Goal: Task Accomplishment & Management: Use online tool/utility

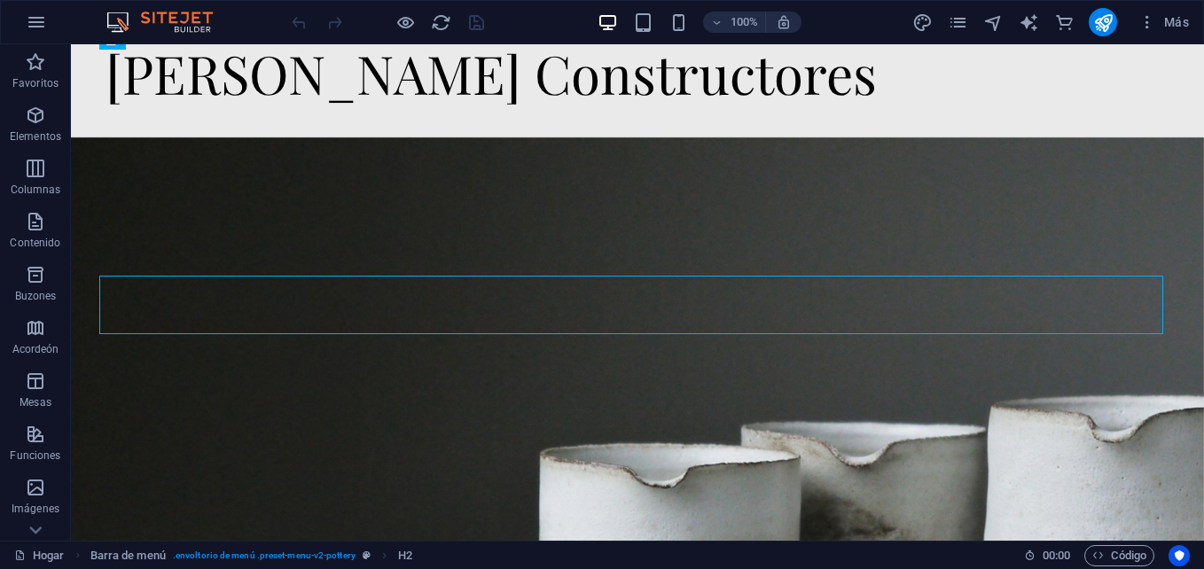
scroll to position [45, 0]
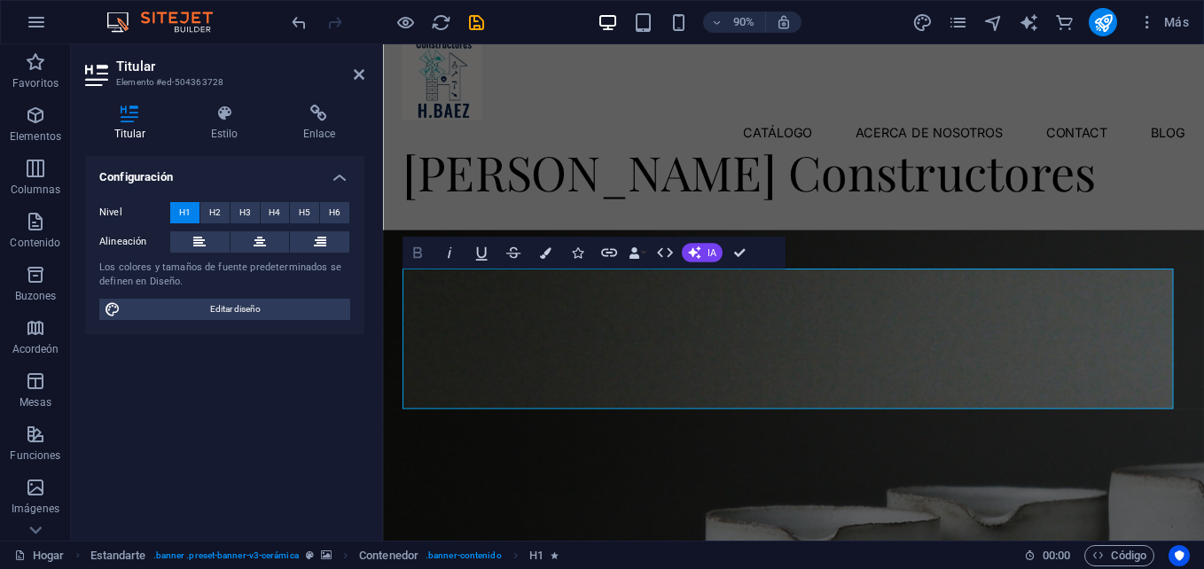
click at [425, 257] on icon "button" at bounding box center [418, 253] width 20 height 20
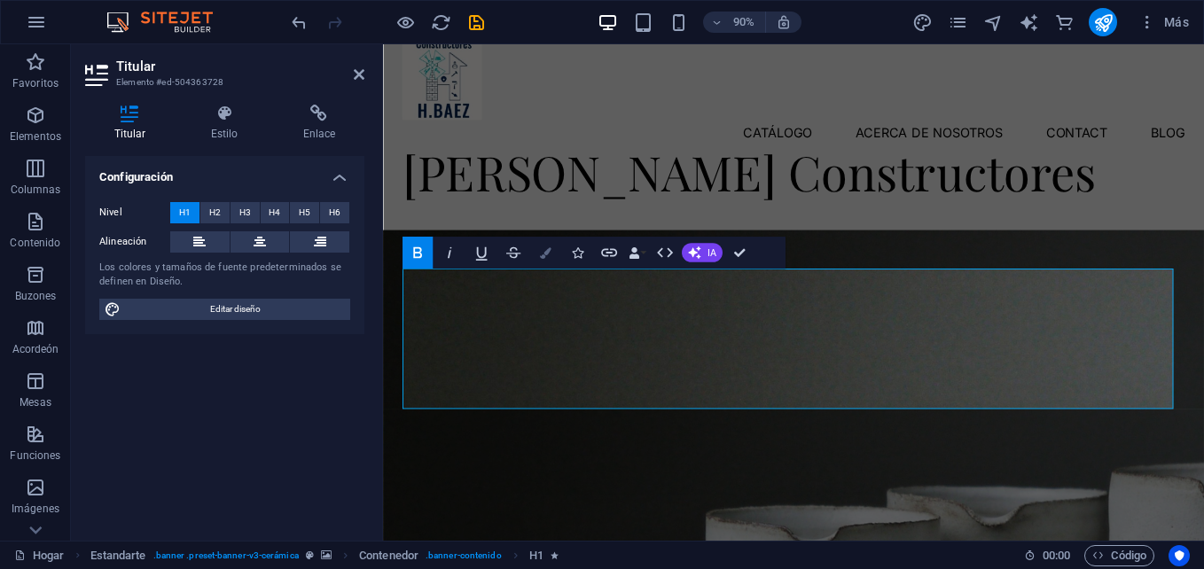
click at [545, 255] on icon "button" at bounding box center [545, 253] width 12 height 12
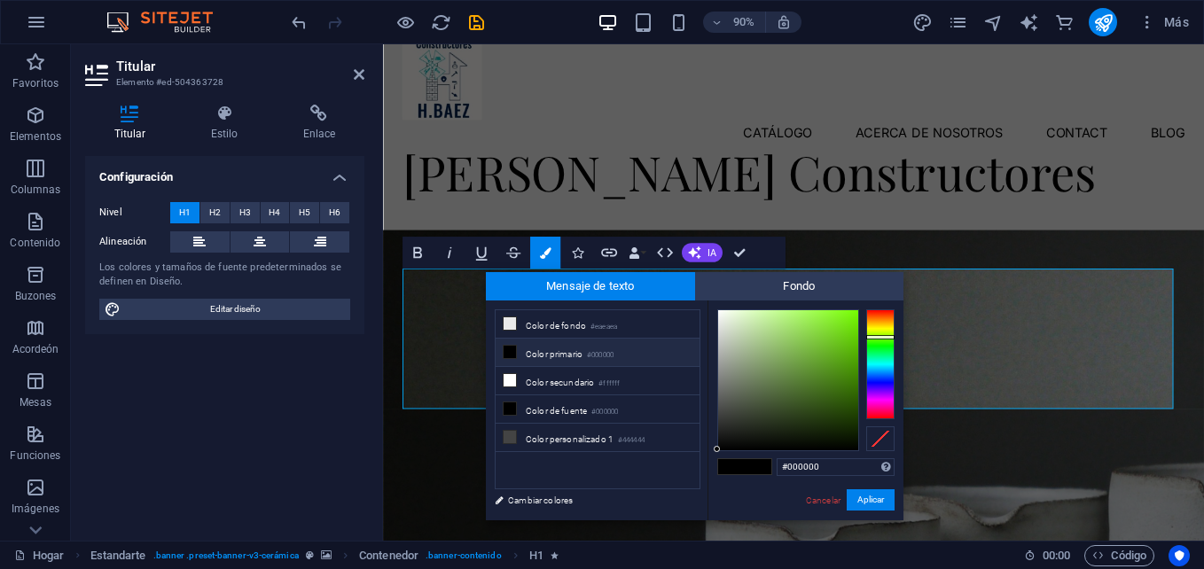
click at [876, 337] on div at bounding box center [881, 365] width 28 height 110
click at [875, 364] on div at bounding box center [881, 365] width 28 height 110
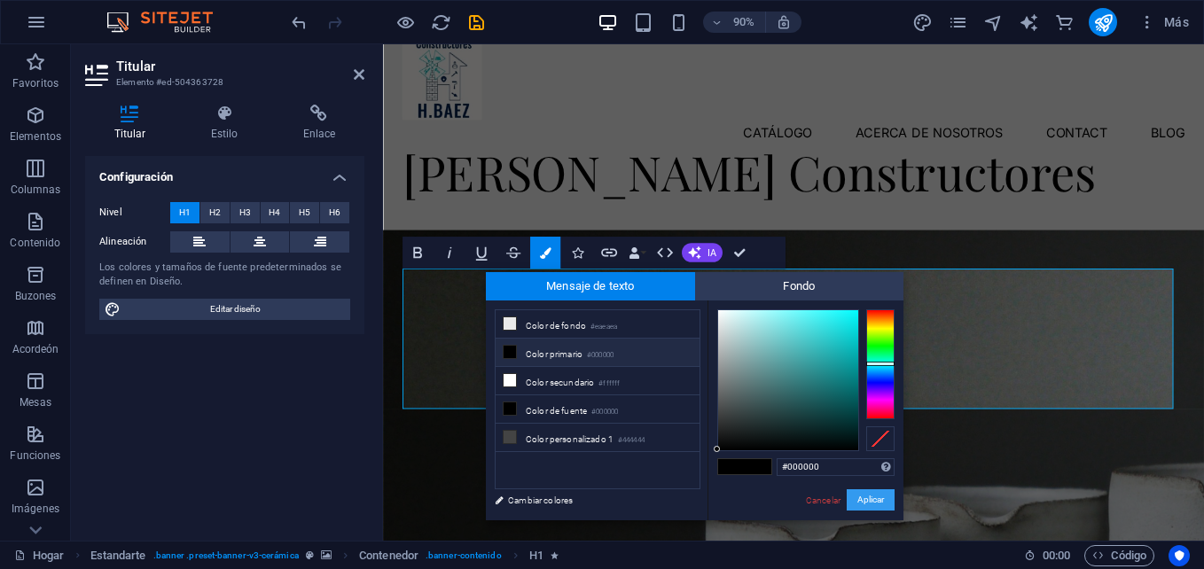
click at [875, 496] on button "Aplicar" at bounding box center [871, 500] width 48 height 21
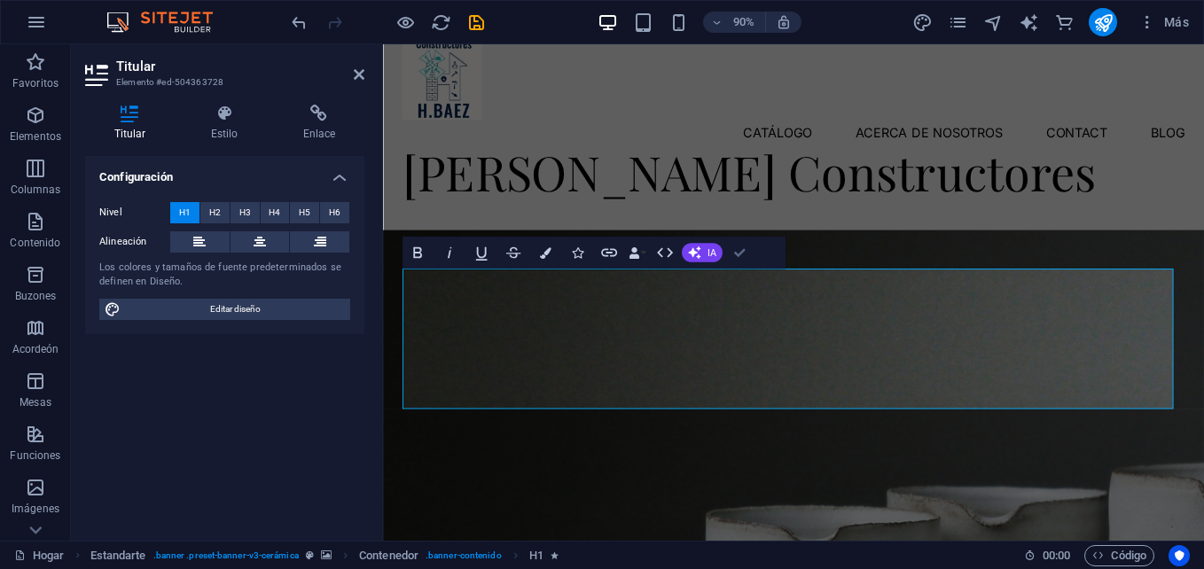
drag, startPoint x: 744, startPoint y: 249, endPoint x: 674, endPoint y: 200, distance: 85.4
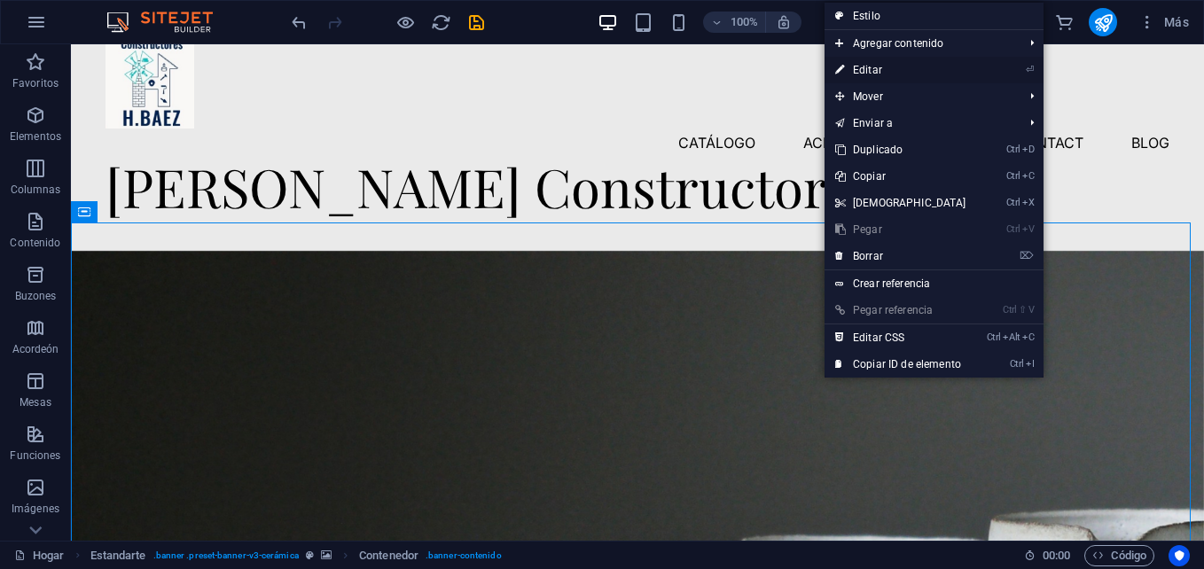
click at [883, 74] on font "Editar" at bounding box center [867, 70] width 29 height 12
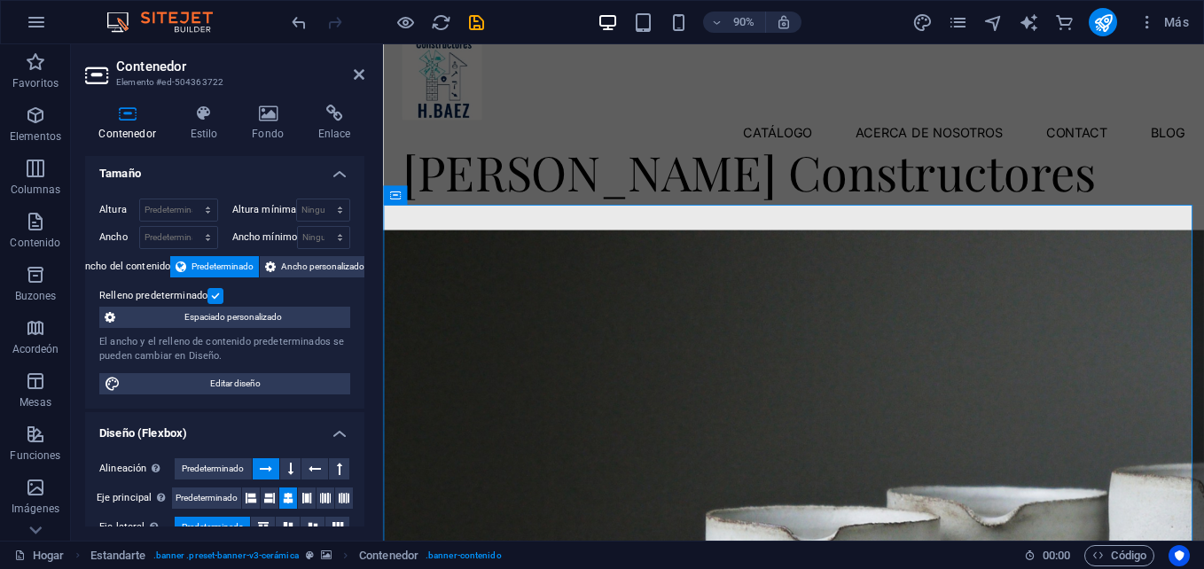
scroll to position [0, 0]
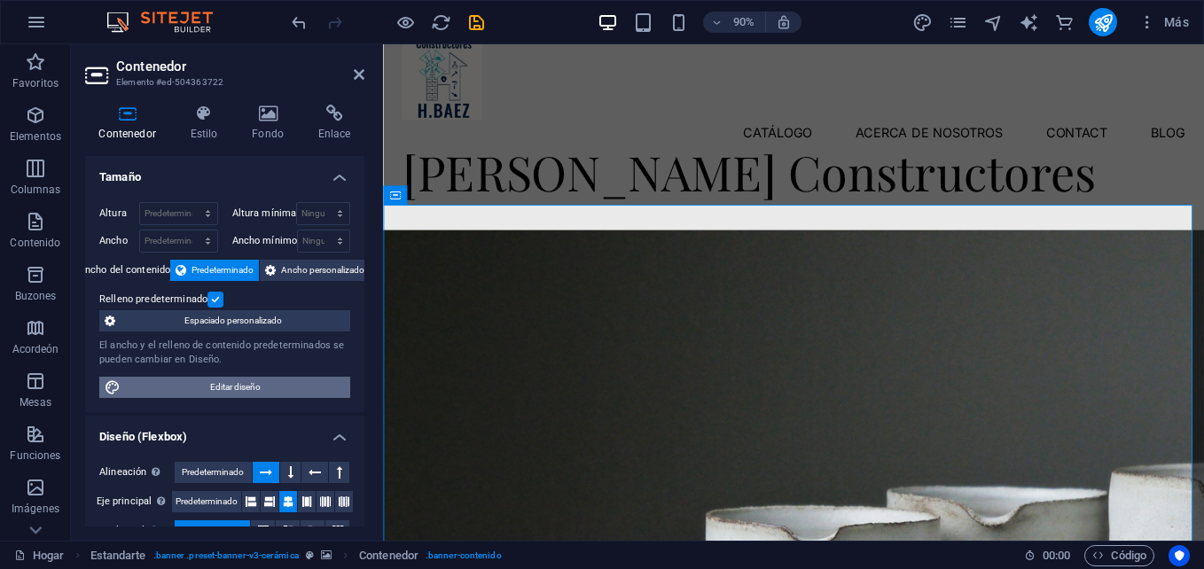
click at [249, 385] on span "Editar diseño" at bounding box center [235, 387] width 219 height 21
select select "rem"
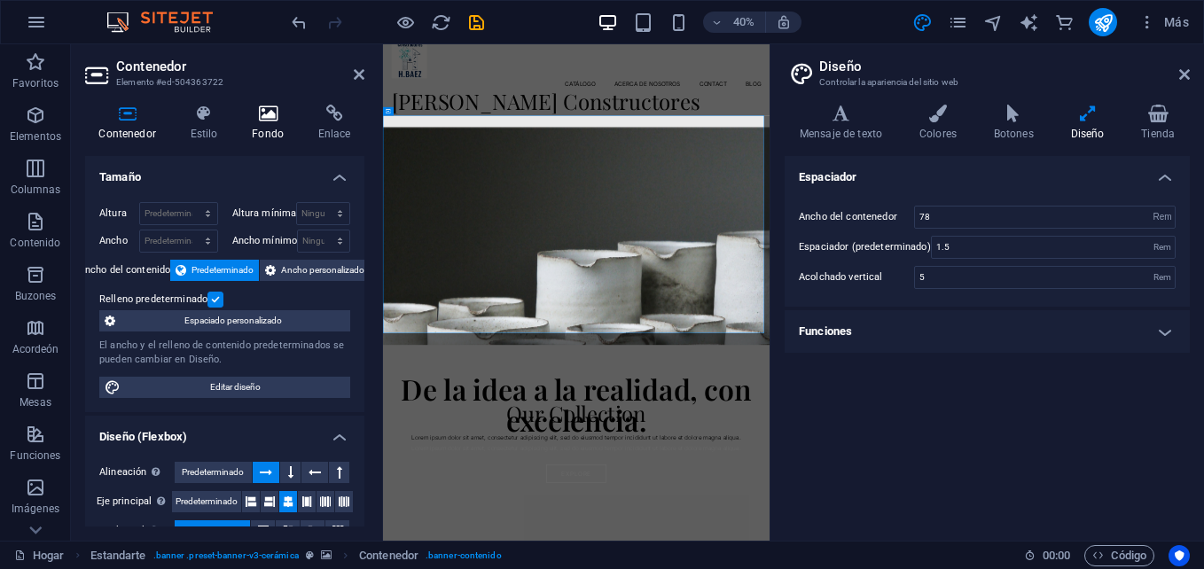
click at [271, 121] on icon at bounding box center [268, 114] width 59 height 18
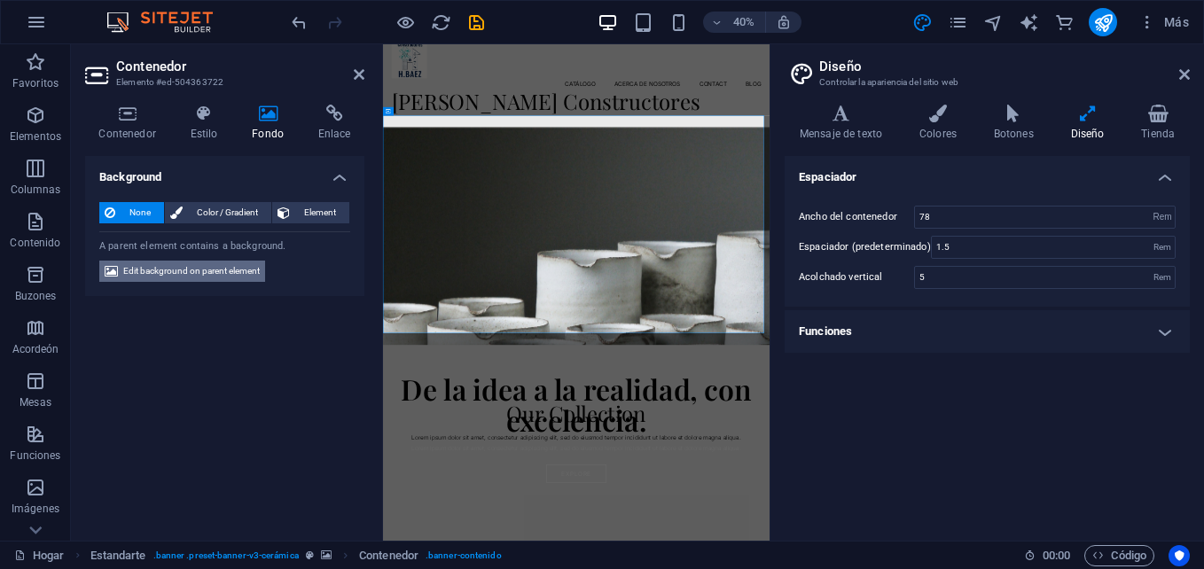
click at [229, 269] on span "Edit background on parent element" at bounding box center [191, 271] width 137 height 21
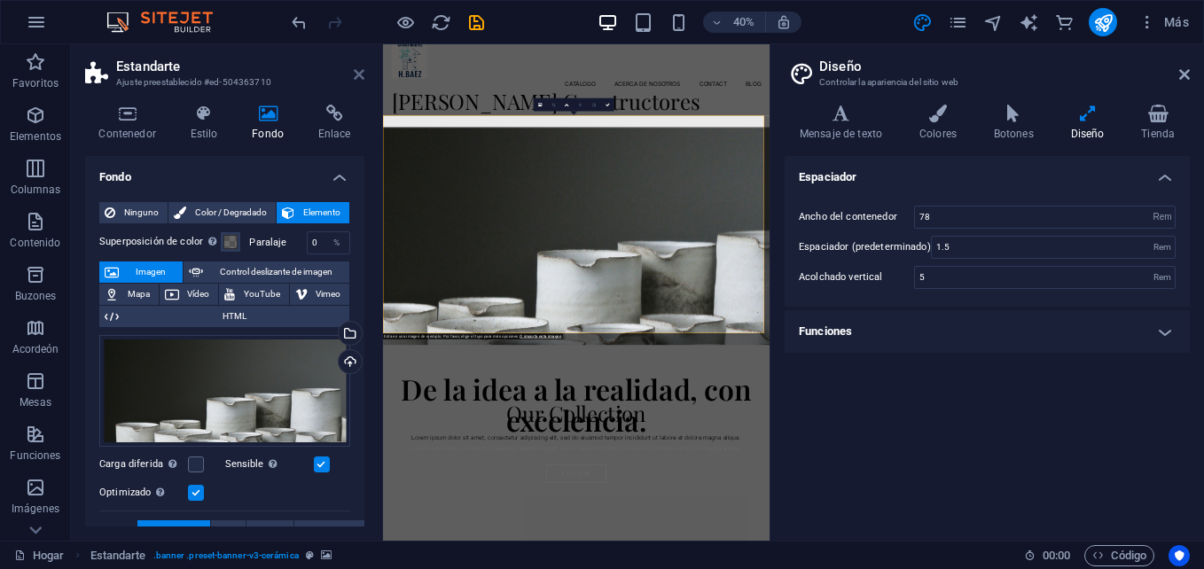
click at [357, 72] on icon at bounding box center [359, 74] width 11 height 14
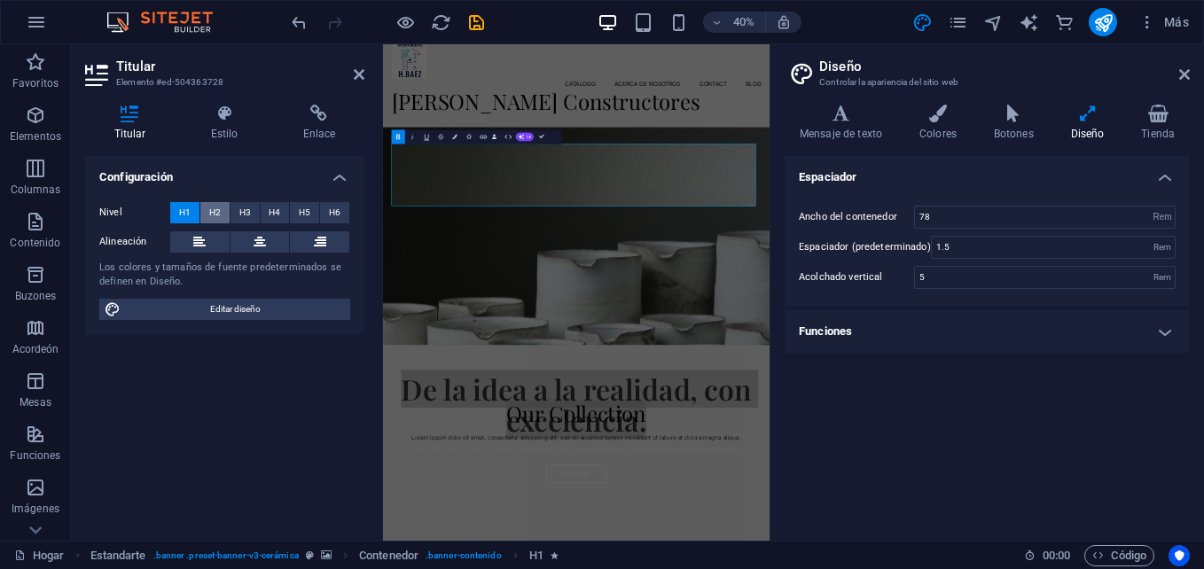
click at [215, 209] on span "H2" at bounding box center [215, 212] width 12 height 21
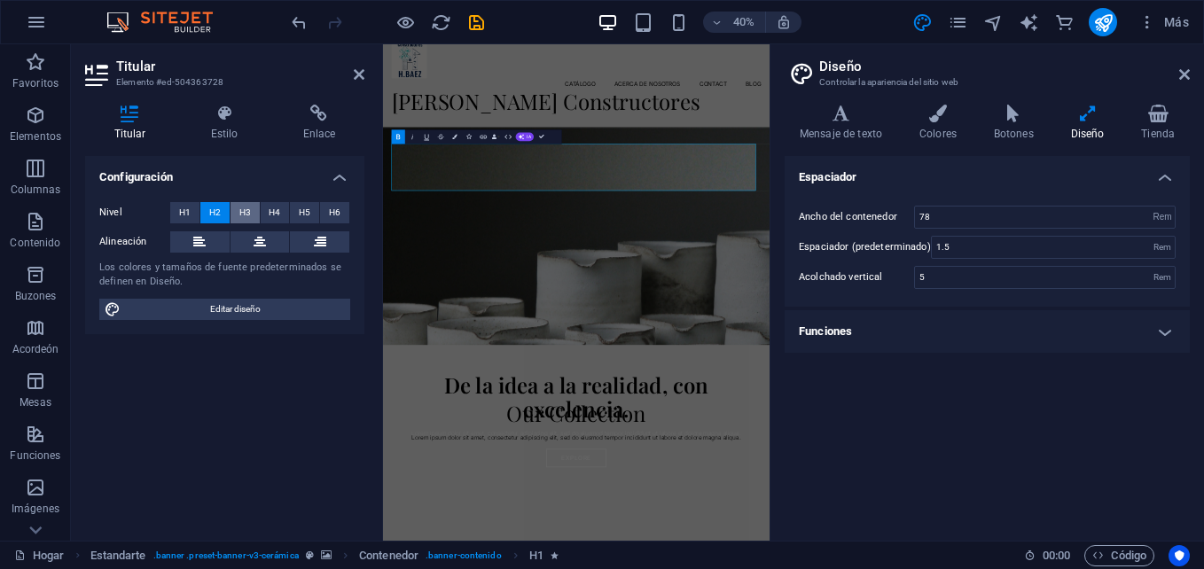
click at [233, 208] on button "H3" at bounding box center [245, 212] width 29 height 21
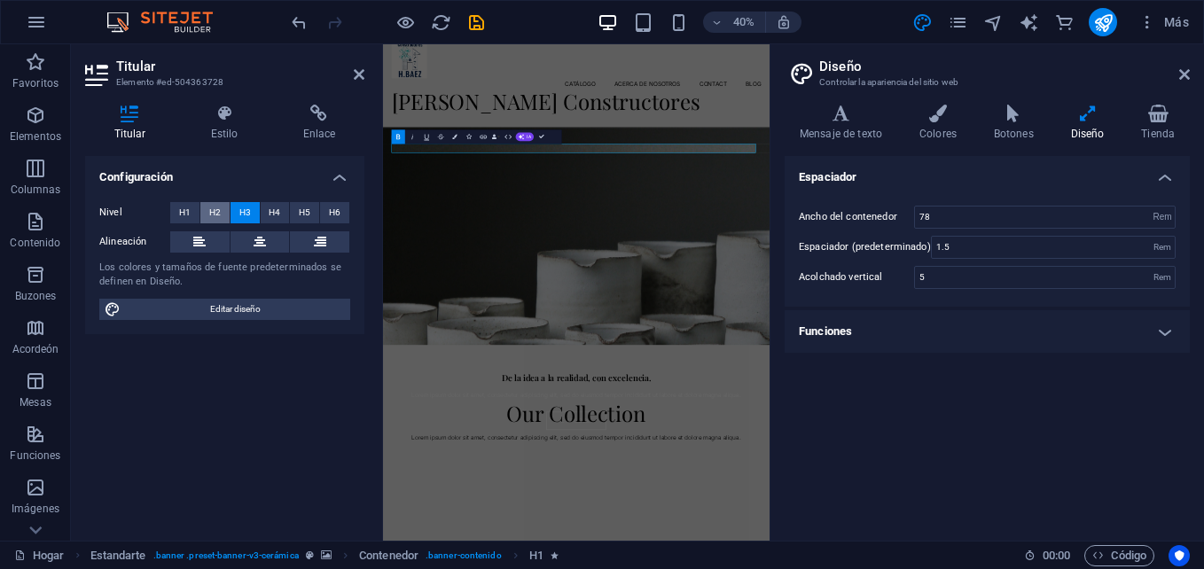
click at [214, 208] on span "H2" at bounding box center [215, 212] width 12 height 21
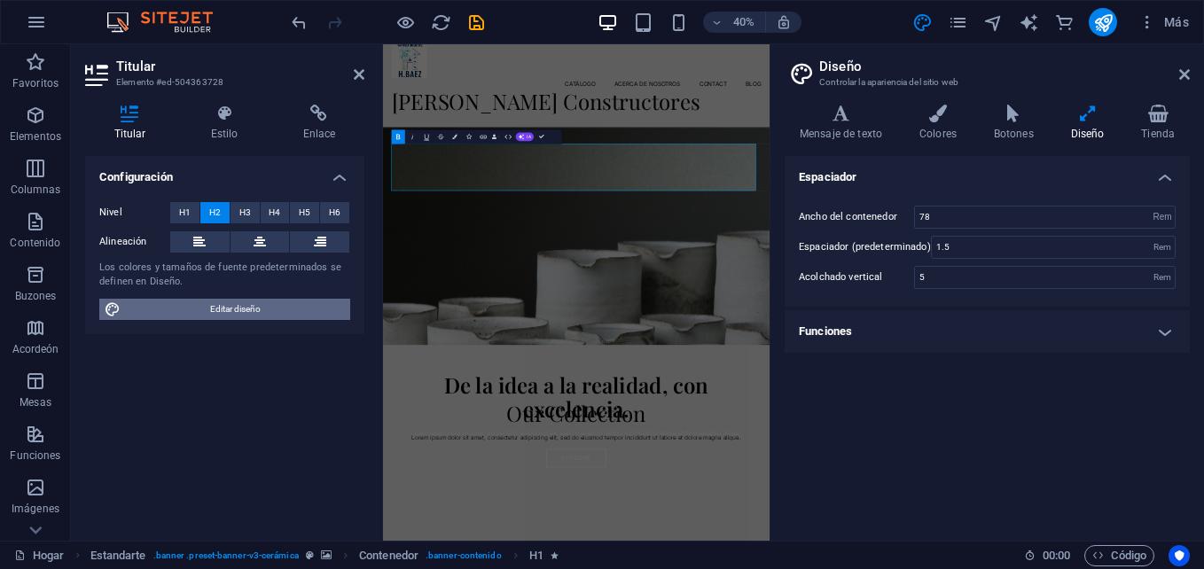
click at [254, 302] on span "Editar diseño" at bounding box center [235, 309] width 219 height 21
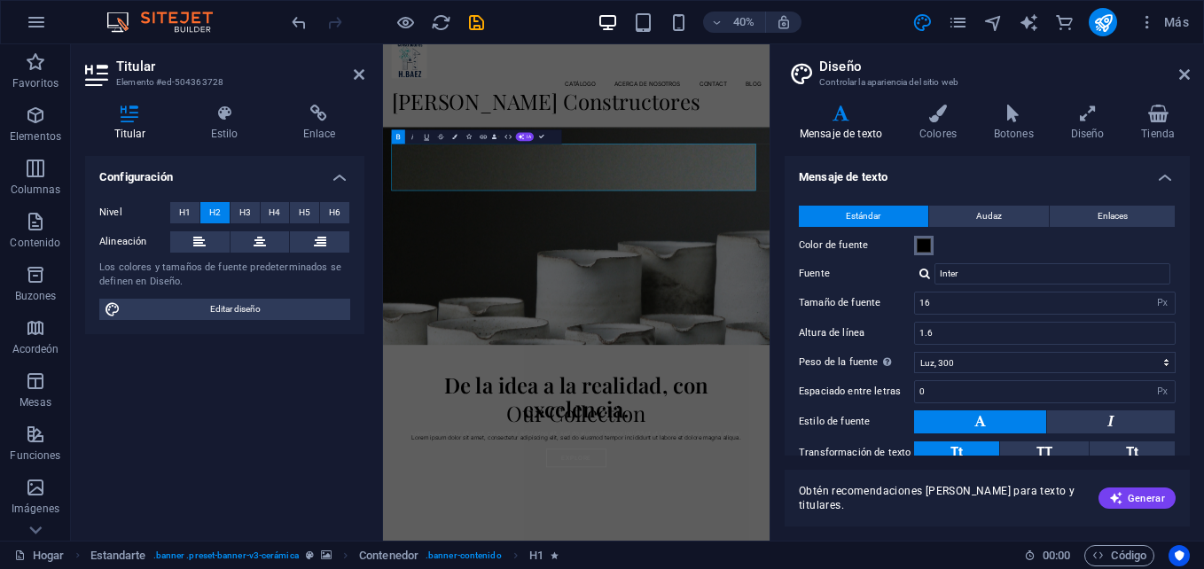
click at [922, 243] on span at bounding box center [924, 246] width 14 height 14
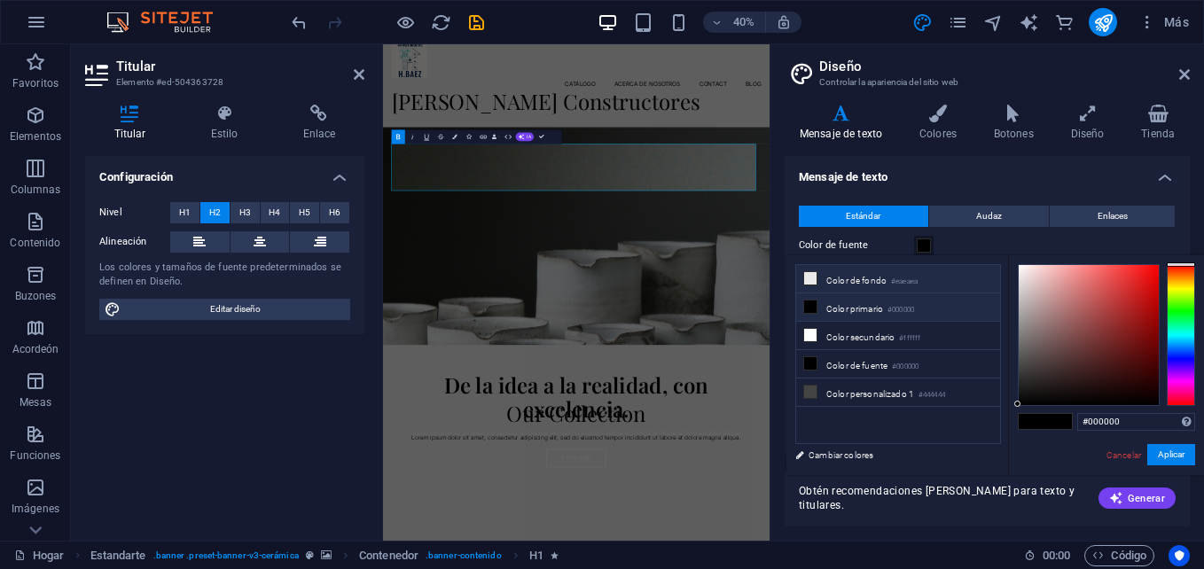
click at [812, 278] on icon at bounding box center [810, 278] width 12 height 12
click at [1170, 454] on button "Aplicar" at bounding box center [1172, 454] width 48 height 21
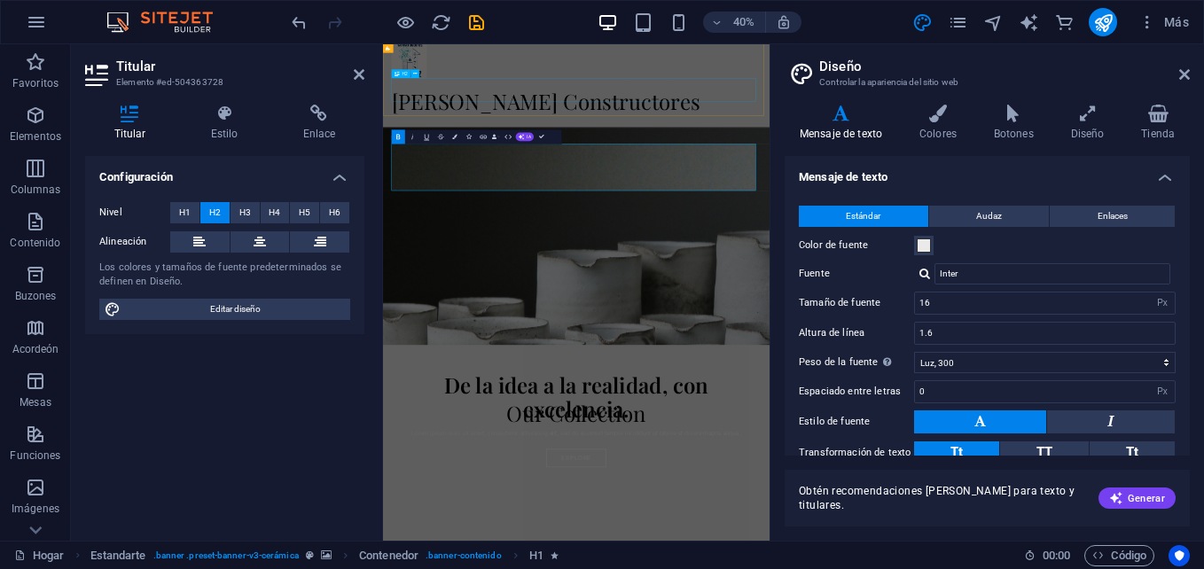
click at [1124, 157] on div "[PERSON_NAME] Constructores" at bounding box center [866, 186] width 924 height 59
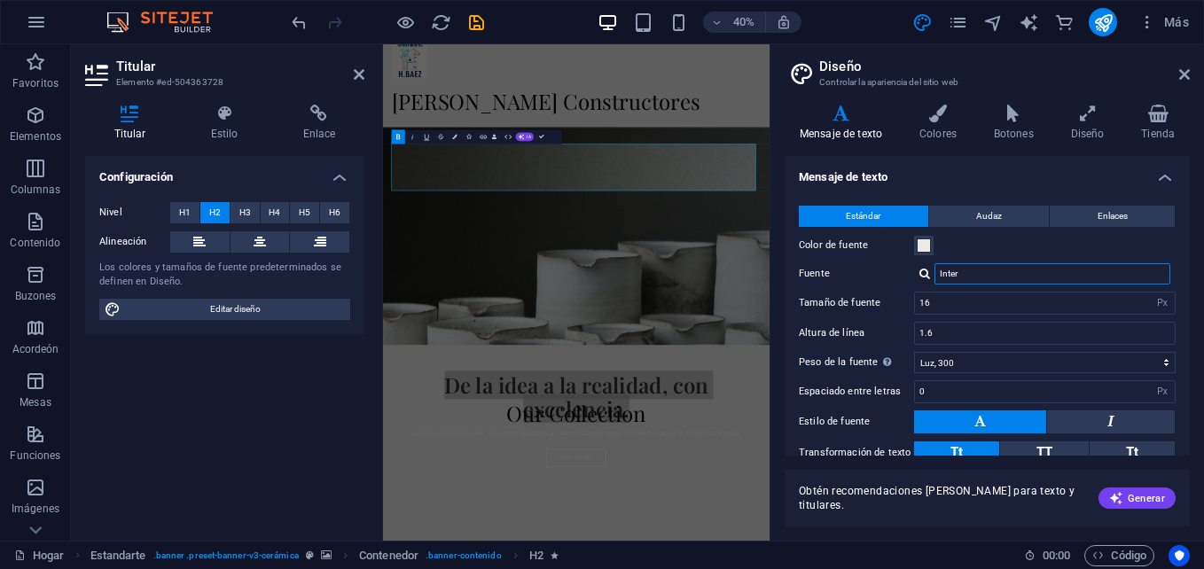
click at [973, 272] on input "Inter" at bounding box center [1053, 273] width 236 height 21
drag, startPoint x: 1190, startPoint y: 275, endPoint x: 1181, endPoint y: 312, distance: 38.5
click at [1181, 312] on div "Variants Mensaje de texto Colores Botones Diseño Tienda Mensaje de texto Estánd…" at bounding box center [988, 315] width 434 height 451
click at [919, 248] on span at bounding box center [924, 246] width 14 height 14
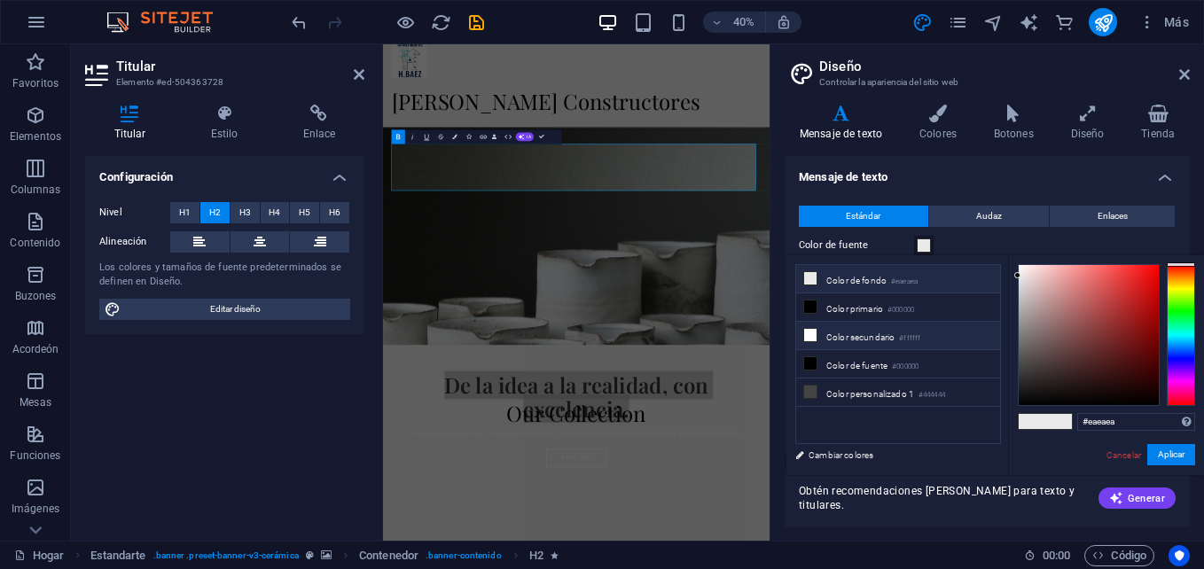
click at [814, 333] on icon at bounding box center [810, 335] width 12 height 12
type input "#ffffff"
click at [1162, 451] on button "Aplicar" at bounding box center [1172, 454] width 48 height 21
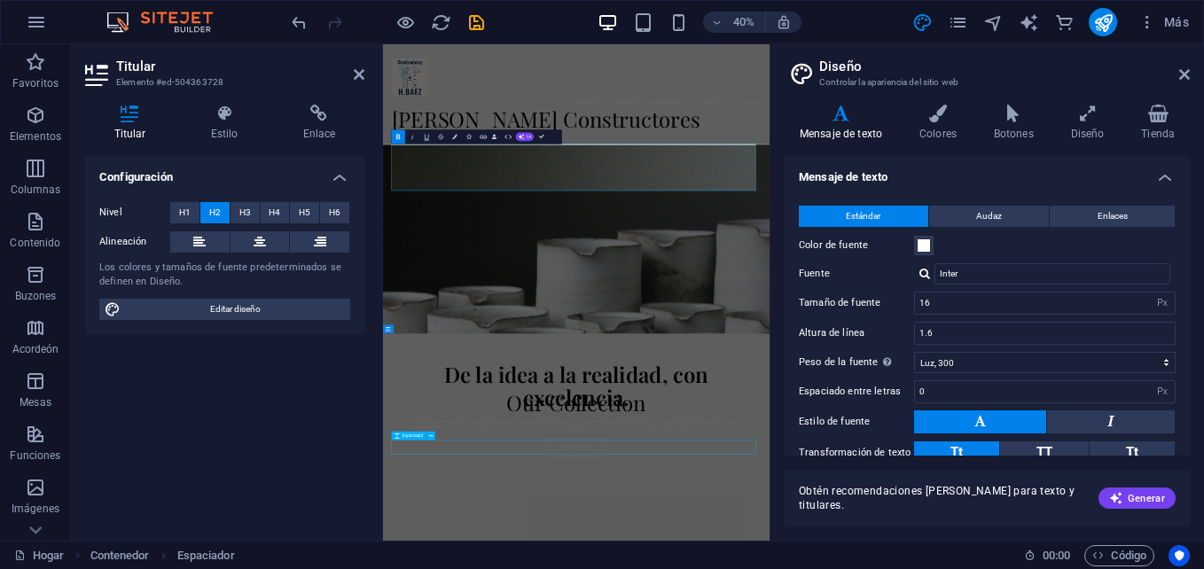
scroll to position [742, 0]
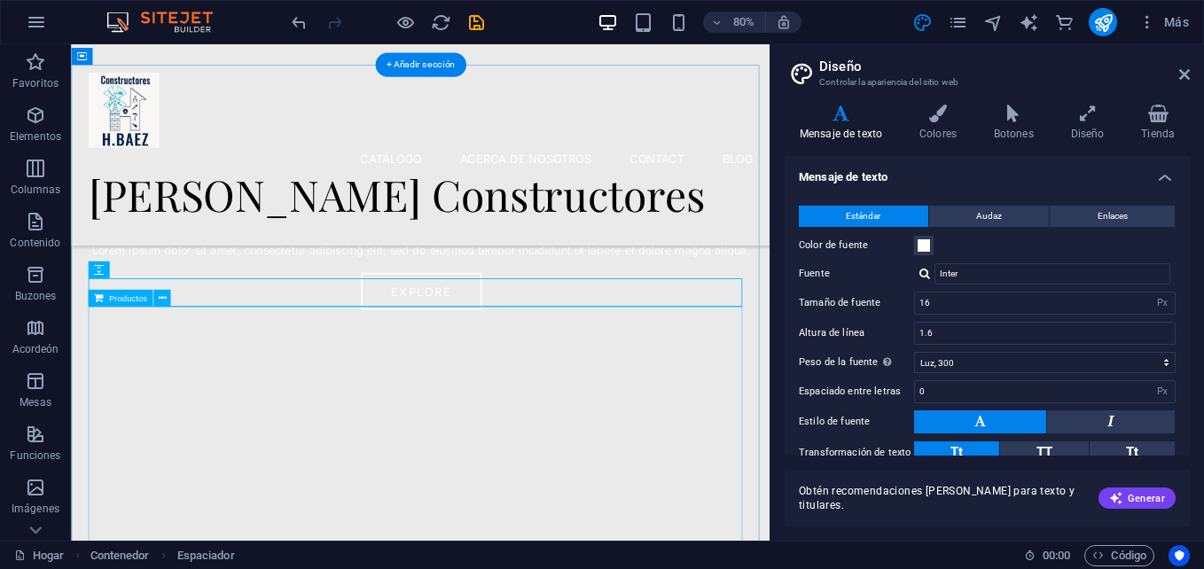
click at [591, 444] on div at bounding box center [507, 527] width 831 height 355
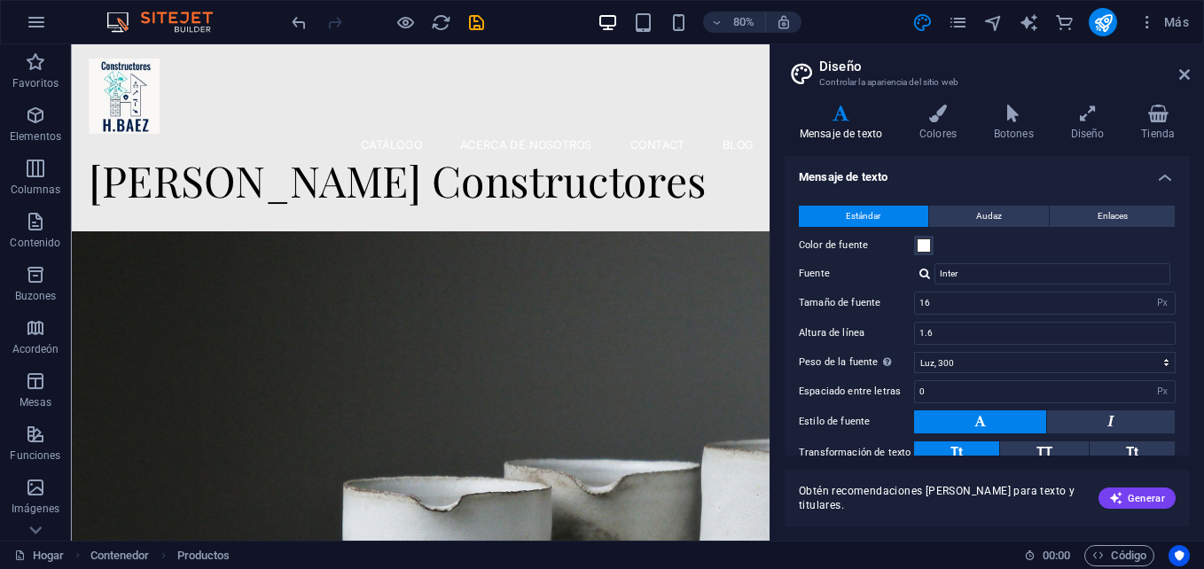
scroll to position [0, 0]
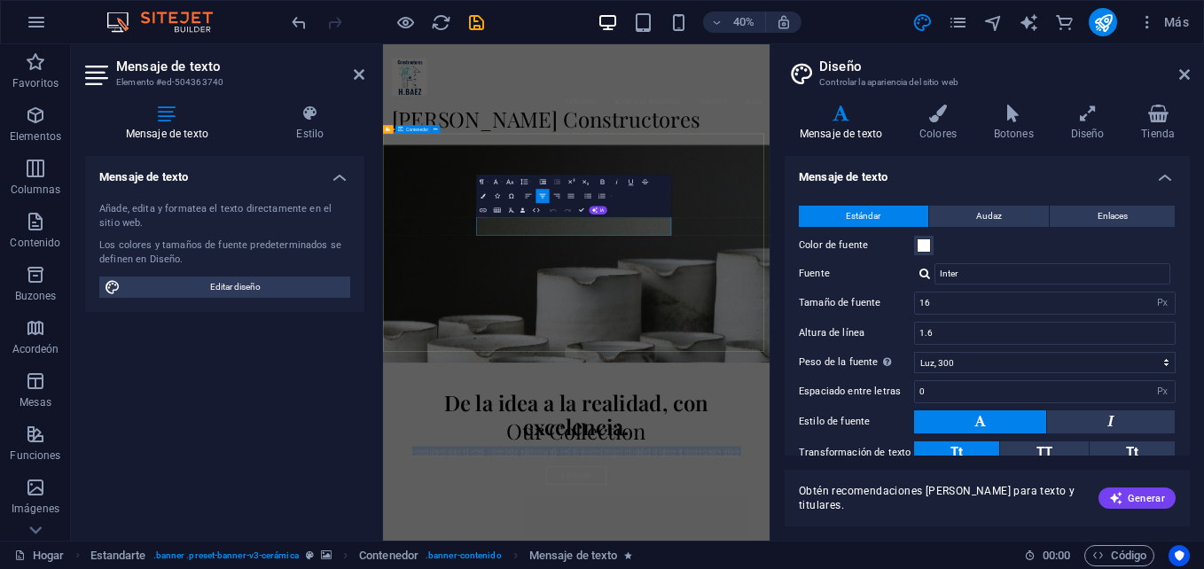
drag, startPoint x: 1053, startPoint y: 501, endPoint x: 602, endPoint y: 483, distance: 450.9
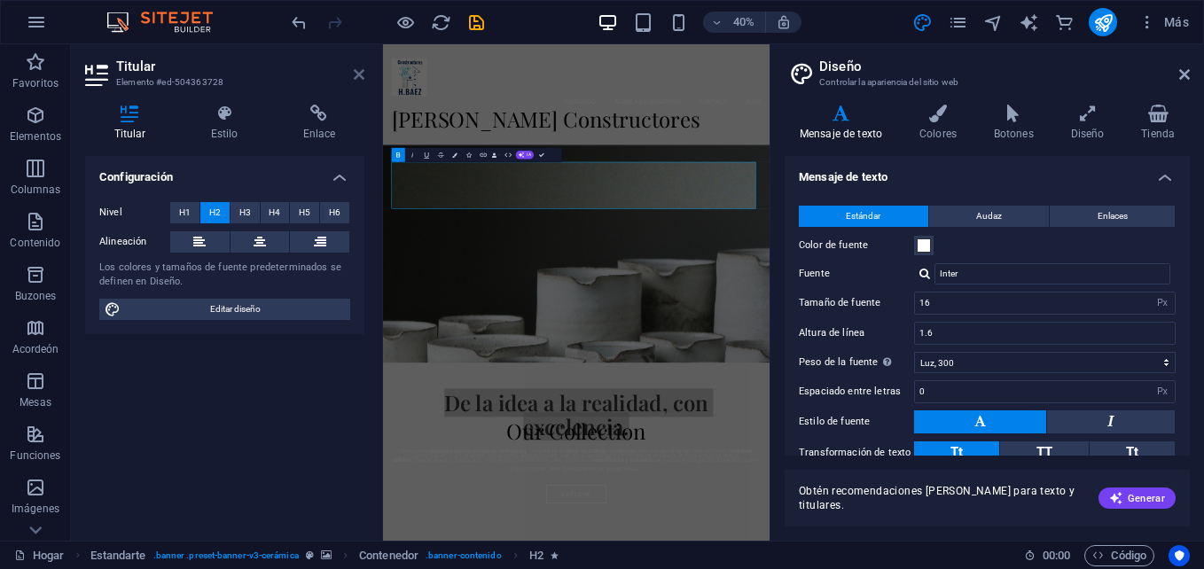
click at [355, 79] on icon at bounding box center [359, 74] width 11 height 14
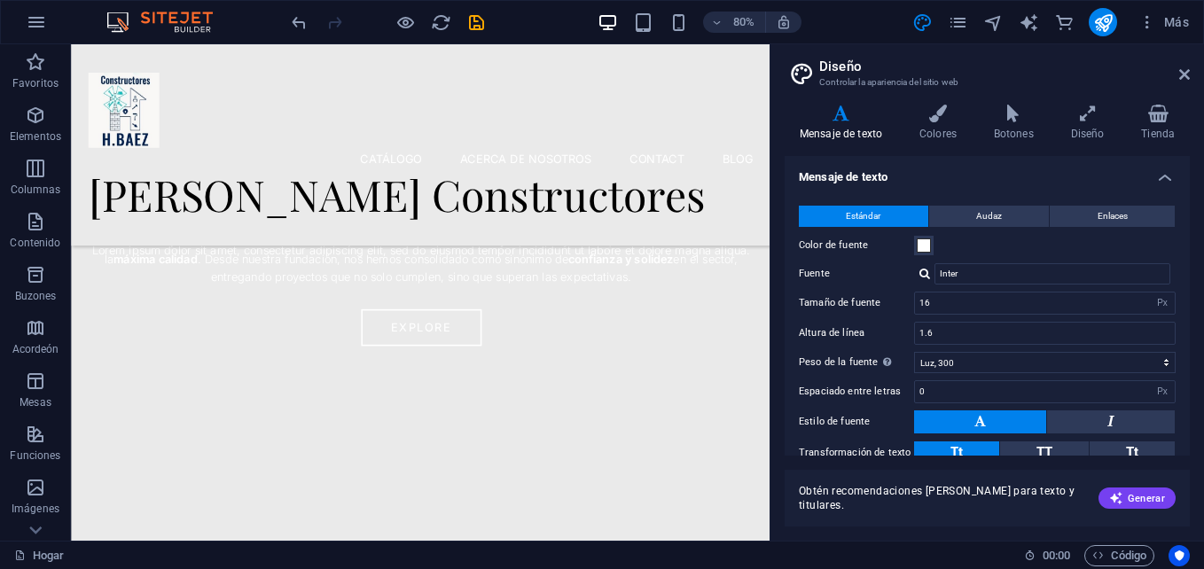
scroll to position [663, 0]
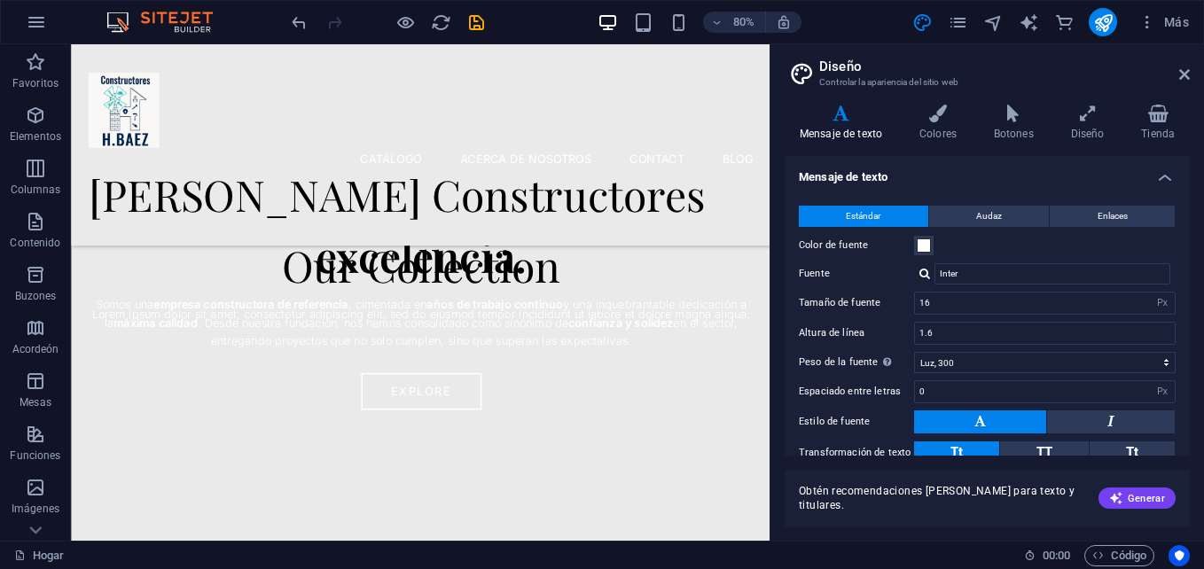
drag, startPoint x: 938, startPoint y: 98, endPoint x: 851, endPoint y: 184, distance: 122.3
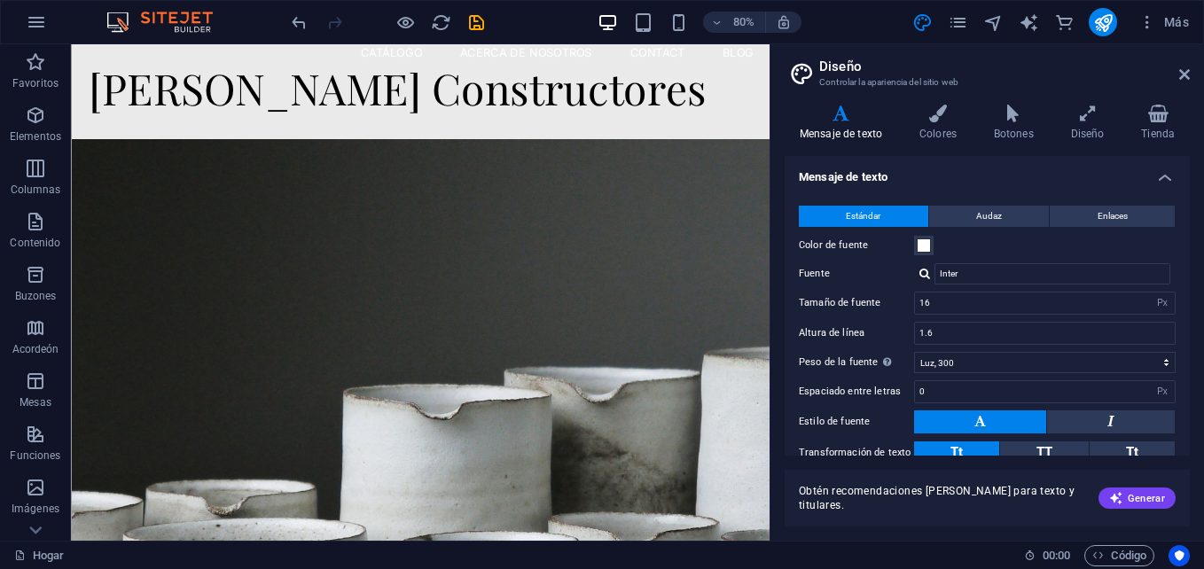
scroll to position [44, 0]
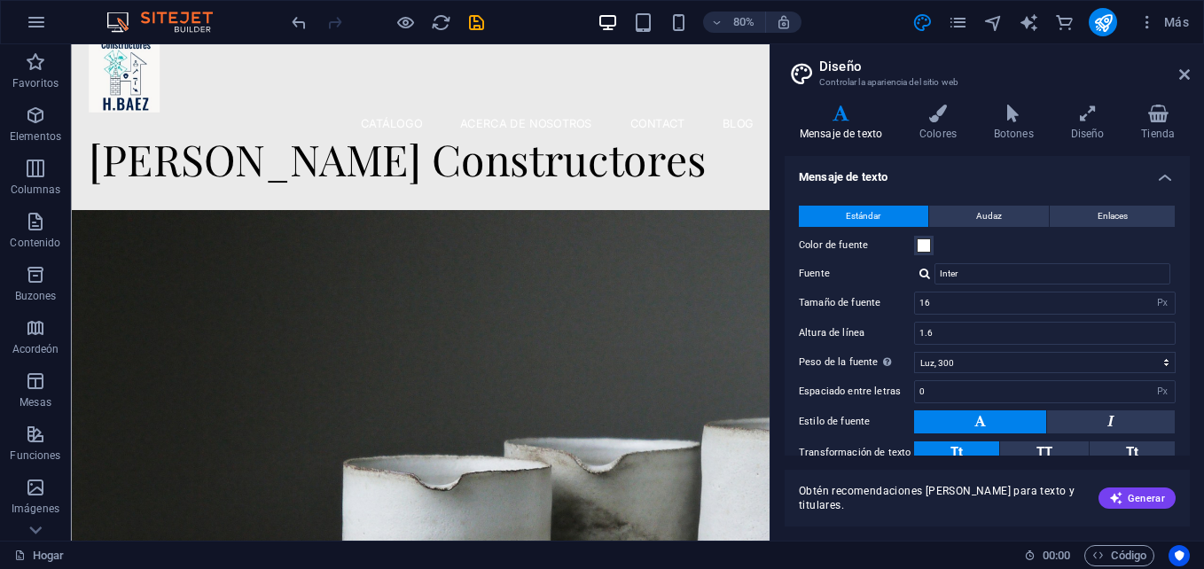
drag, startPoint x: 938, startPoint y: 160, endPoint x: 843, endPoint y: 131, distance: 98.2
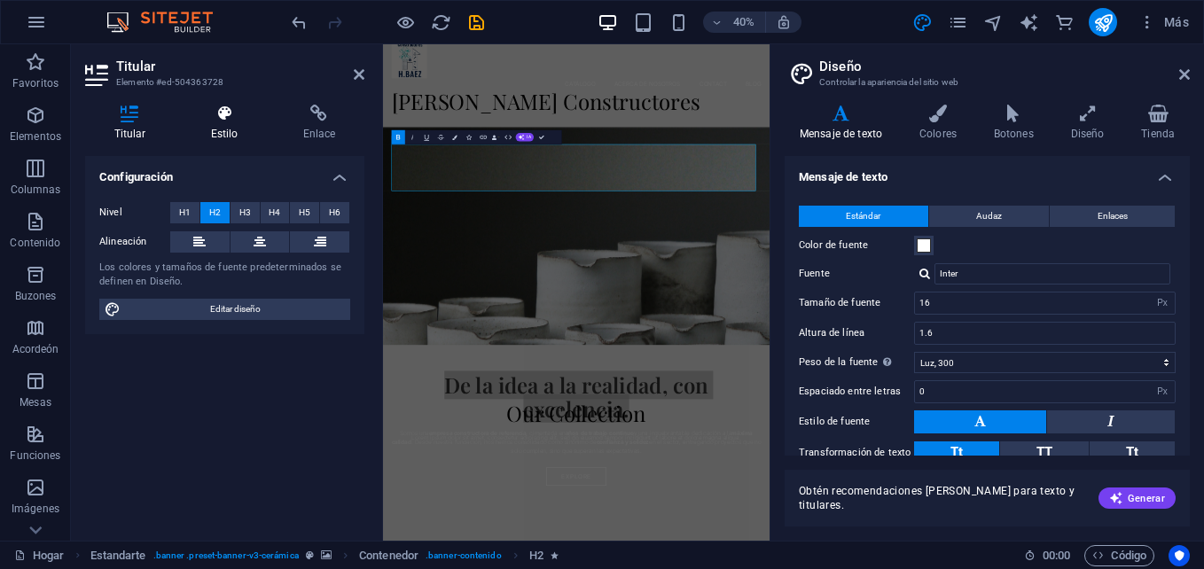
click at [229, 122] on h4 "Estilo" at bounding box center [228, 123] width 92 height 37
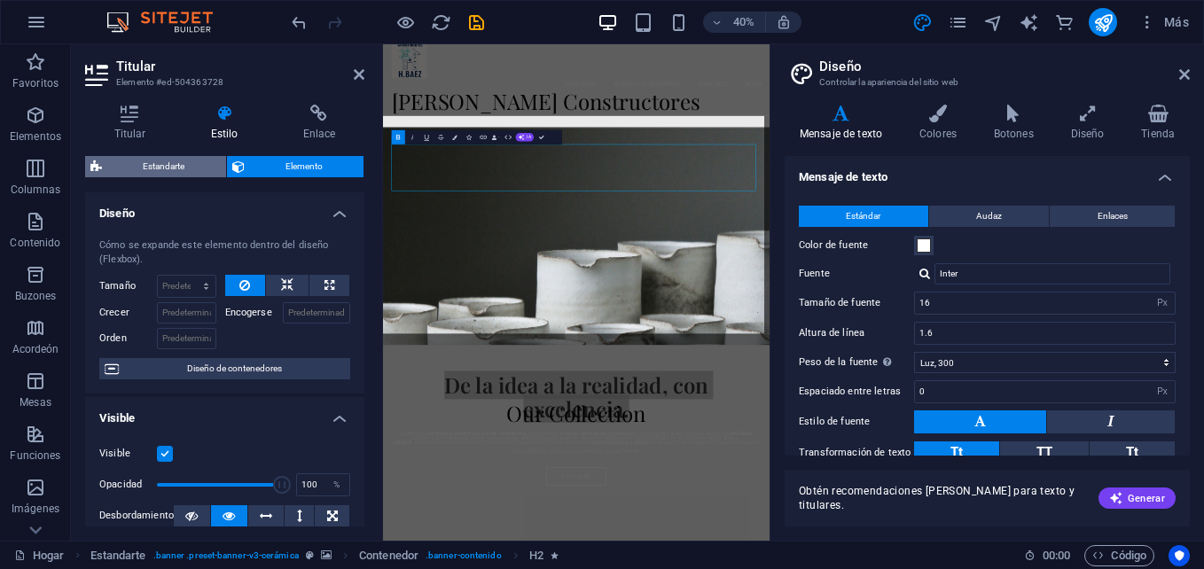
click at [191, 162] on span "Estandarte" at bounding box center [164, 166] width 114 height 21
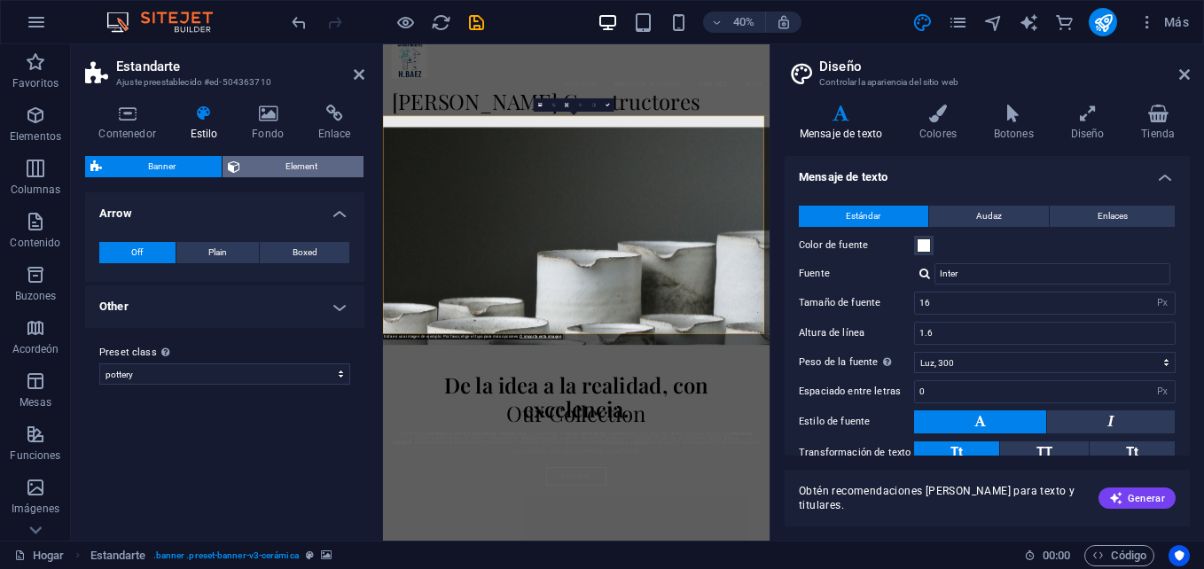
click at [266, 161] on span "Element" at bounding box center [303, 166] width 114 height 21
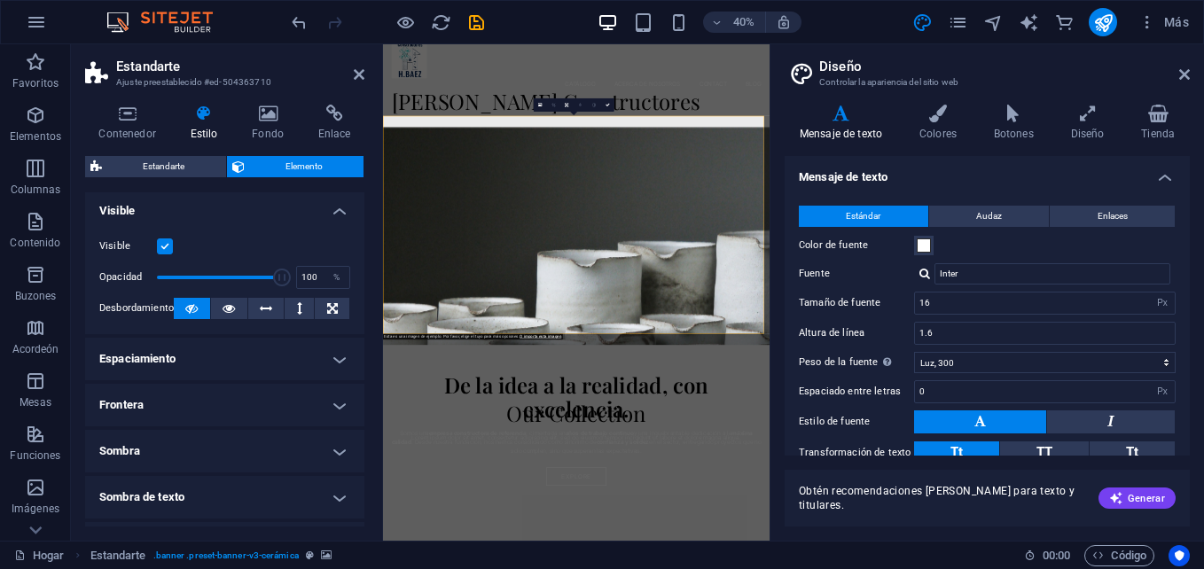
scroll to position [0, 0]
drag, startPoint x: 364, startPoint y: 493, endPoint x: 0, endPoint y: 710, distance: 423.2
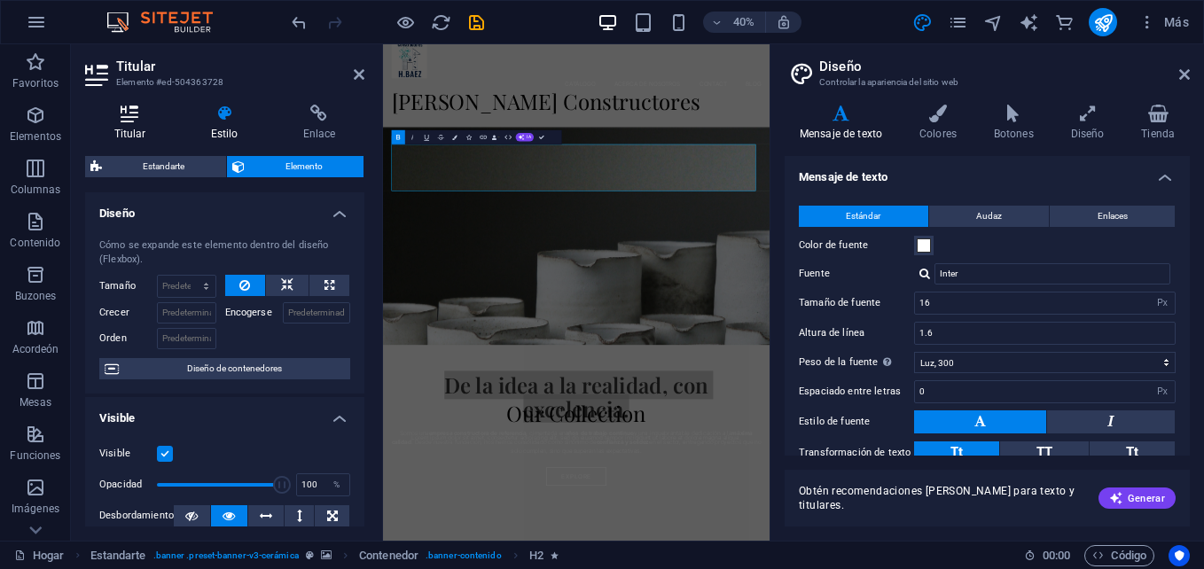
click at [145, 116] on icon at bounding box center [130, 114] width 90 height 18
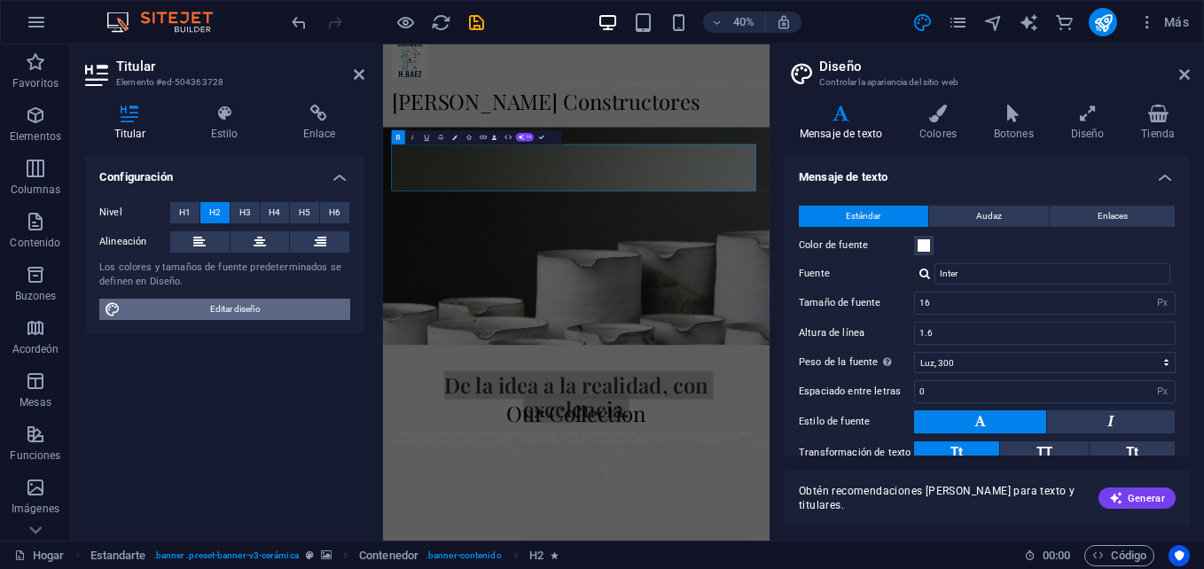
click at [251, 306] on span "Editar diseño" at bounding box center [235, 309] width 219 height 21
click at [924, 275] on div at bounding box center [925, 274] width 11 height 12
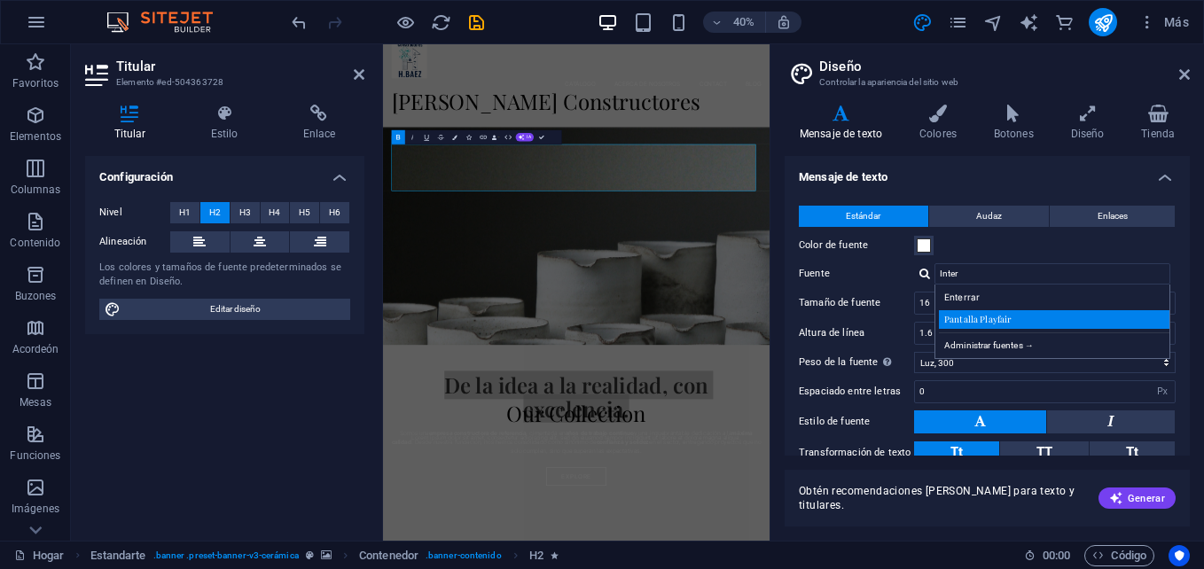
click at [985, 318] on div "Pantalla Playfair" at bounding box center [1056, 319] width 234 height 19
type input "Playfair Display"
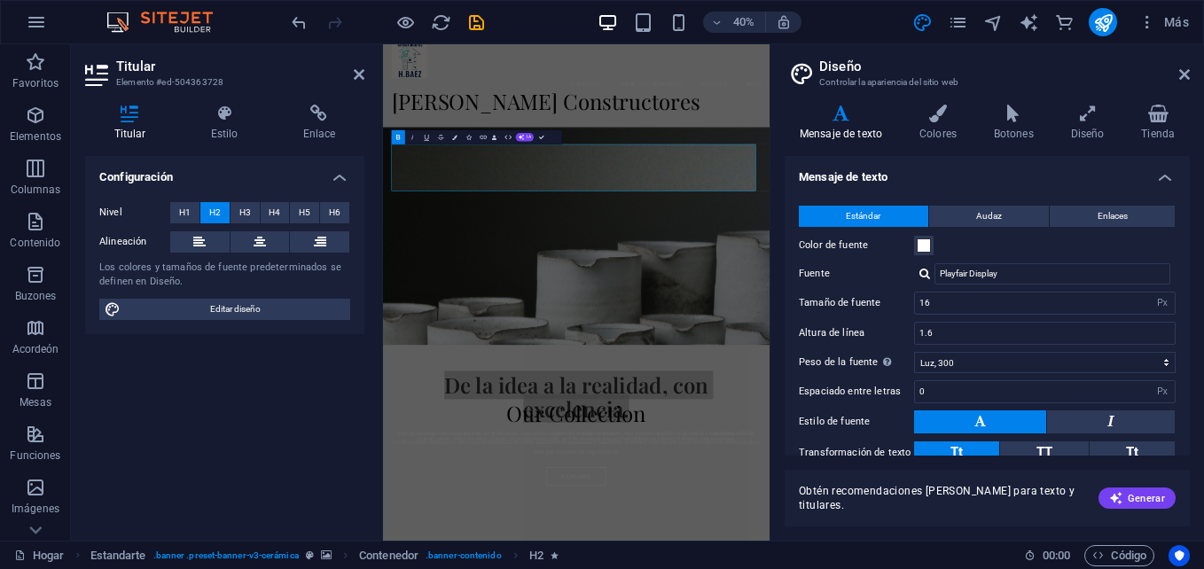
drag, startPoint x: 1190, startPoint y: 313, endPoint x: 1190, endPoint y: 384, distance: 71.0
click at [1204, 392] on html "[DOMAIN_NAME] Hogar Favoritos Elementos Columnas Contenido Buzones Acordeón Mes…" at bounding box center [602, 284] width 1204 height 569
drag, startPoint x: 1186, startPoint y: 351, endPoint x: 1186, endPoint y: 419, distance: 67.4
click at [1186, 419] on div "Estándar Audaz Enlaces Color de fuente Fuente Playfair Display Manage fonts → T…" at bounding box center [987, 351] width 412 height 326
drag, startPoint x: 1186, startPoint y: 359, endPoint x: 1181, endPoint y: 383, distance: 24.4
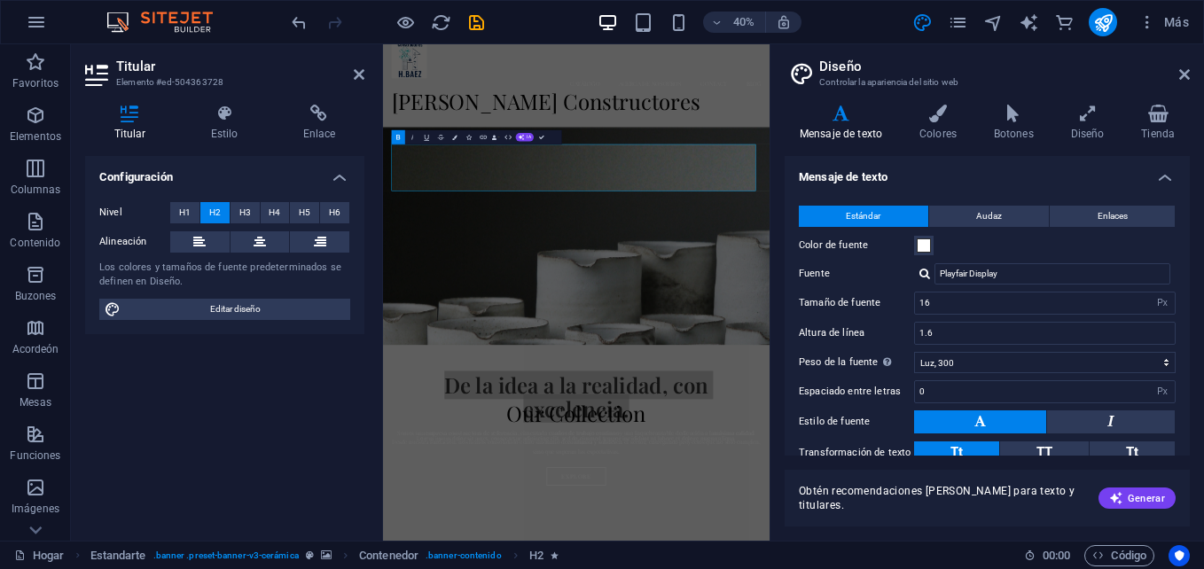
click at [1189, 388] on div "Mensaje de texto Estándar Audaz Enlaces Color de fuente Fuente Playfair Display…" at bounding box center [987, 306] width 405 height 300
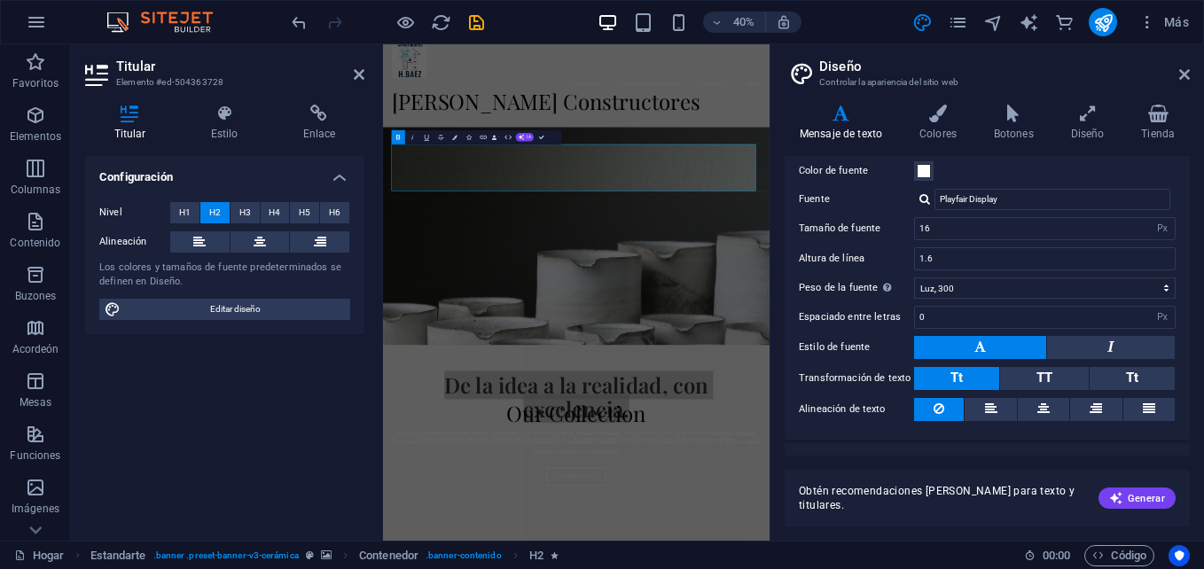
scroll to position [105, 0]
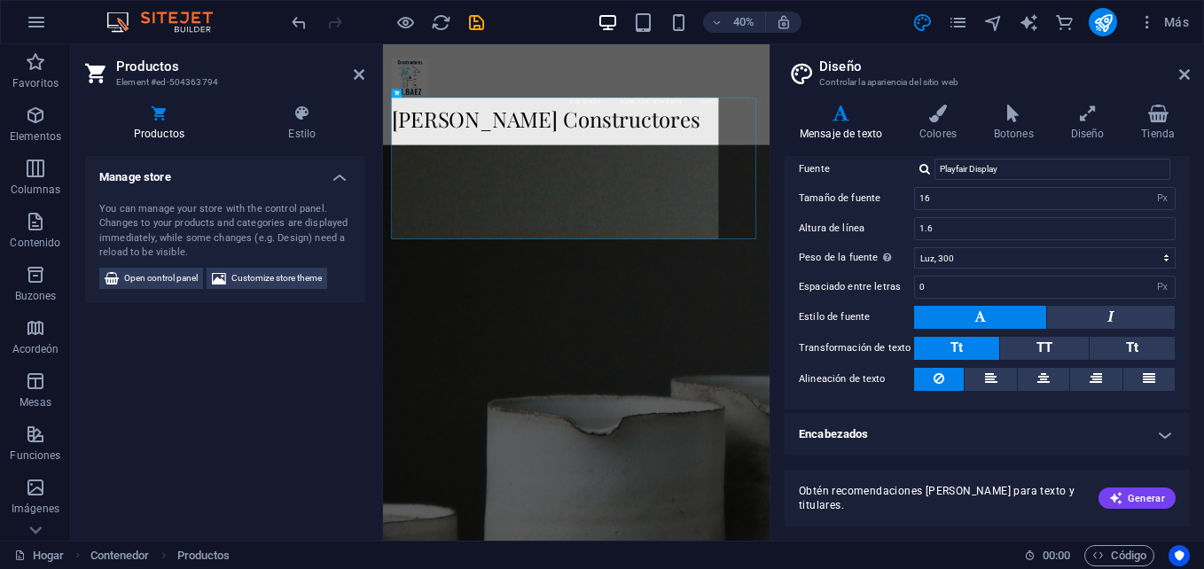
scroll to position [938, 0]
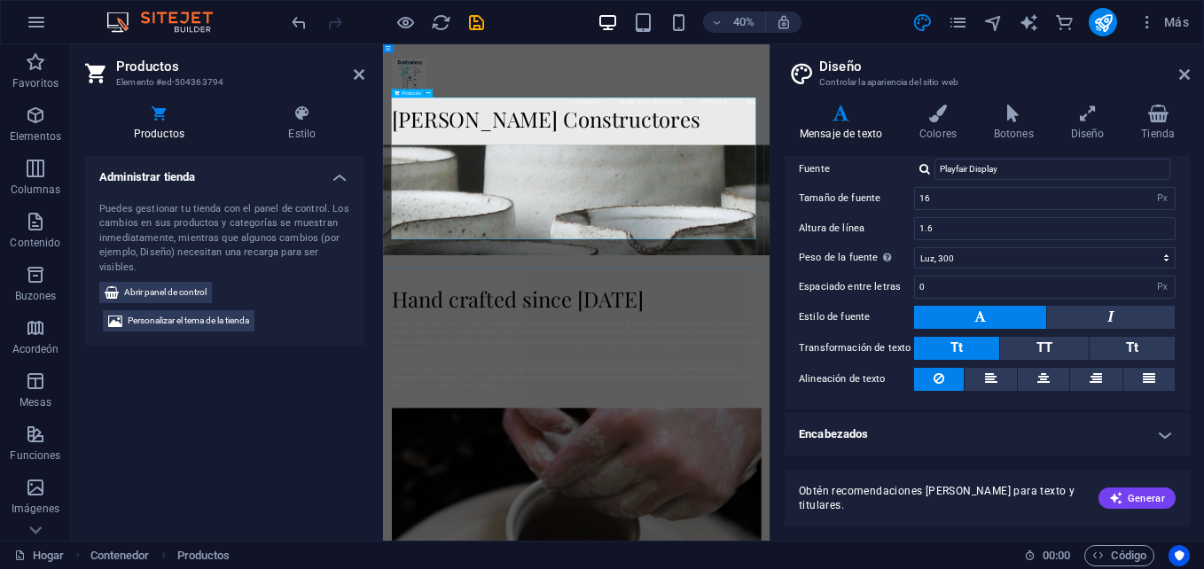
click at [1028, 510] on div at bounding box center [866, 332] width 924 height 355
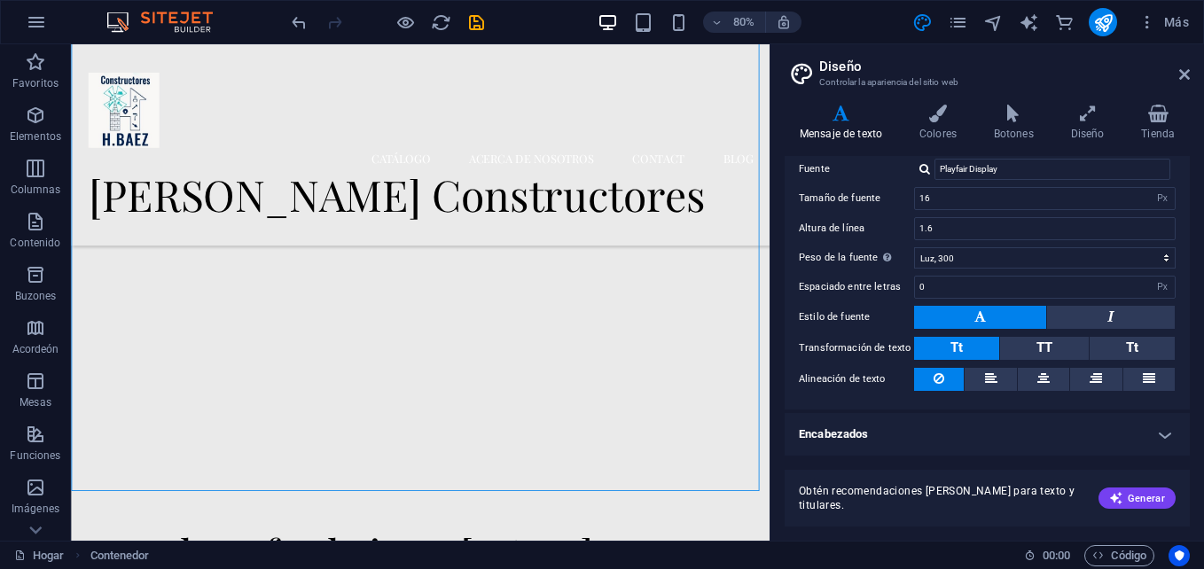
drag, startPoint x: 1022, startPoint y: 333, endPoint x: 847, endPoint y: 166, distance: 241.5
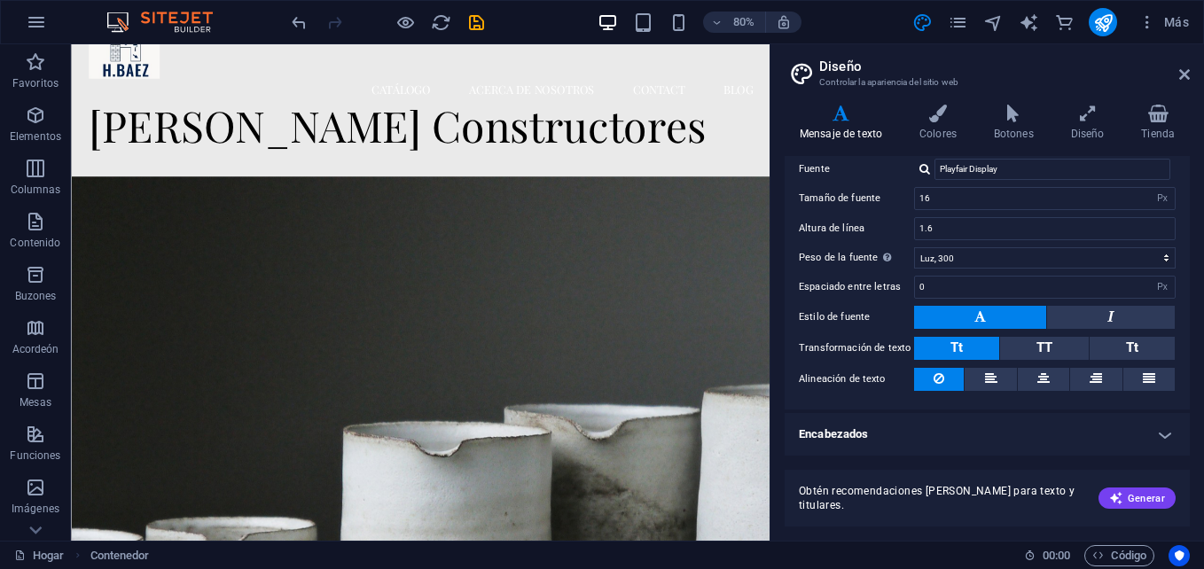
scroll to position [75, 0]
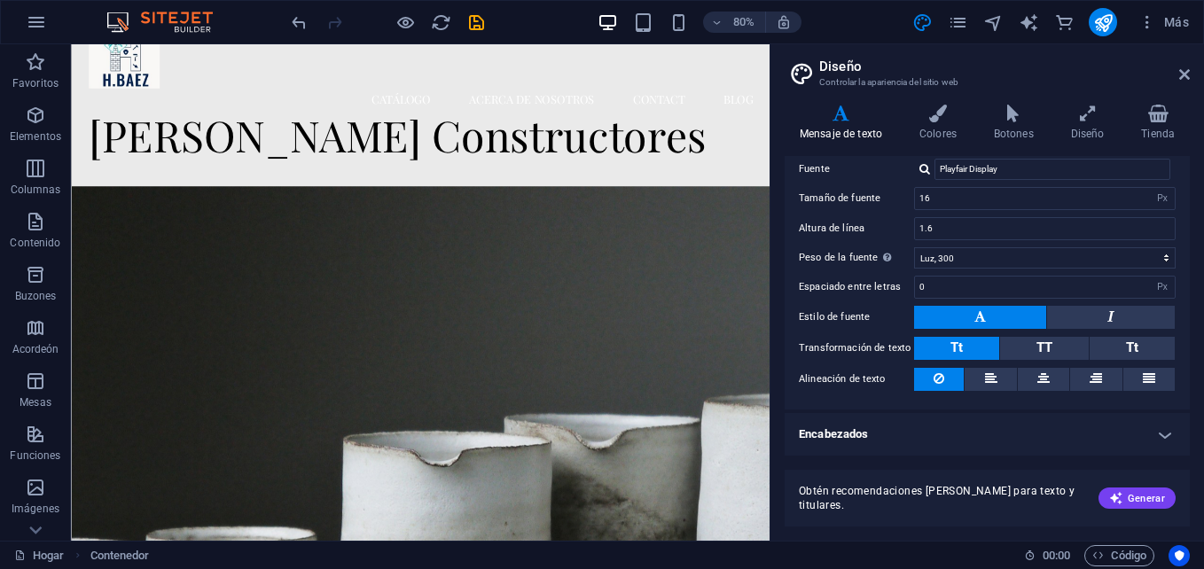
drag, startPoint x: 934, startPoint y: 165, endPoint x: 851, endPoint y: 115, distance: 97.0
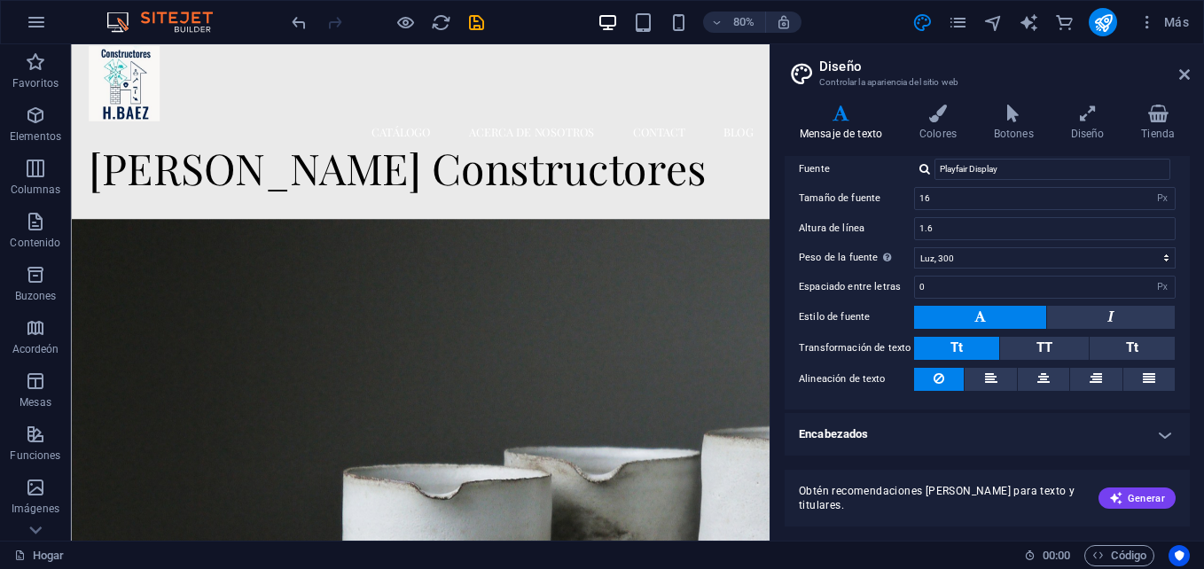
scroll to position [0, 0]
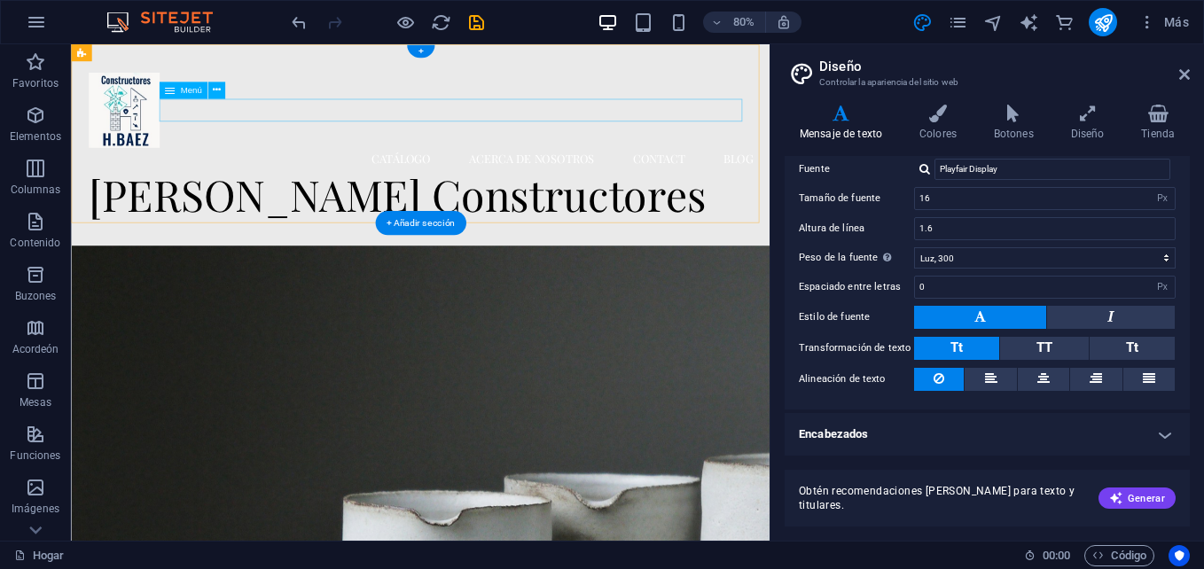
click at [471, 174] on nav "Catálogo Acerca de Nosotros Contact Blog" at bounding box center [507, 188] width 831 height 28
click at [498, 174] on nav "Catálogo Acerca de Nosotros Contact Blog" at bounding box center [507, 188] width 831 height 28
select select
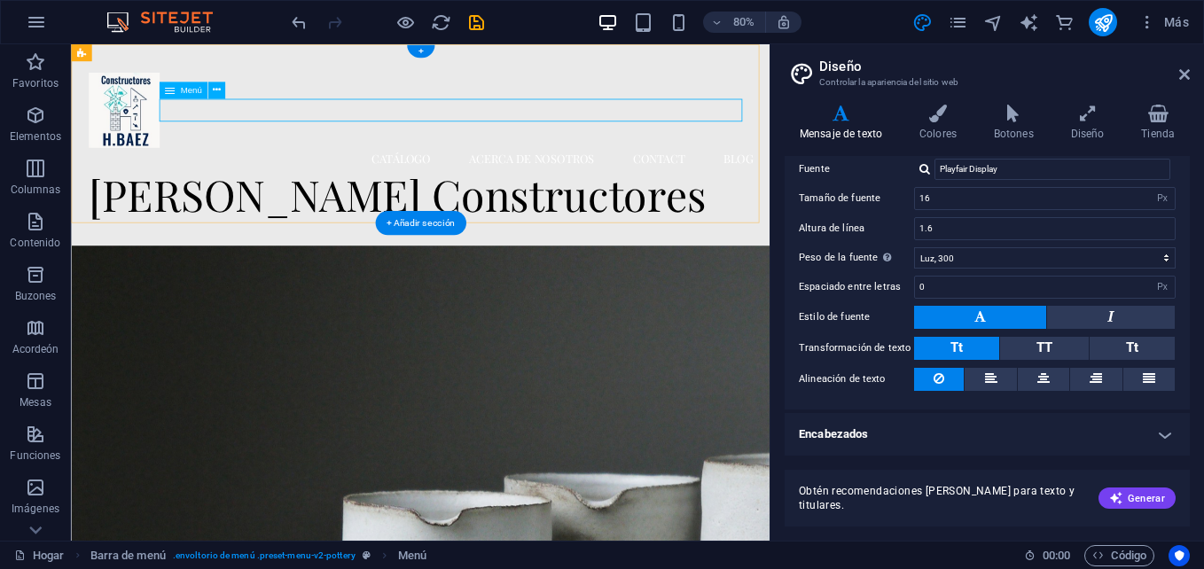
select select "1"
select select
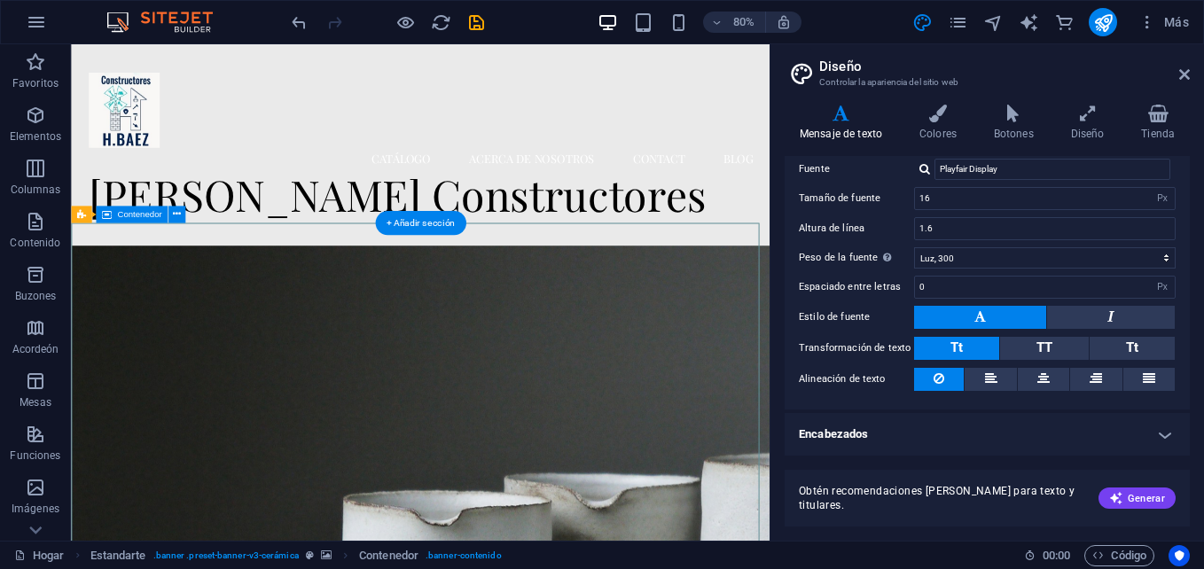
click at [1189, 75] on icon at bounding box center [1185, 74] width 11 height 14
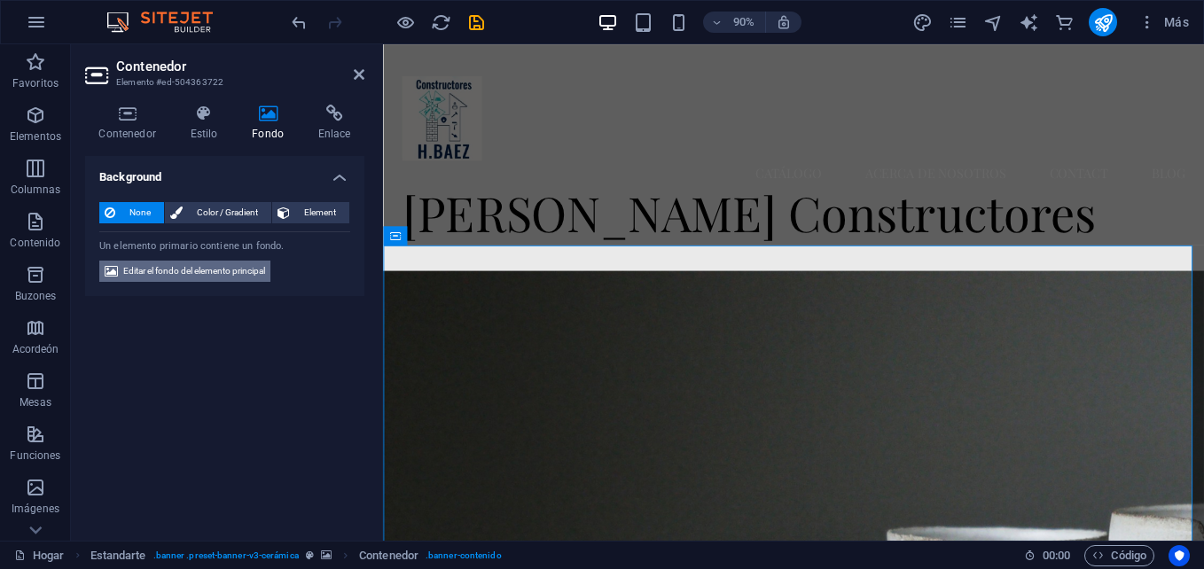
click at [231, 278] on span "Editar el fondo del elemento principal" at bounding box center [194, 271] width 142 height 21
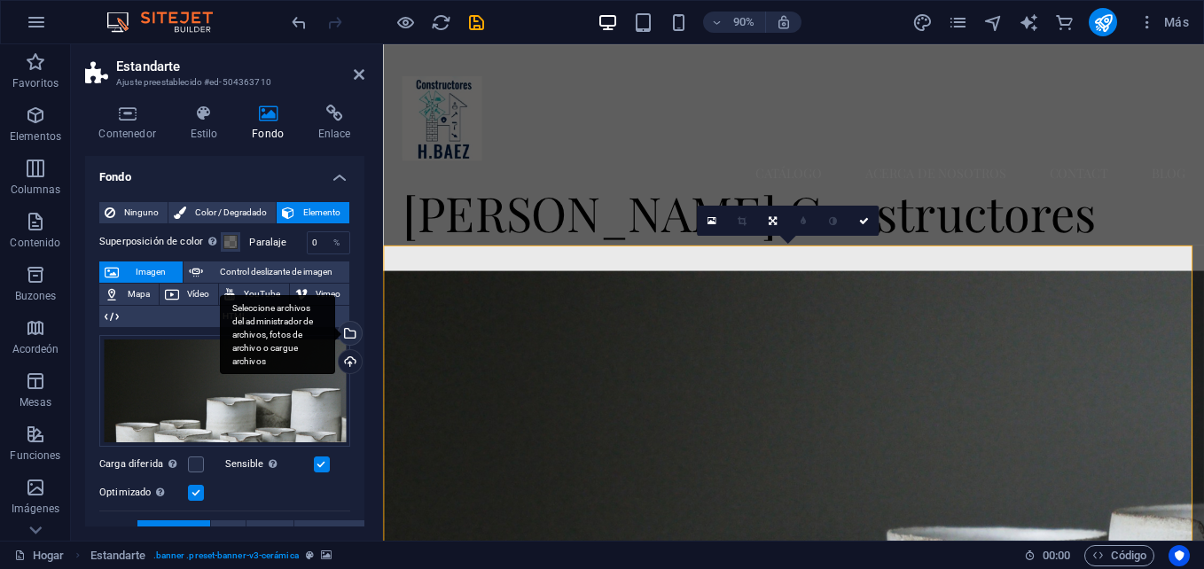
click at [335, 333] on div "Seleccione archivos del administrador de archivos, fotos de archivo o cargue ar…" at bounding box center [277, 335] width 115 height 80
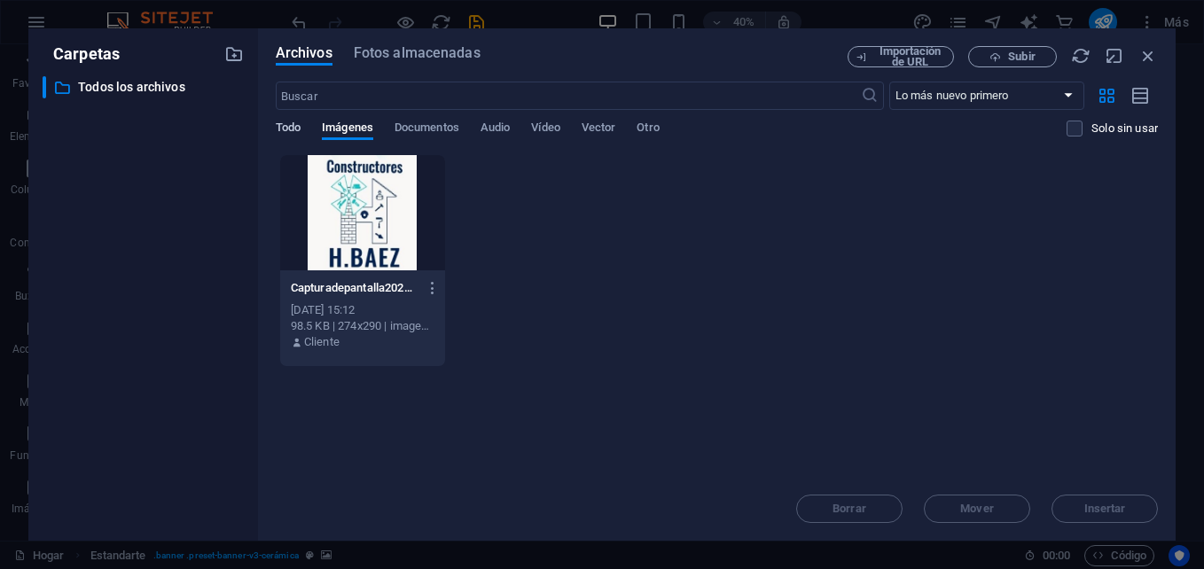
click at [287, 127] on span "Todo" at bounding box center [288, 129] width 25 height 25
click at [431, 125] on span "Documentos" at bounding box center [427, 129] width 65 height 25
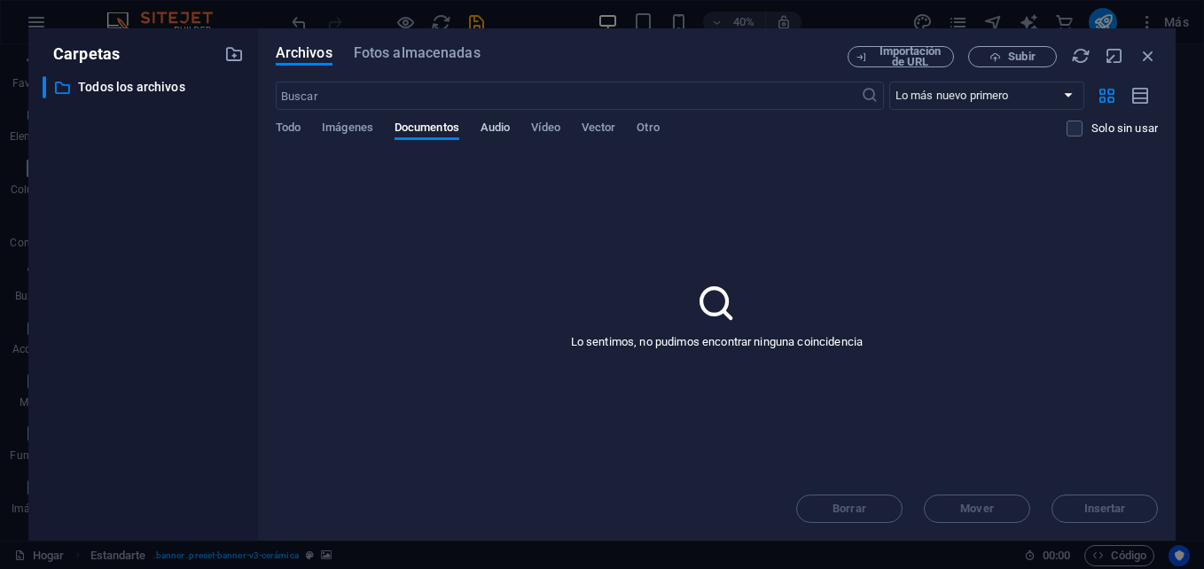
click at [495, 126] on span "Audio" at bounding box center [495, 129] width 29 height 25
click at [540, 126] on span "Vídeo" at bounding box center [545, 129] width 28 height 25
click at [365, 124] on span "Imágenes" at bounding box center [347, 129] width 51 height 25
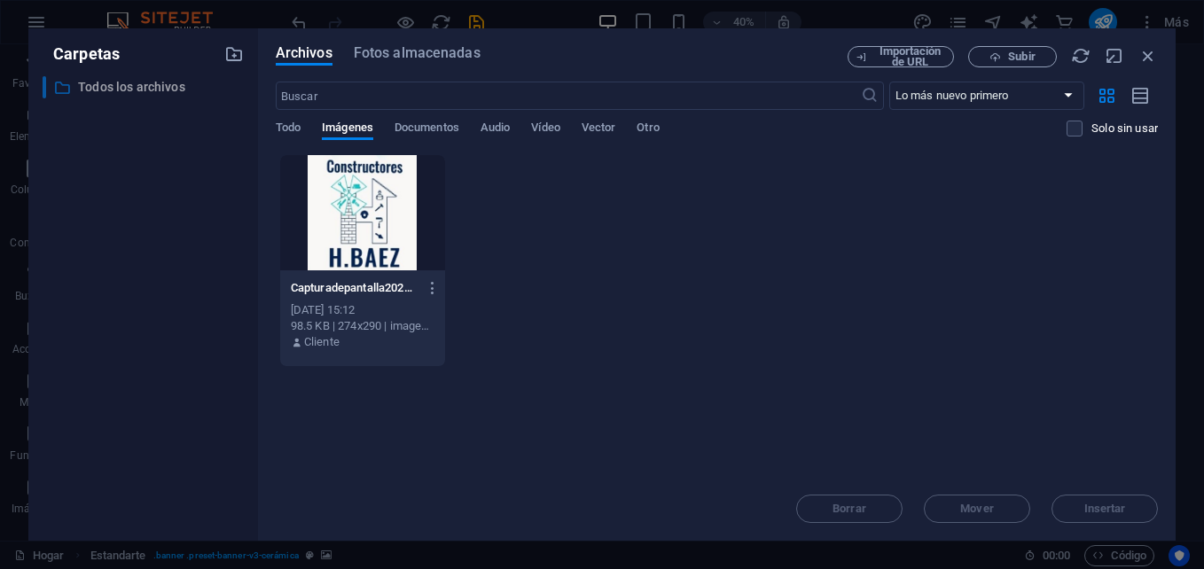
click at [145, 82] on p "Todos los archivos" at bounding box center [144, 87] width 133 height 20
click at [414, 57] on span "Fotos almacenadas" at bounding box center [417, 53] width 127 height 21
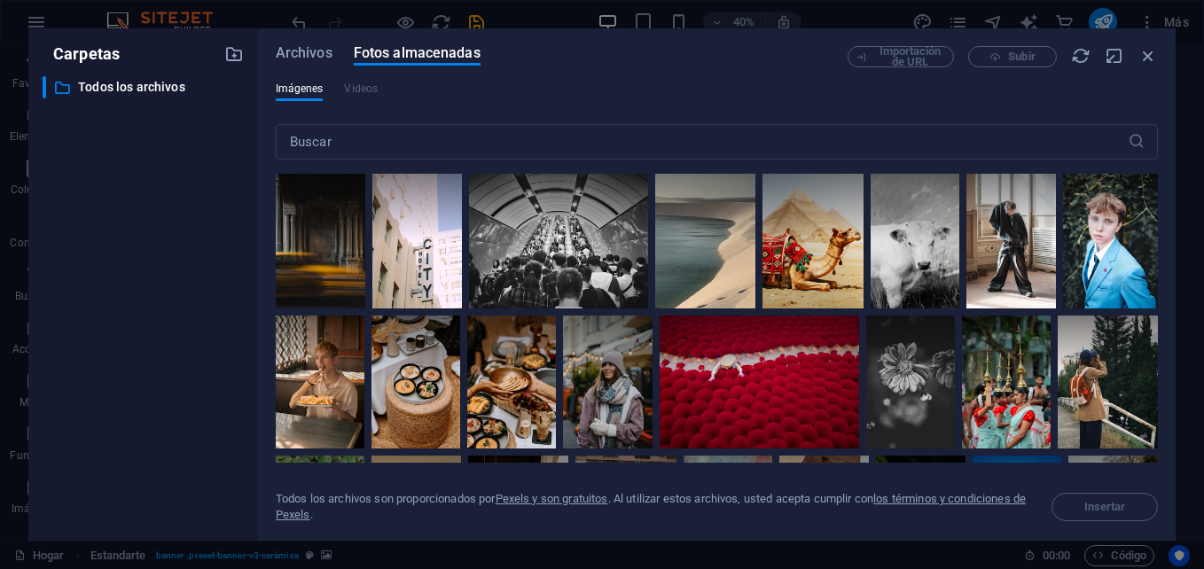
drag, startPoint x: 1158, startPoint y: 209, endPoint x: 1161, endPoint y: 237, distance: 27.6
click at [1161, 237] on div "Archivos Fotos almacenadas Importación de URL Subir Imágenes Videos ​ Todos los…" at bounding box center [717, 284] width 918 height 513
click at [1000, 59] on div "Importación de URL Subir" at bounding box center [1003, 56] width 310 height 21
click at [305, 52] on span "Archivos" at bounding box center [304, 53] width 57 height 21
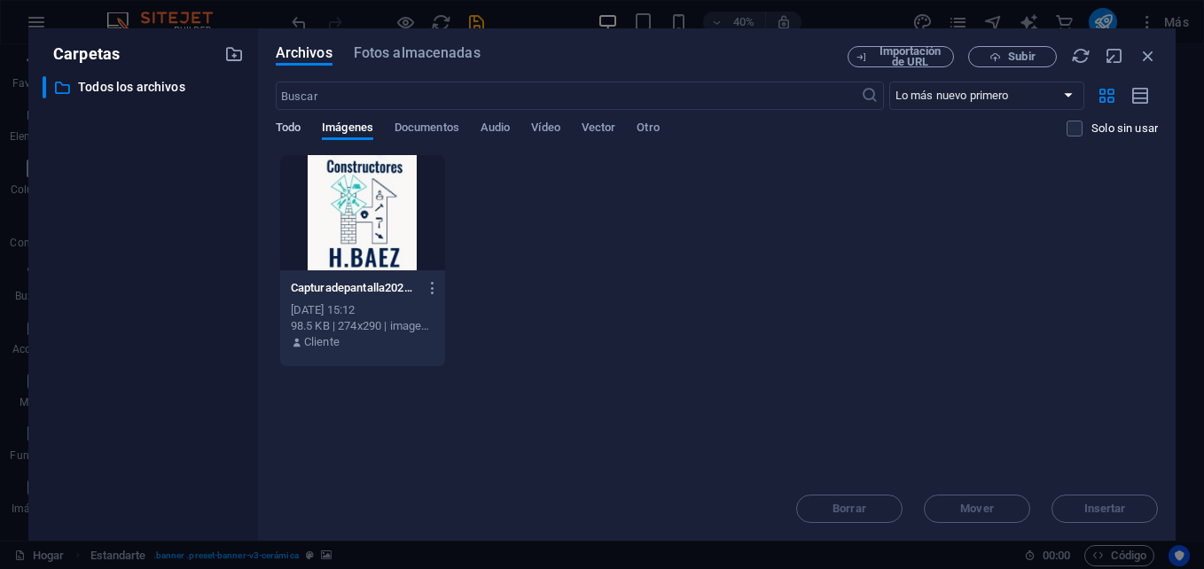
click at [287, 122] on span "Todo" at bounding box center [288, 129] width 25 height 25
click at [236, 60] on icon "button" at bounding box center [234, 54] width 20 height 20
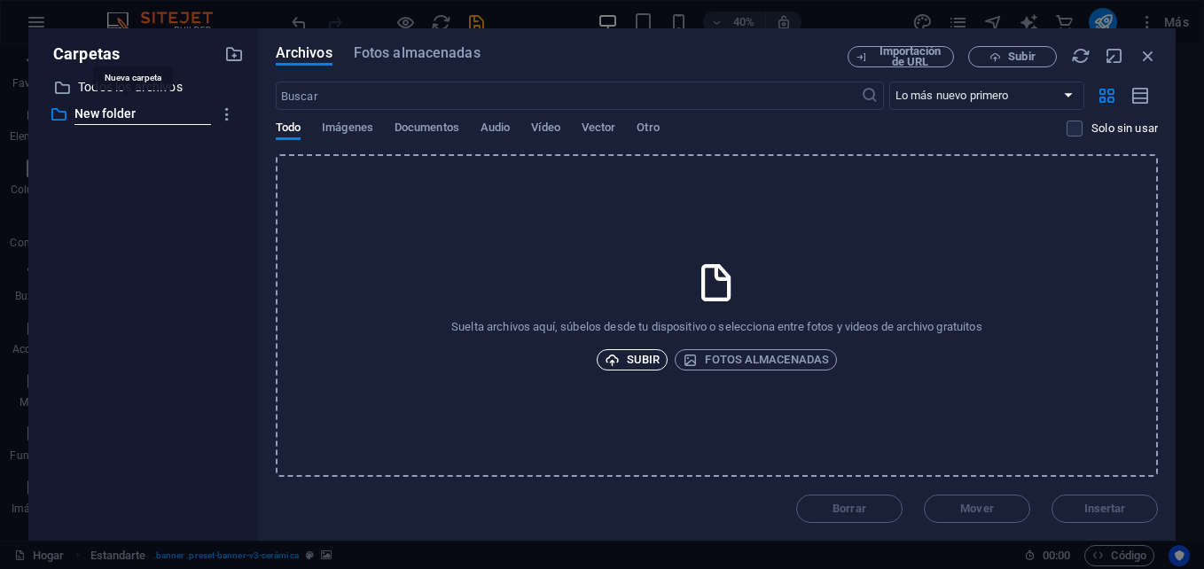
click at [652, 353] on font "Subir" at bounding box center [643, 359] width 33 height 21
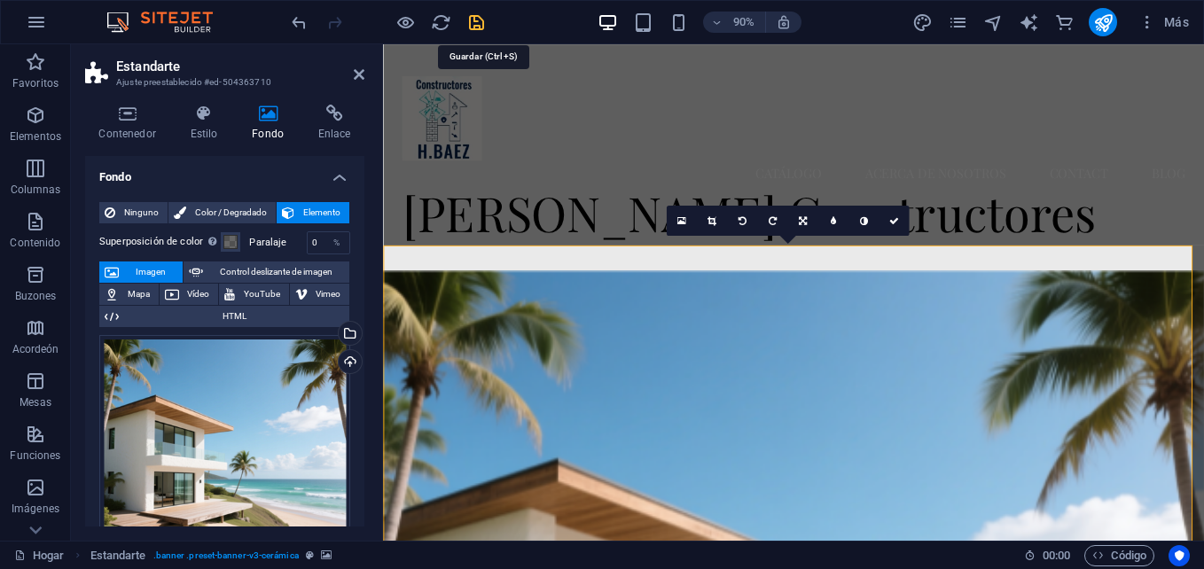
click at [479, 25] on icon "salvar" at bounding box center [477, 22] width 20 height 20
checkbox input "false"
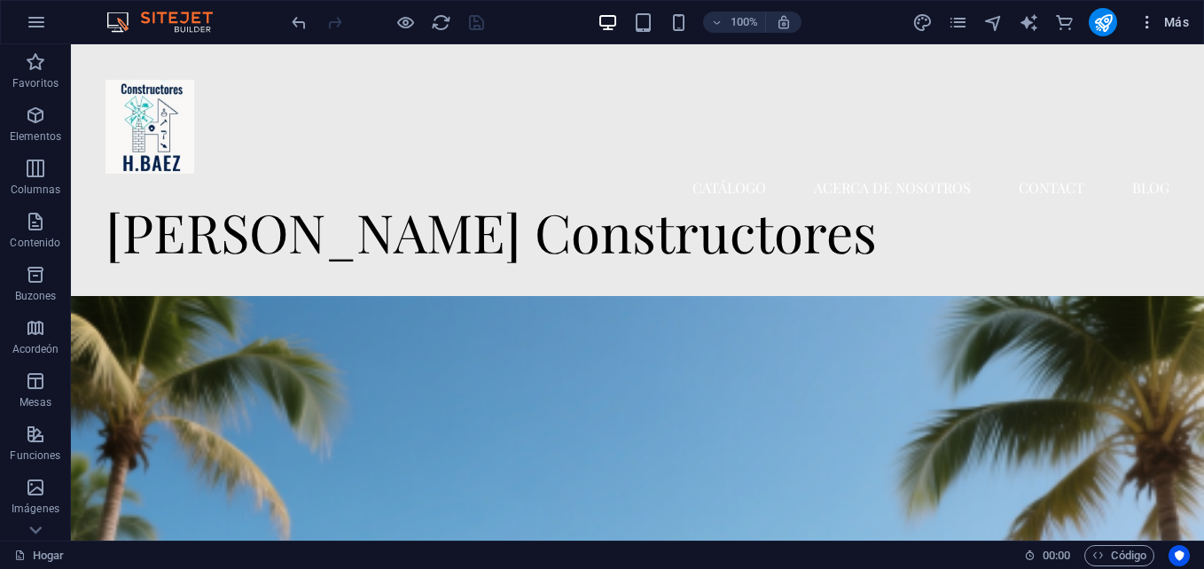
click at [1163, 27] on span "Más" at bounding box center [1164, 22] width 51 height 18
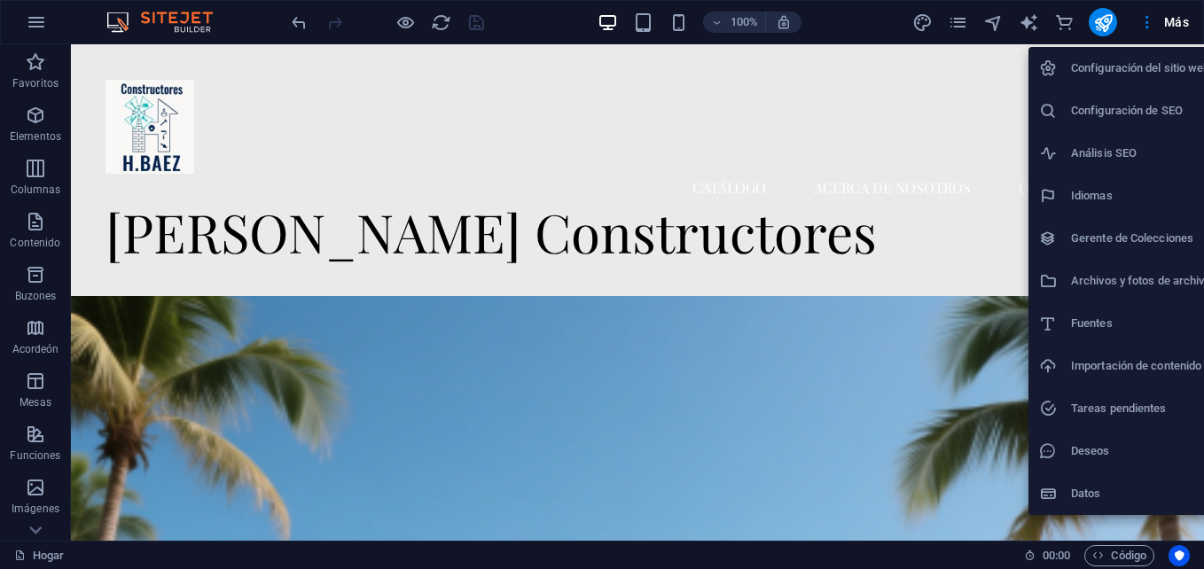
click at [956, 156] on div at bounding box center [602, 284] width 1204 height 569
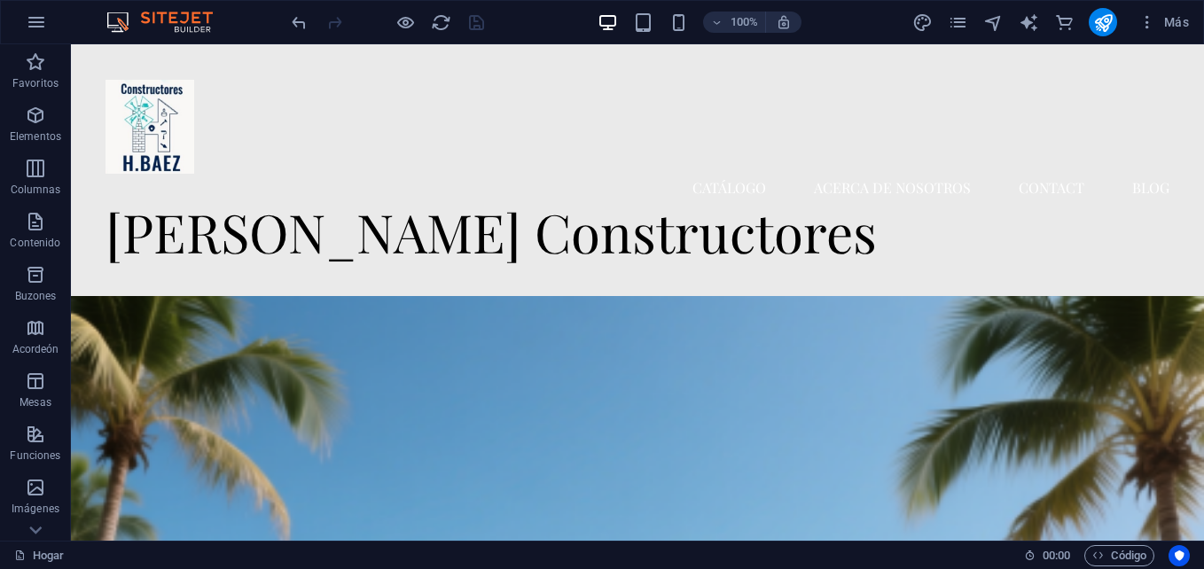
drag, startPoint x: 1198, startPoint y: 494, endPoint x: 1275, endPoint y: 56, distance: 444.7
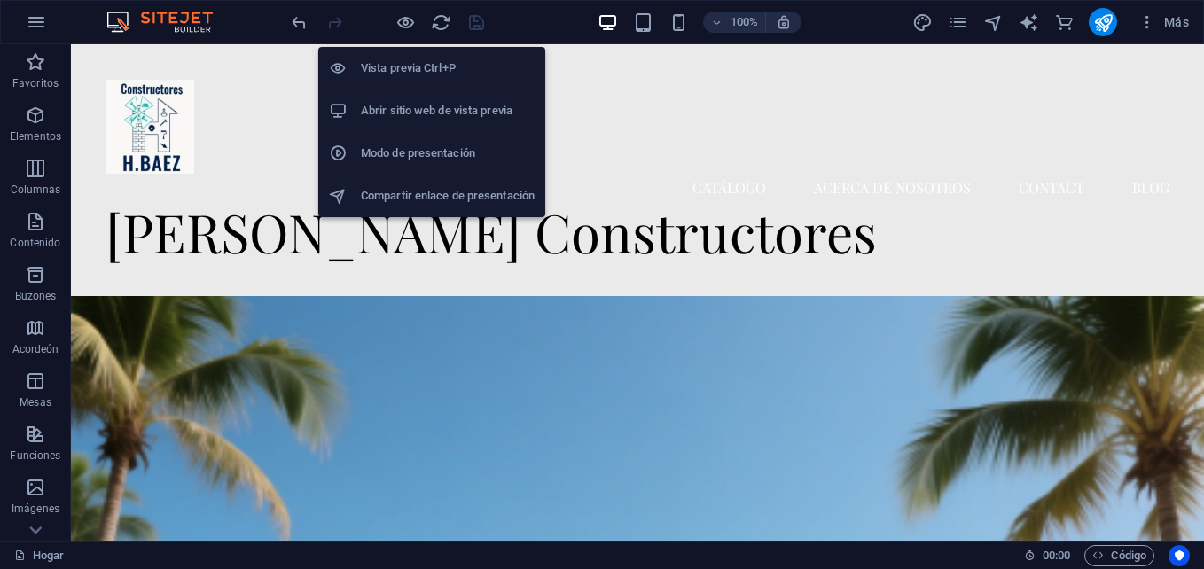
click at [415, 62] on h6 "Vista previa Ctrl+P" at bounding box center [448, 68] width 174 height 21
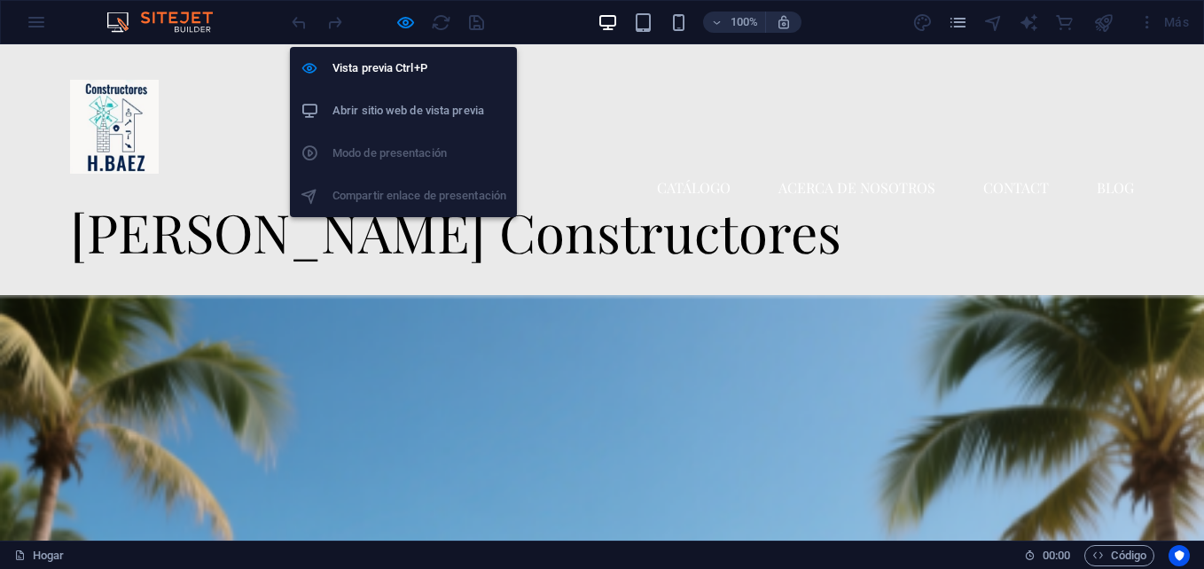
click at [400, 101] on h6 "Abrir sitio web de vista previa" at bounding box center [420, 110] width 174 height 21
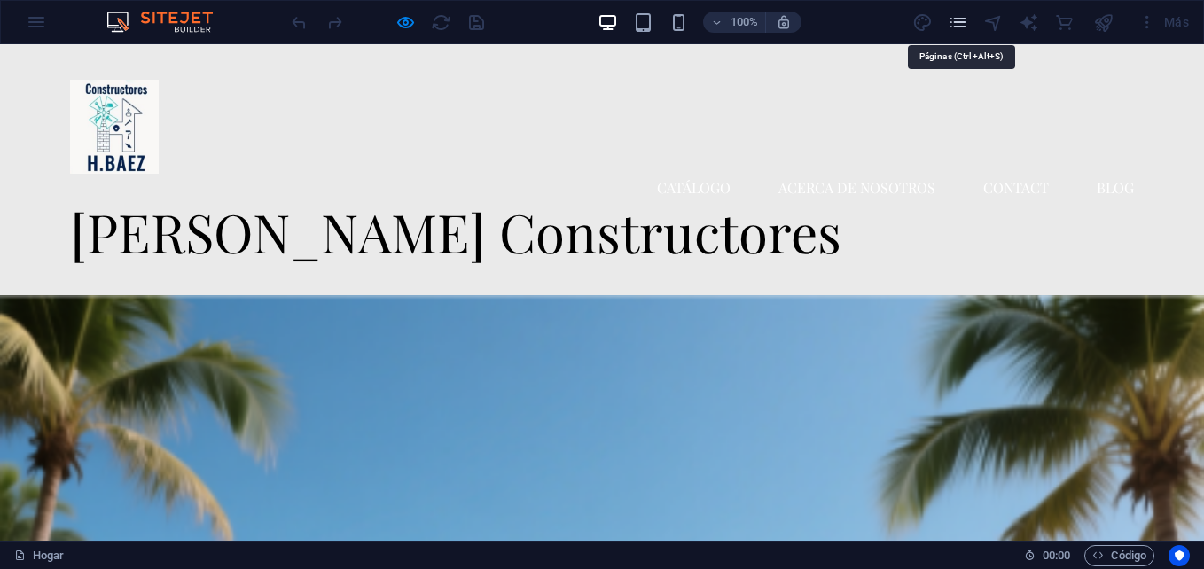
click at [951, 22] on icon "Páginas" at bounding box center [958, 22] width 20 height 20
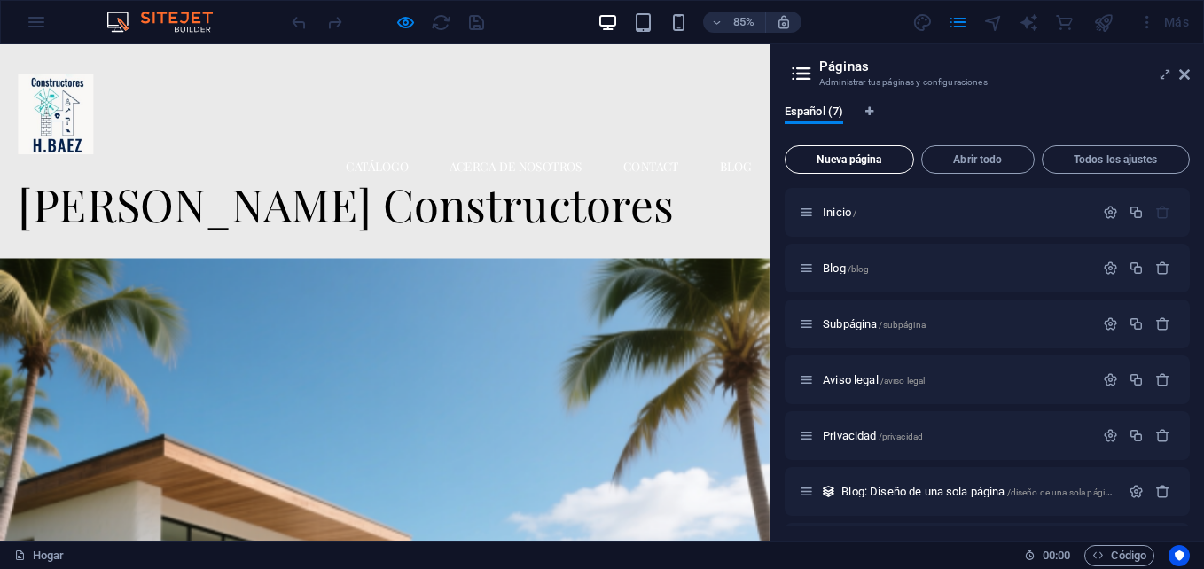
click at [853, 160] on span "Nueva página" at bounding box center [850, 159] width 114 height 11
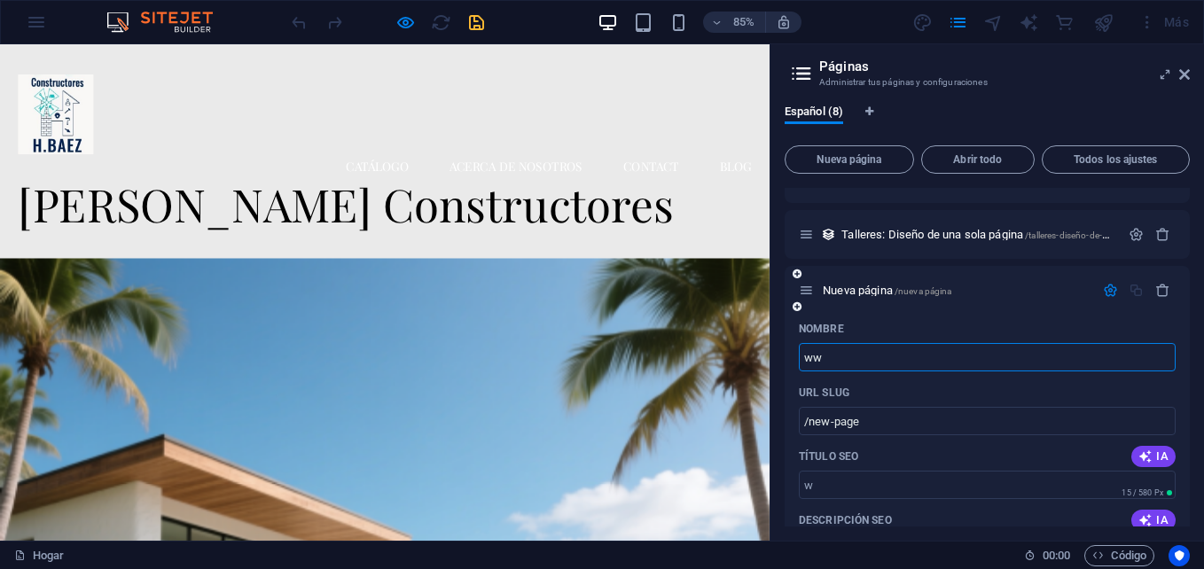
type input "www"
type input "/w"
type input "www"
type input "/www"
type input "www.h"
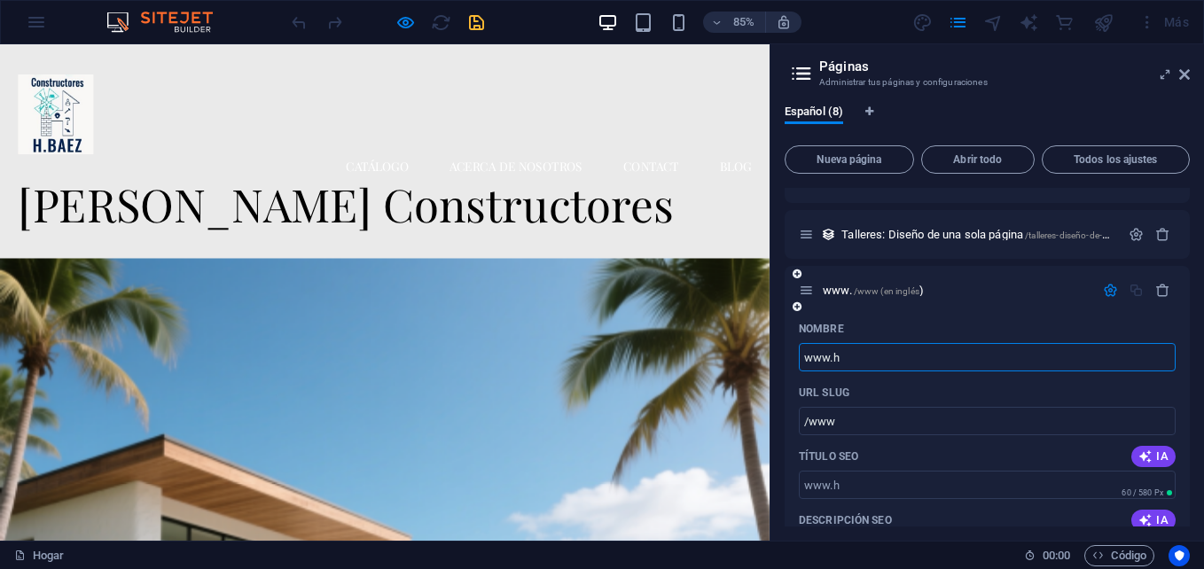
type input "/www-h"
type input "www.[PERSON_NAME]"
type input "/www-[PERSON_NAME]"
type input "www.hbaezbuilders."
type input "/www-hbaezbuilders"
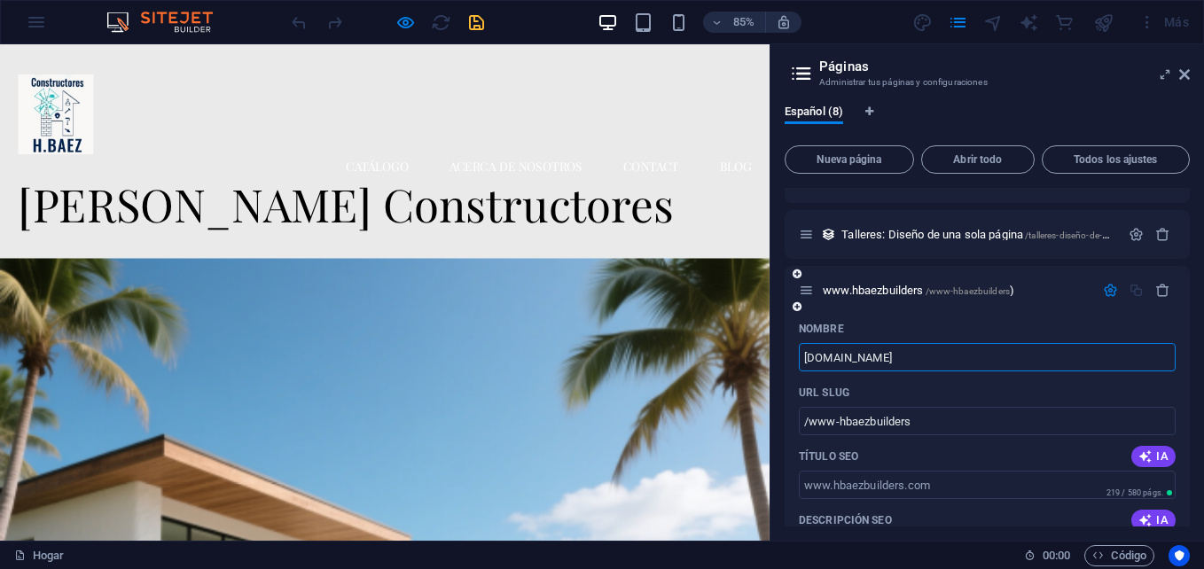
type input "[DOMAIN_NAME]"
type input "/www-hbaezbuilders-com"
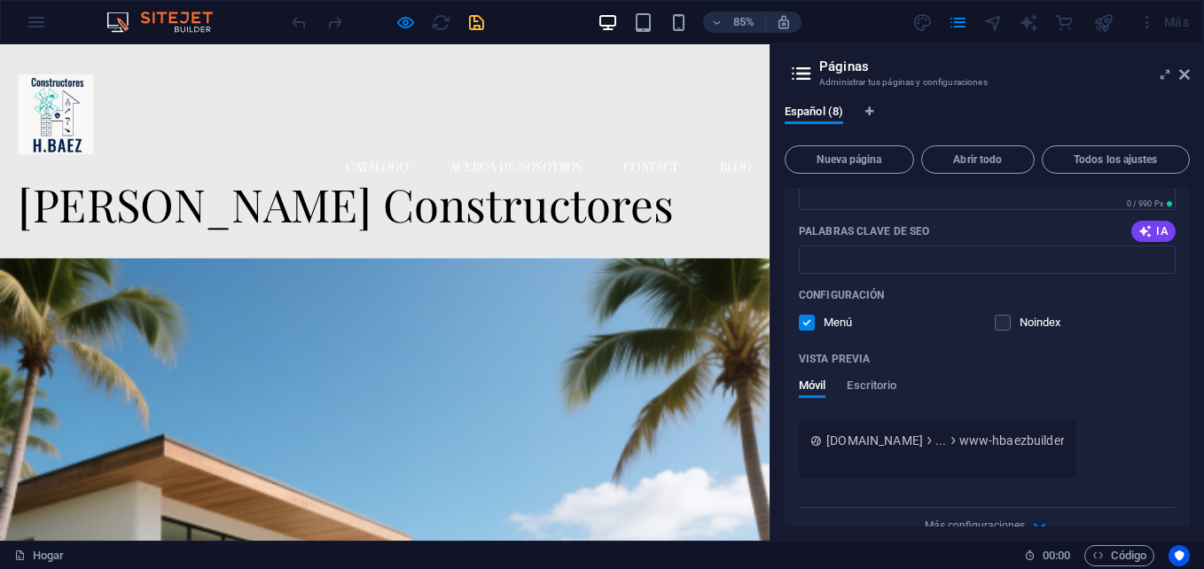
scroll to position [726, 0]
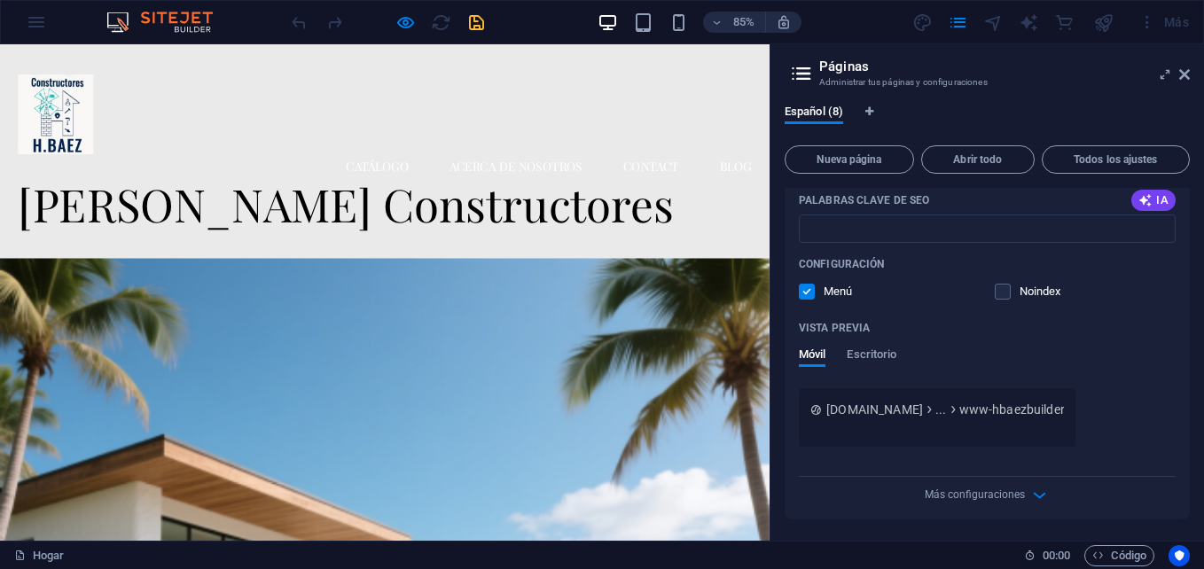
type input "[DOMAIN_NAME]"
drag, startPoint x: 1185, startPoint y: 483, endPoint x: 1189, endPoint y: 455, distance: 27.9
click at [1189, 455] on div "Inicio / Blog /blog Subpágina /subpágina Aviso legal /aviso legal Privacidad /p…" at bounding box center [987, 357] width 405 height 339
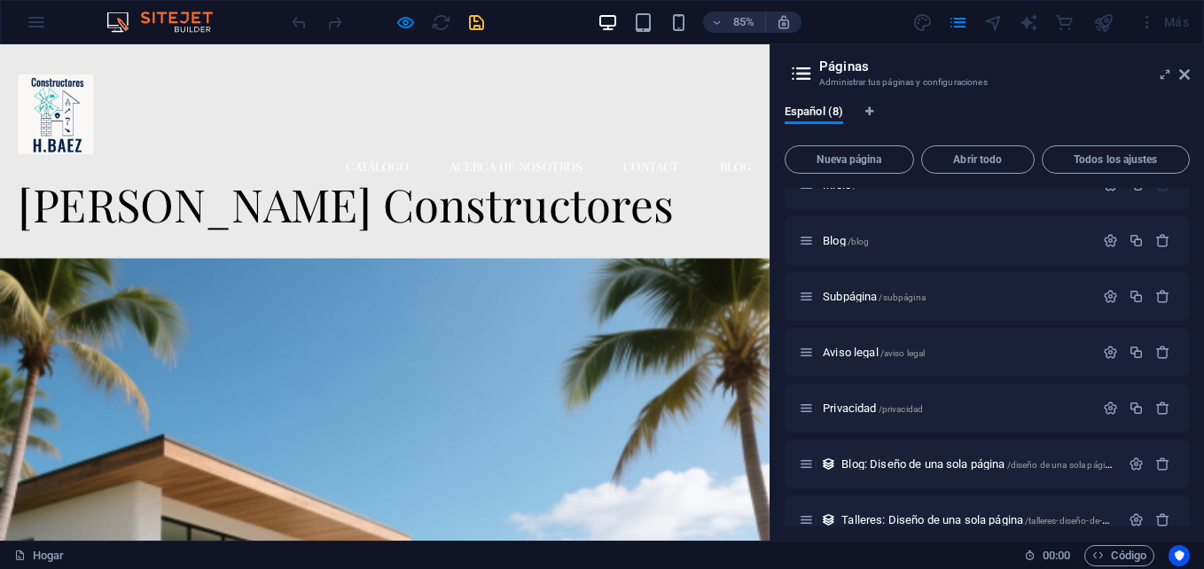
scroll to position [0, 0]
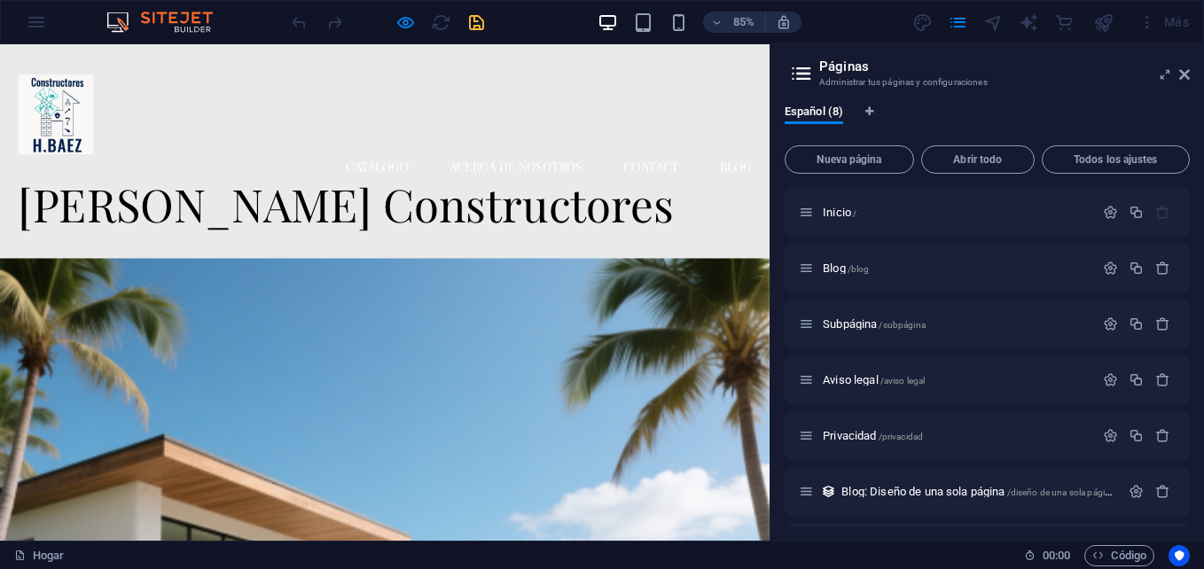
drag, startPoint x: 1183, startPoint y: 208, endPoint x: 1158, endPoint y: 186, distance: 33.3
click at [1158, 186] on div "Nueva página Abrir todo Todos los ajustes Inicio / Blog /blog Subpágina /subpág…" at bounding box center [987, 332] width 405 height 388
drag, startPoint x: 1190, startPoint y: 208, endPoint x: 1173, endPoint y: 297, distance: 90.3
click at [1173, 297] on div "Español (8) Nueva página Abrir todo Todos los ajustes Inicio / Blog /blog Subpá…" at bounding box center [988, 315] width 434 height 451
click at [857, 207] on span "Inicio /" at bounding box center [840, 212] width 34 height 13
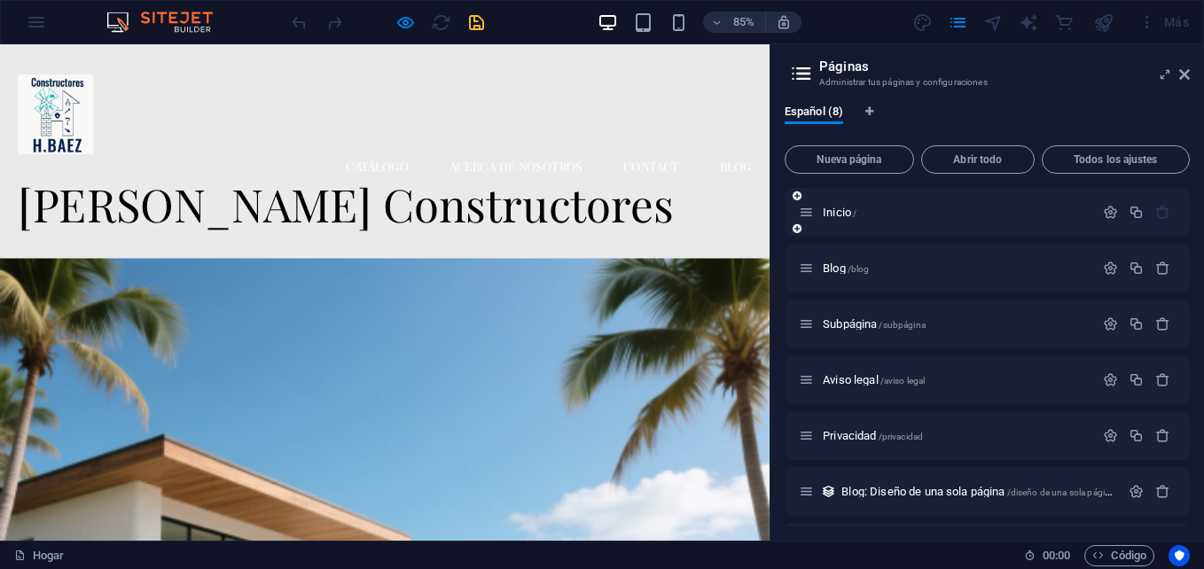
click at [812, 208] on icon at bounding box center [806, 212] width 15 height 15
click at [796, 197] on icon at bounding box center [797, 196] width 9 height 11
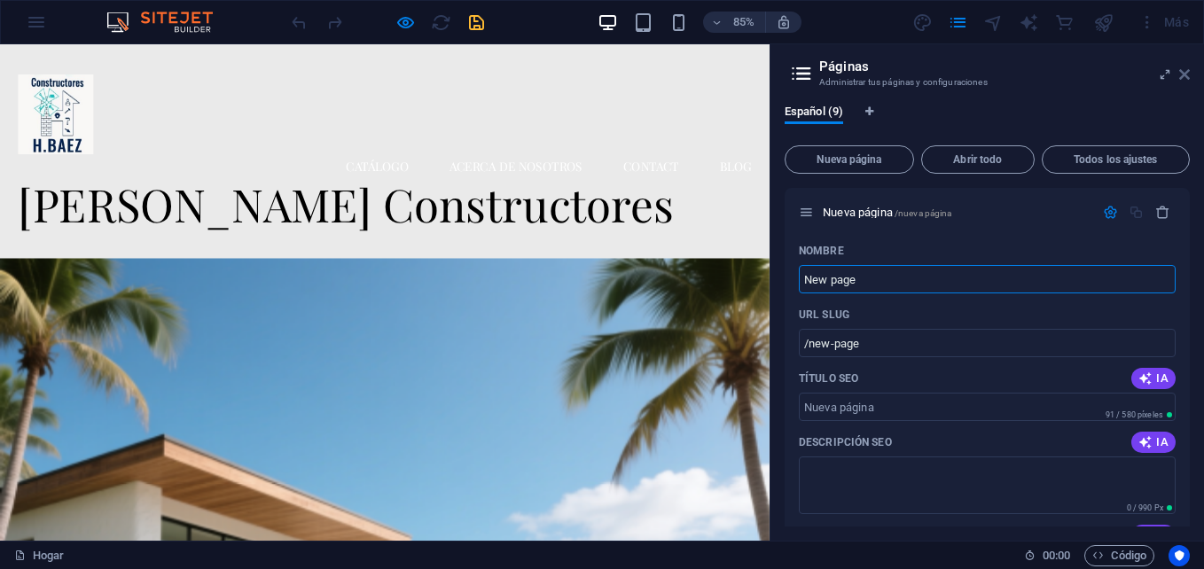
click at [1183, 78] on icon at bounding box center [1185, 74] width 11 height 14
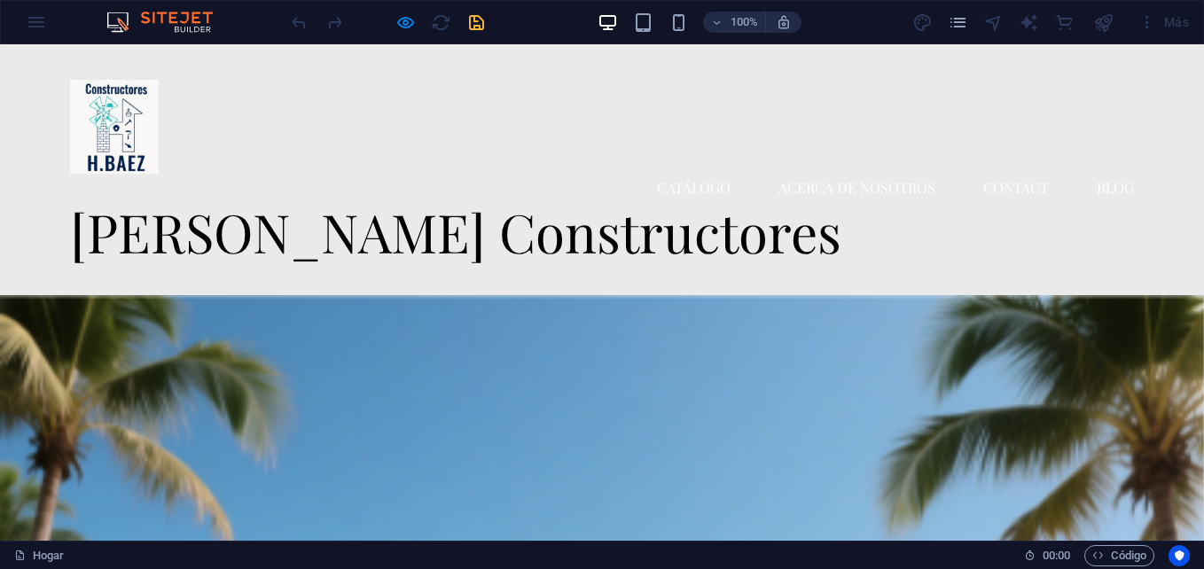
click at [31, 15] on div "100% Más" at bounding box center [602, 22] width 1203 height 43
click at [682, 202] on h2 "[PERSON_NAME] Constructores" at bounding box center [602, 231] width 1064 height 59
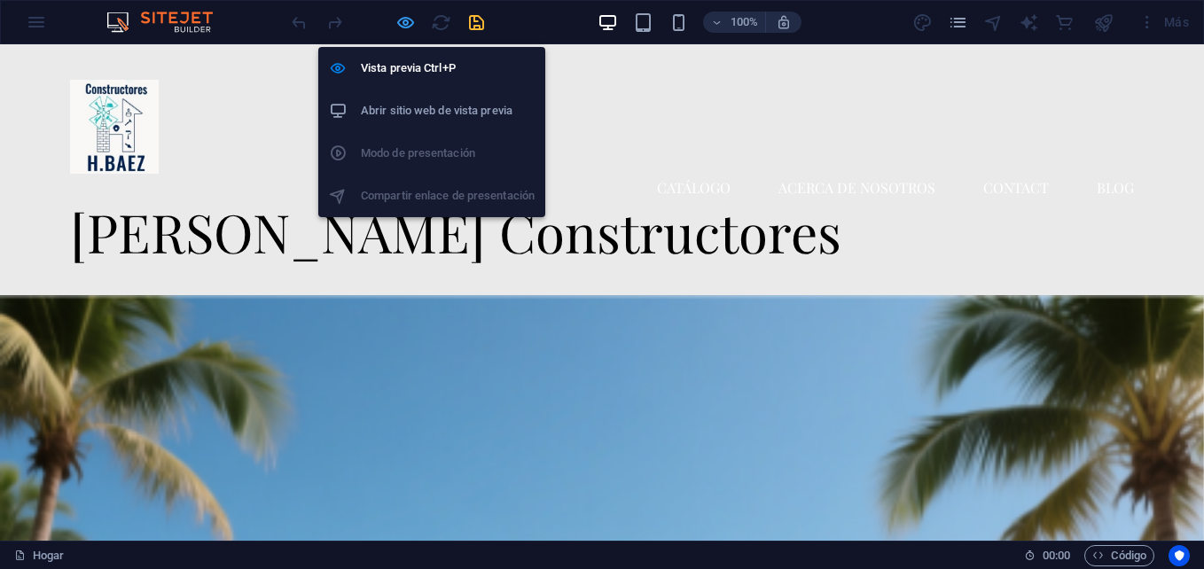
click at [401, 25] on icon "button" at bounding box center [406, 22] width 20 height 20
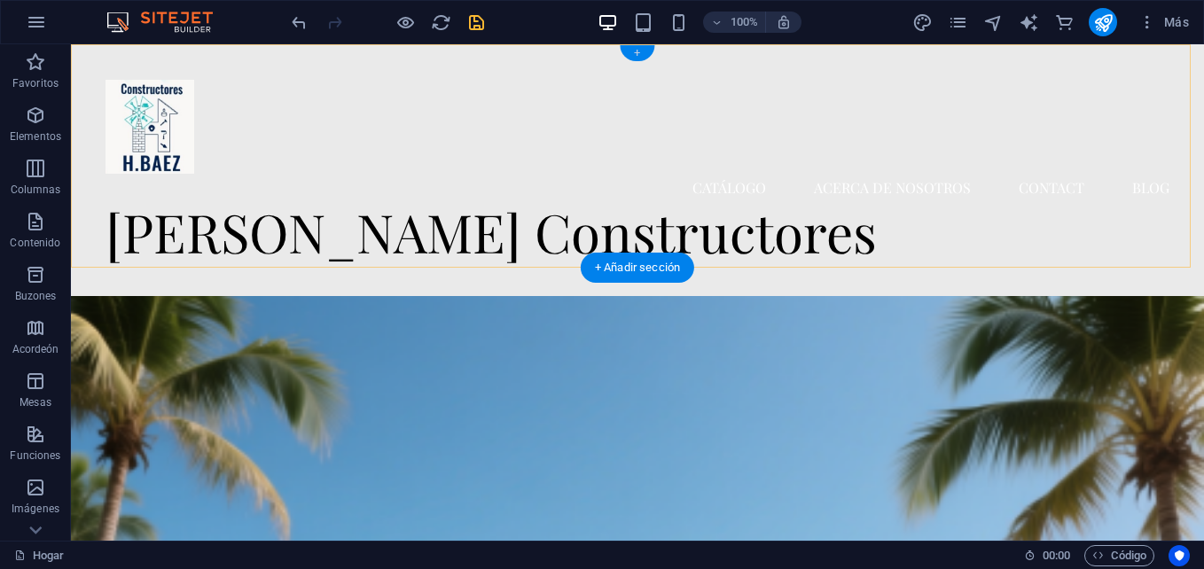
click at [638, 51] on div "+" at bounding box center [637, 53] width 35 height 16
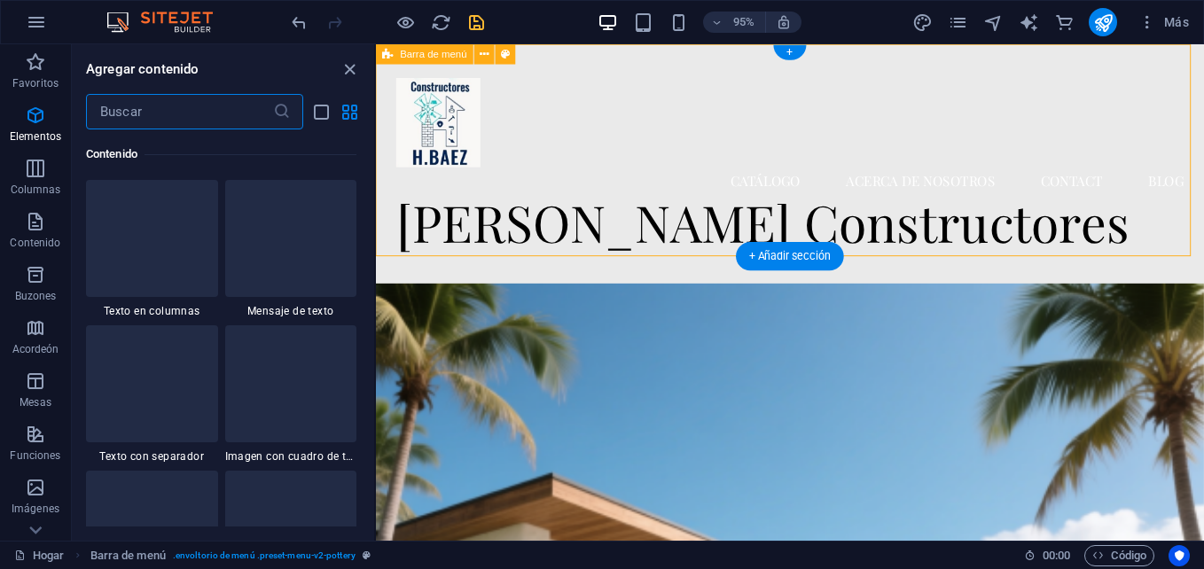
scroll to position [3103, 0]
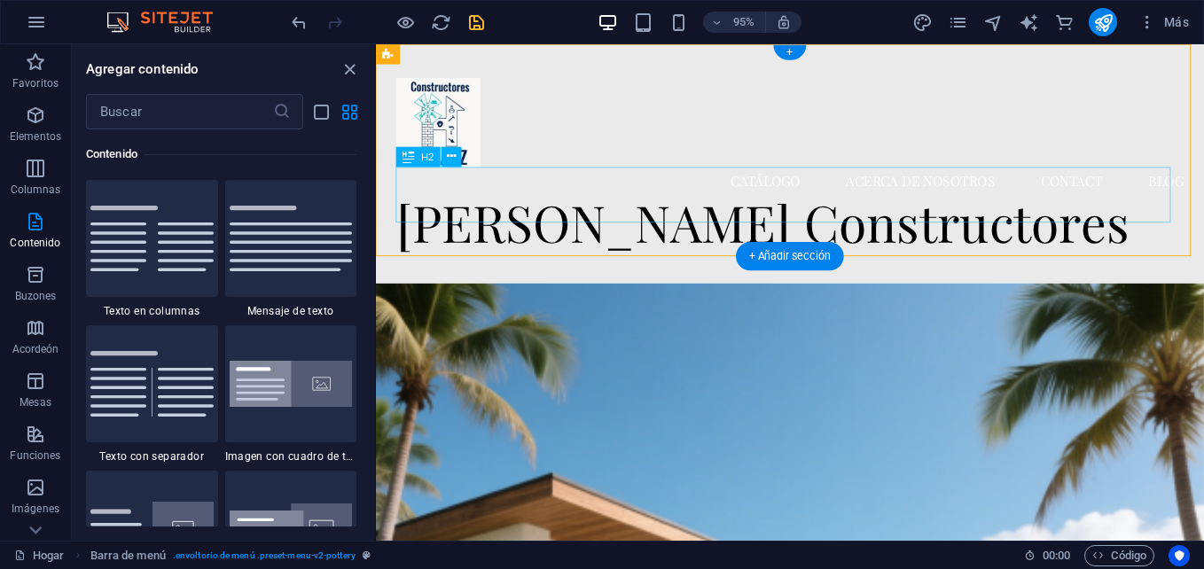
click at [1182, 202] on div "[PERSON_NAME] Constructores" at bounding box center [811, 231] width 829 height 59
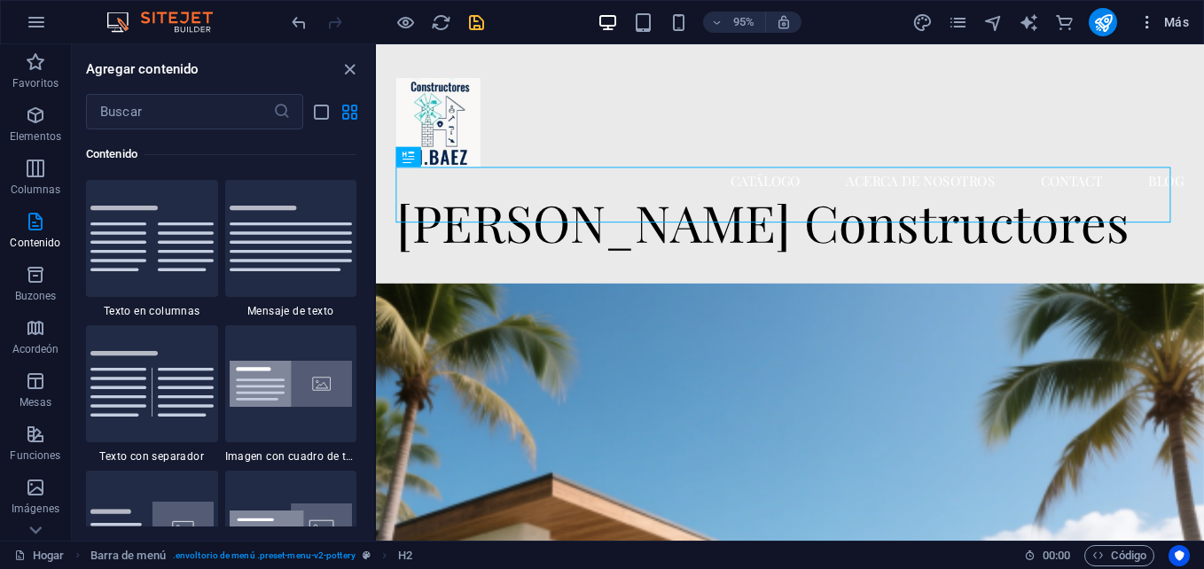
click at [1143, 19] on icon "button" at bounding box center [1148, 22] width 18 height 18
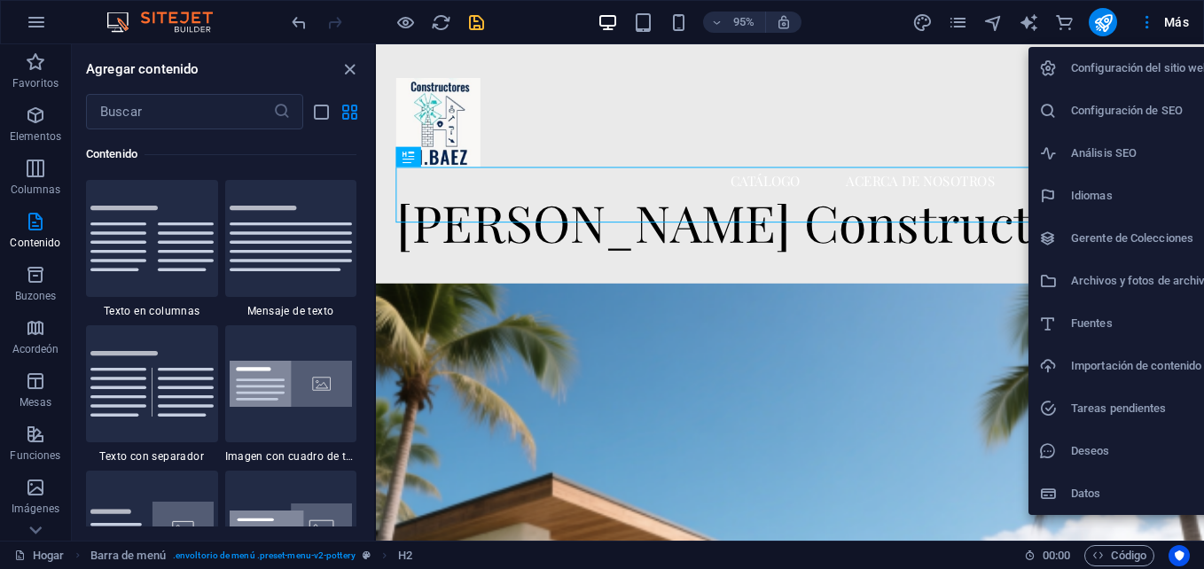
click at [844, 273] on div at bounding box center [602, 284] width 1204 height 569
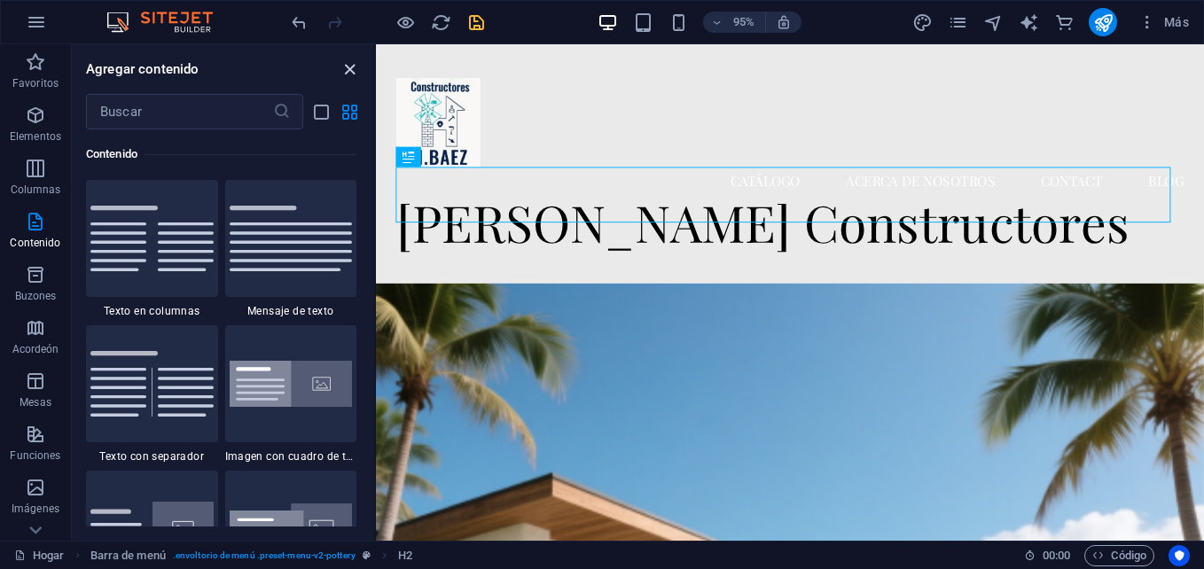
click at [341, 63] on icon "grupo Cerrar" at bounding box center [350, 69] width 20 height 20
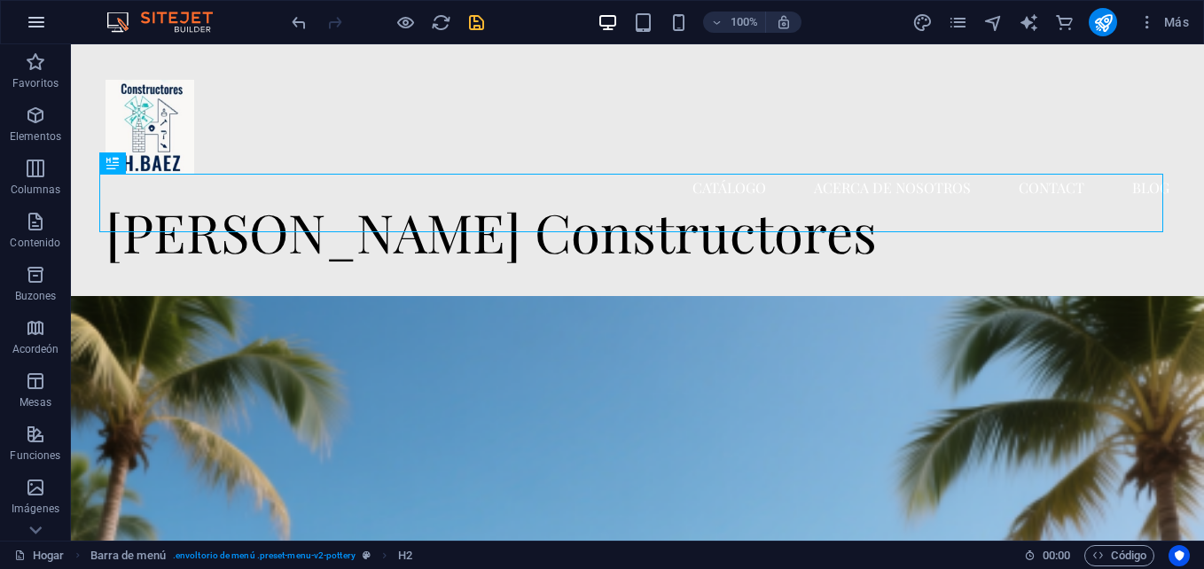
click at [48, 9] on button "button" at bounding box center [36, 22] width 43 height 43
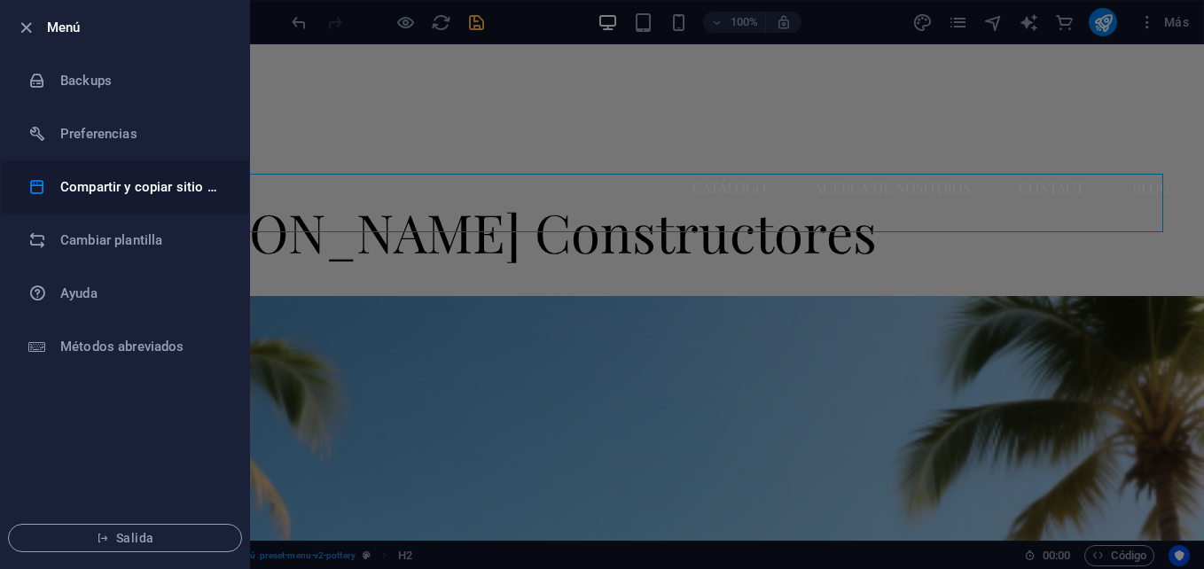
click at [144, 184] on h6 "Compartir y copiar sitio web" at bounding box center [142, 187] width 164 height 21
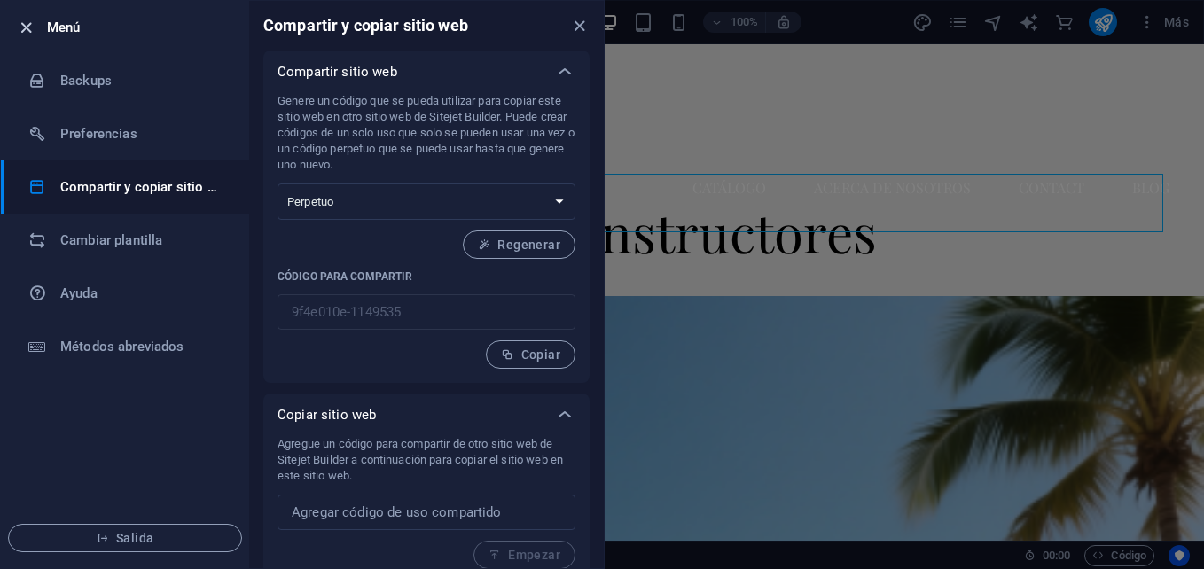
click at [21, 27] on icon "button" at bounding box center [26, 28] width 20 height 20
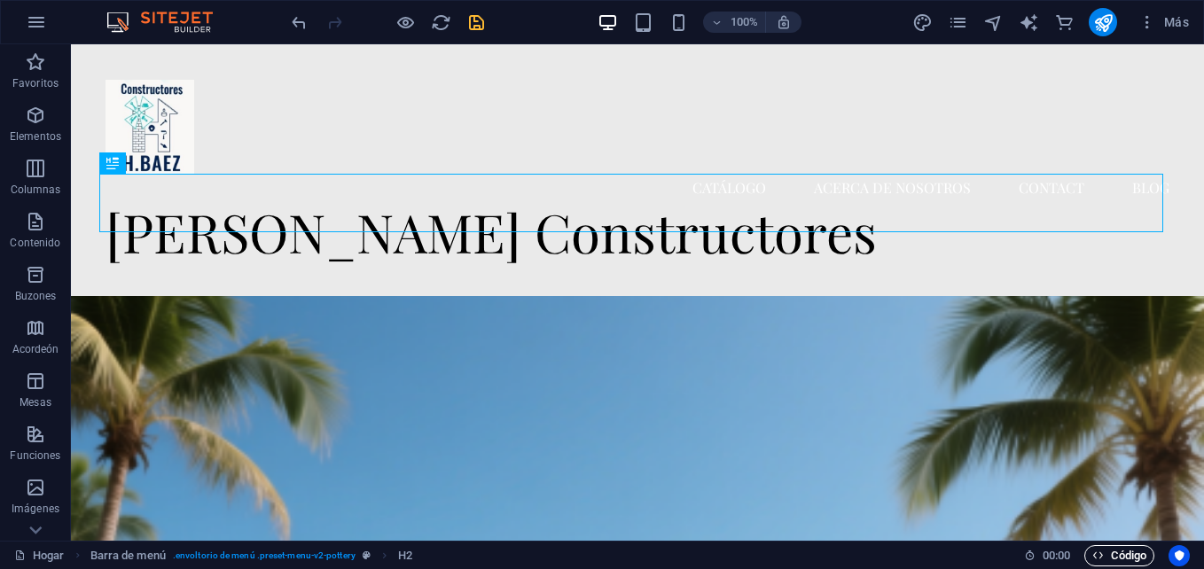
click at [1096, 557] on icon "button" at bounding box center [1099, 556] width 12 height 12
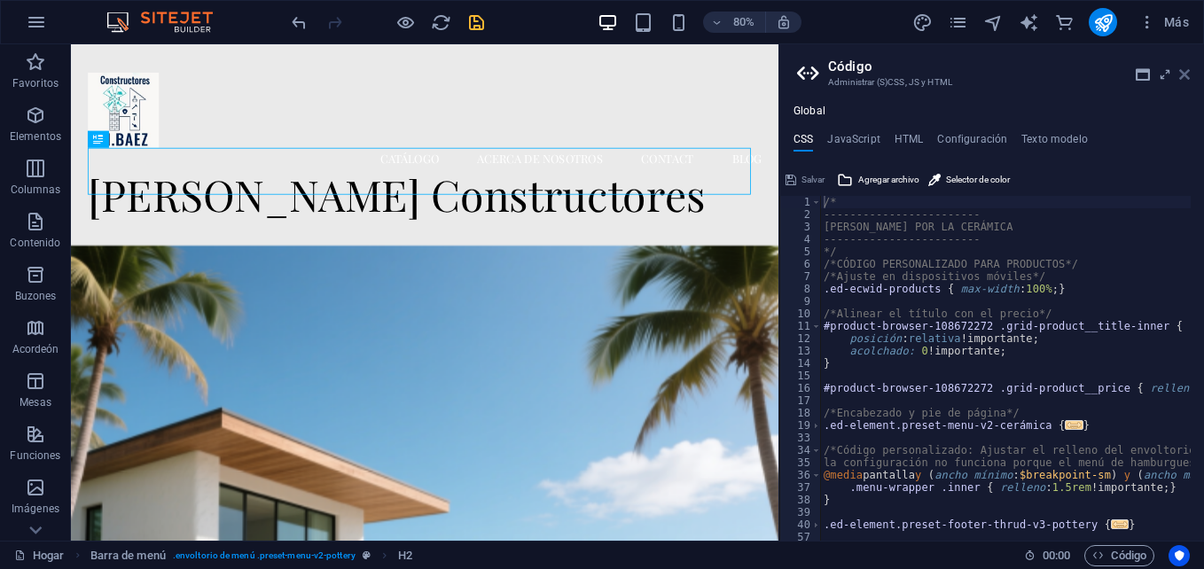
click at [1186, 67] on icon at bounding box center [1185, 74] width 11 height 14
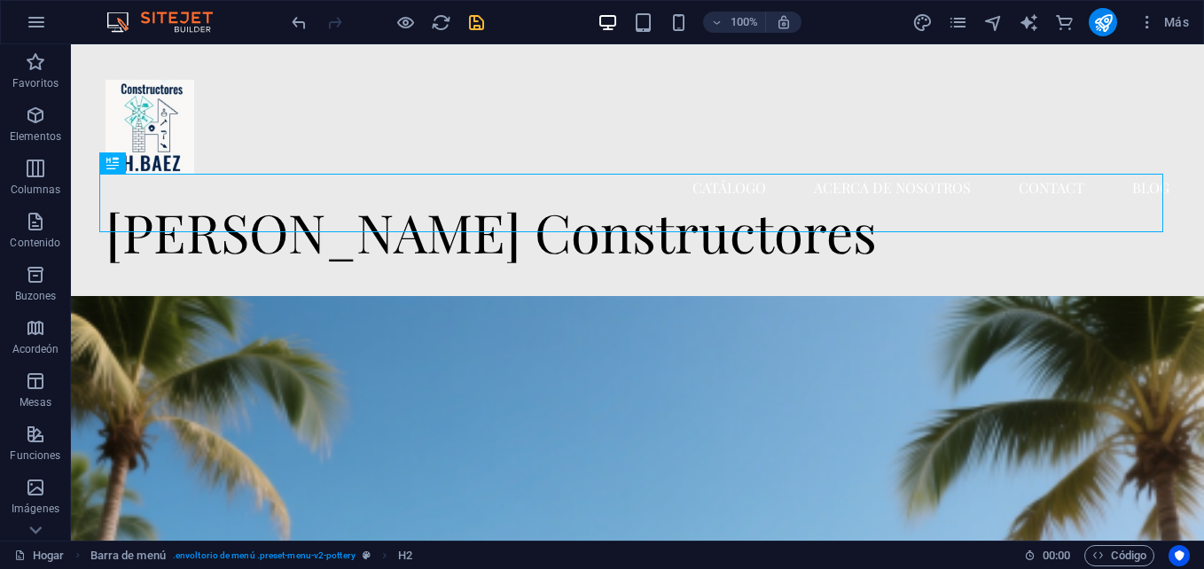
click at [182, 12] on img at bounding box center [168, 22] width 133 height 21
click at [115, 18] on img at bounding box center [168, 22] width 133 height 21
click at [478, 21] on icon "salvar" at bounding box center [477, 22] width 20 height 20
checkbox input "false"
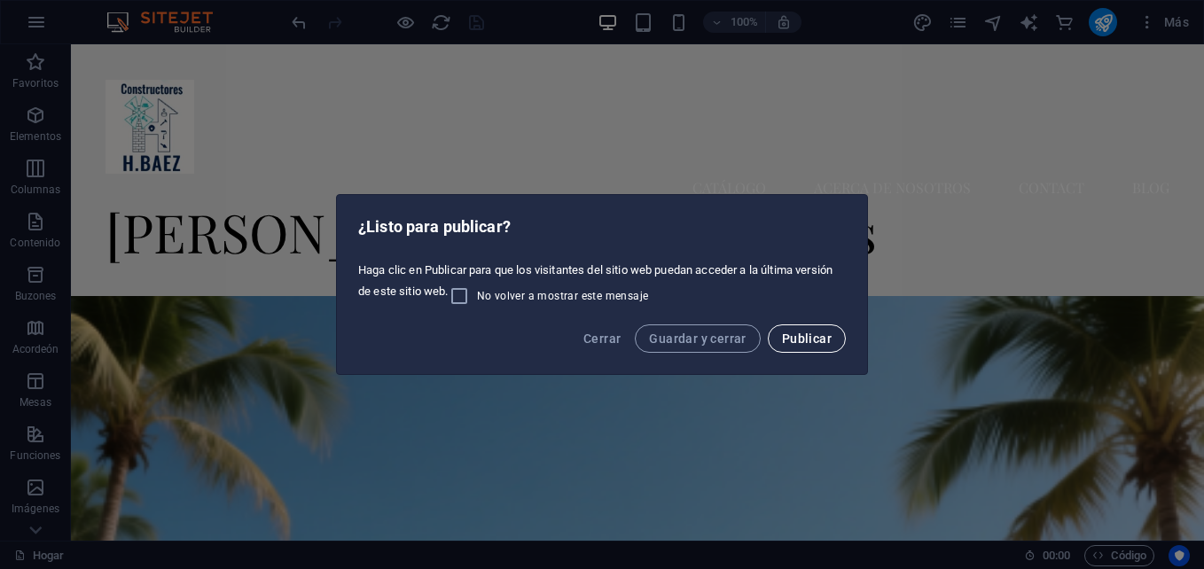
click at [808, 336] on span "Publicar" at bounding box center [807, 339] width 50 height 14
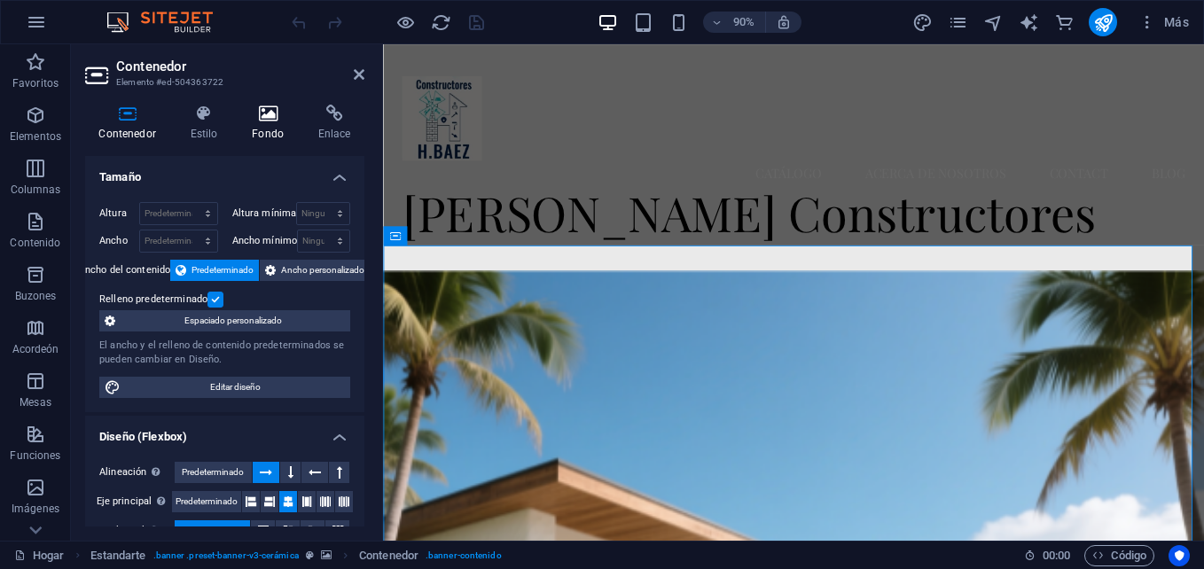
click at [279, 124] on h4 "Fondo" at bounding box center [272, 123] width 67 height 37
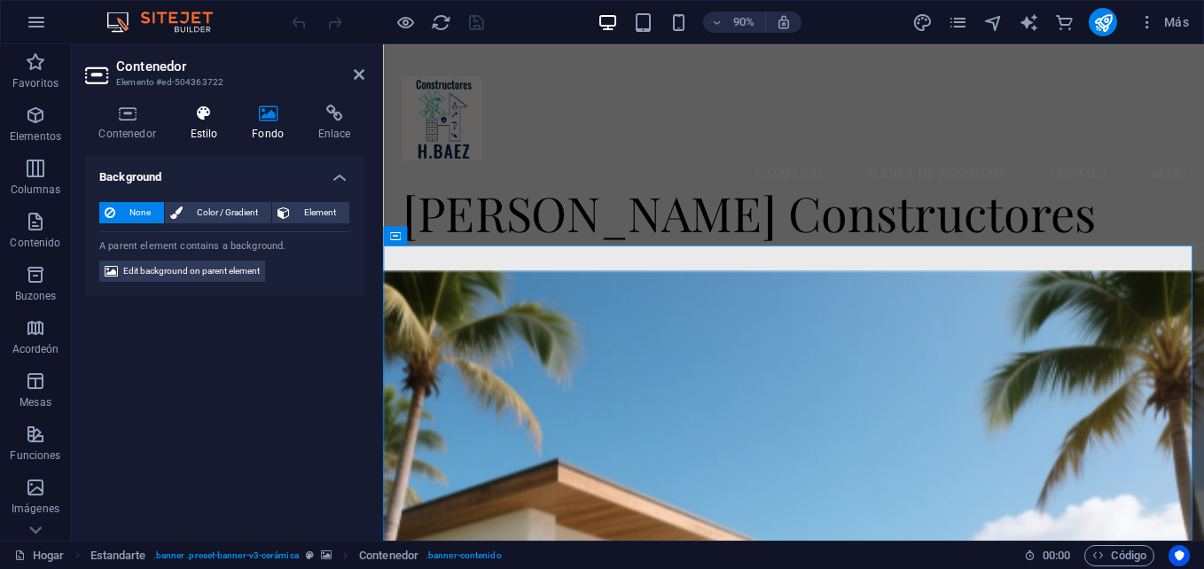
click at [224, 134] on h4 "Estilo" at bounding box center [208, 123] width 62 height 37
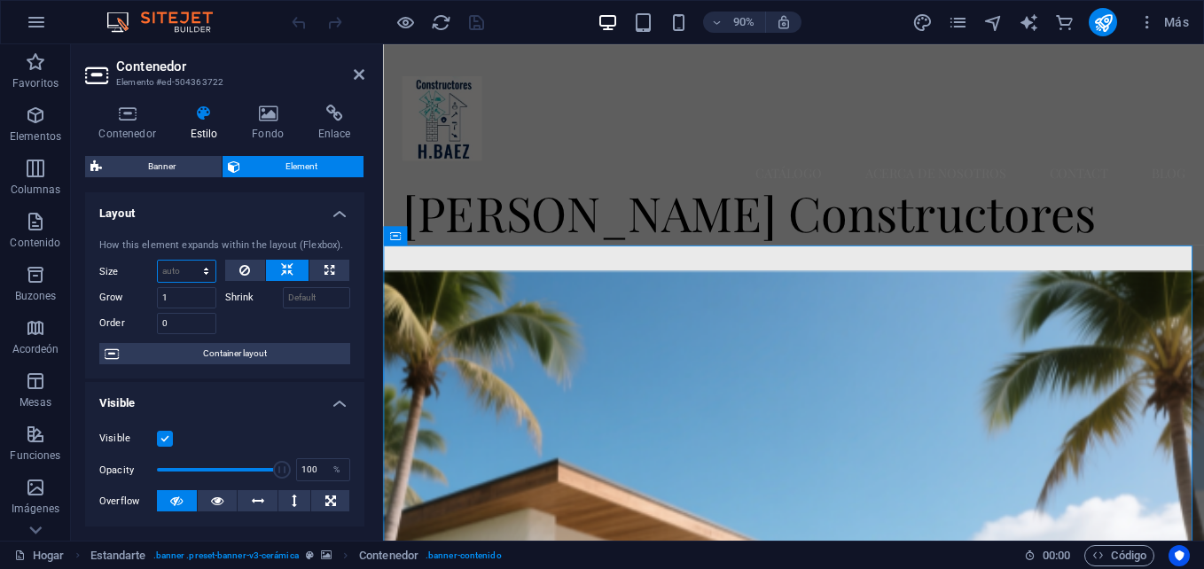
click at [204, 271] on select "Default auto px % 1/1 1/2 1/3 1/4 1/5 1/6 1/7 1/8 1/9 1/10" at bounding box center [187, 271] width 58 height 21
select select "1/4"
click at [188, 261] on select "Default auto px % 1/1 1/2 1/3 1/4 1/5 1/6 1/7 1/8 1/9 1/10" at bounding box center [187, 271] width 58 height 21
type input "25"
drag, startPoint x: 357, startPoint y: 277, endPoint x: 343, endPoint y: 381, distance: 105.5
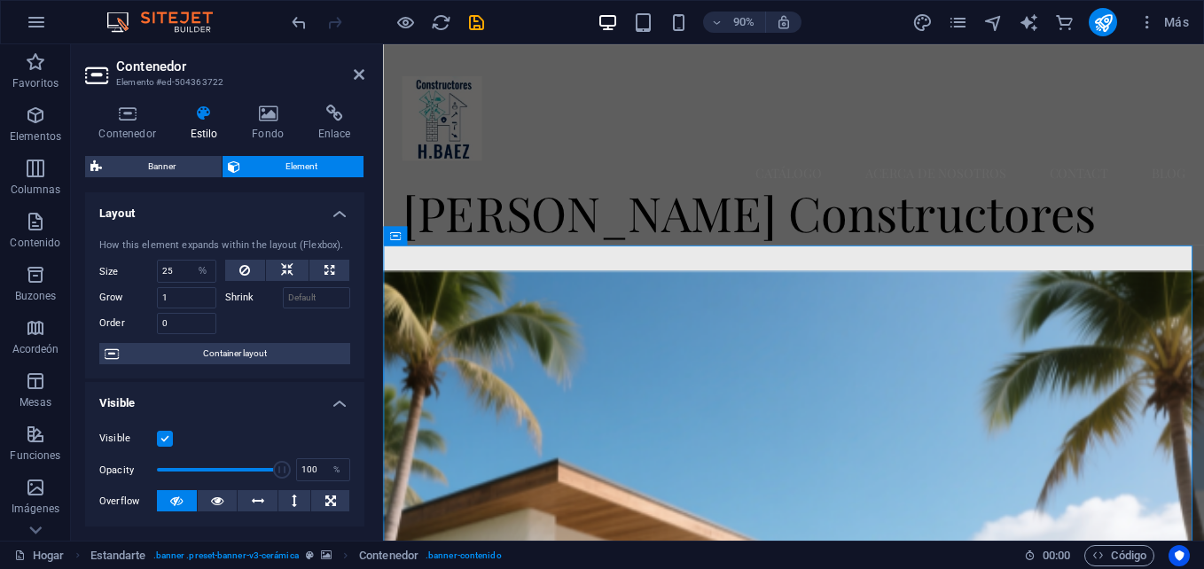
click at [343, 381] on ul "Layout How this element expands within the layout (Flexbox). Size 25 Predetermi…" at bounding box center [224, 567] width 279 height 750
drag, startPoint x: 360, startPoint y: 313, endPoint x: 370, endPoint y: 350, distance: 38.5
click at [370, 350] on div "Contenedor Estilo Fondo Enlace Tamaño Altura Predeterminado Px Rem % VH Vw Altu…" at bounding box center [225, 315] width 308 height 451
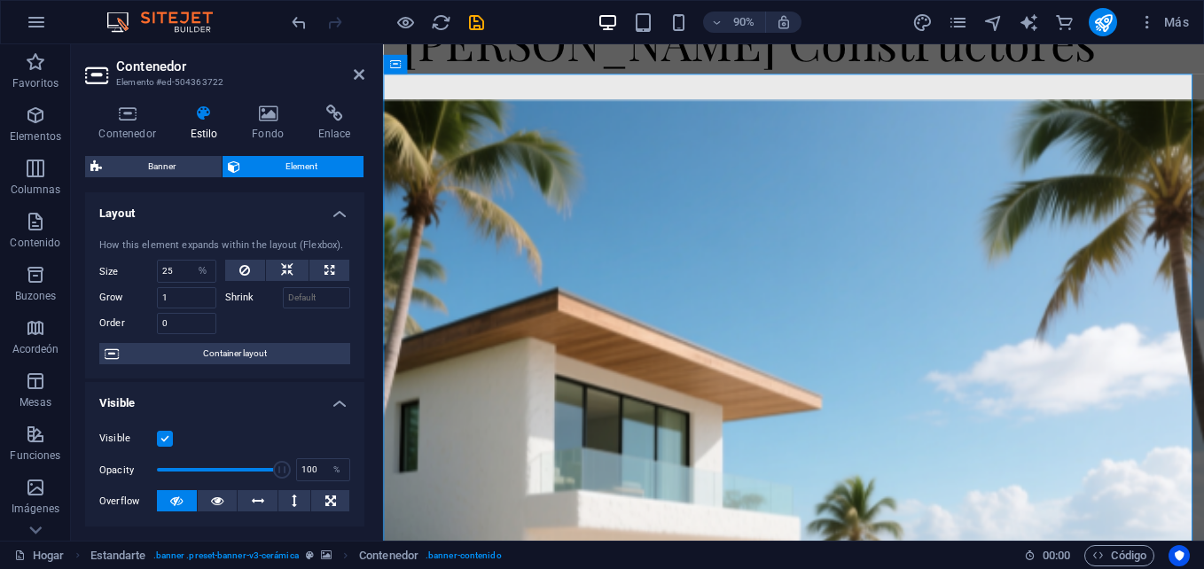
scroll to position [241, 0]
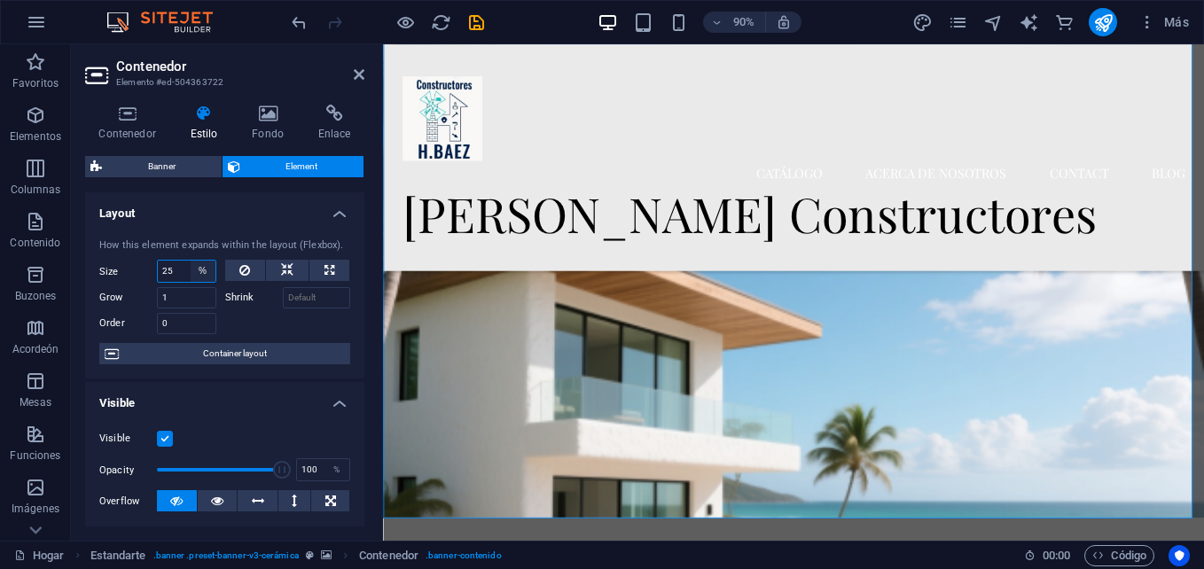
click at [200, 268] on select "Predeterminado Automático Px % 1/1 1/2 1/3 1/4 1/5 1/6 1/7 1/8 1/9 1/10" at bounding box center [203, 271] width 25 height 21
select select "1/7"
click at [191, 261] on select "Predeterminado Automático Px % 1/1 1/2 1/3 1/4 1/5 1/6 1/7 1/8 1/9 1/10" at bounding box center [203, 271] width 25 height 21
type input "14.28"
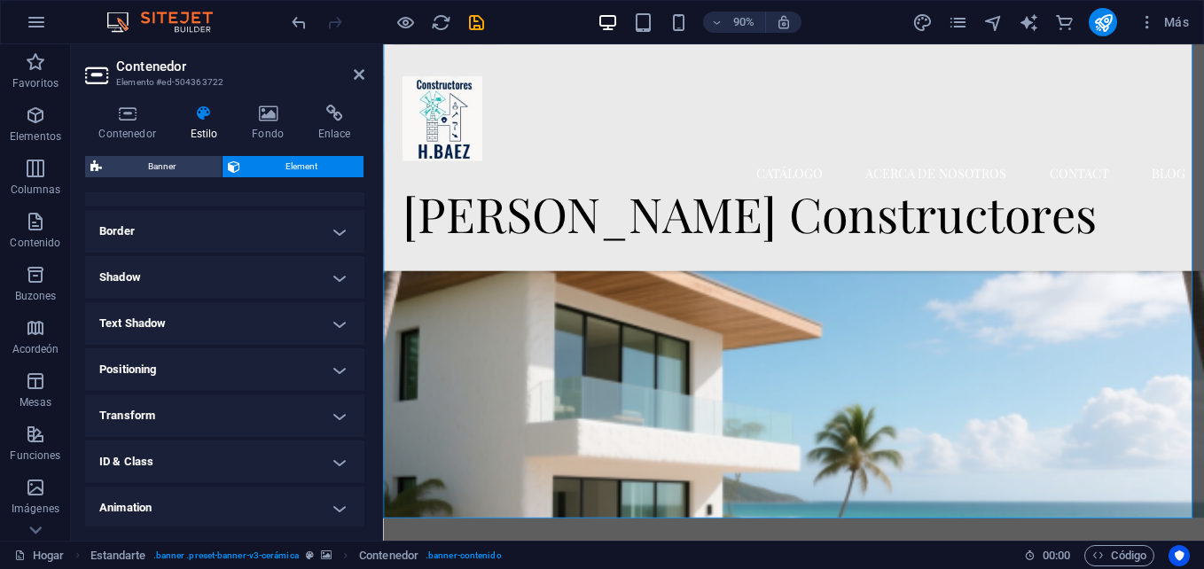
scroll to position [392, 0]
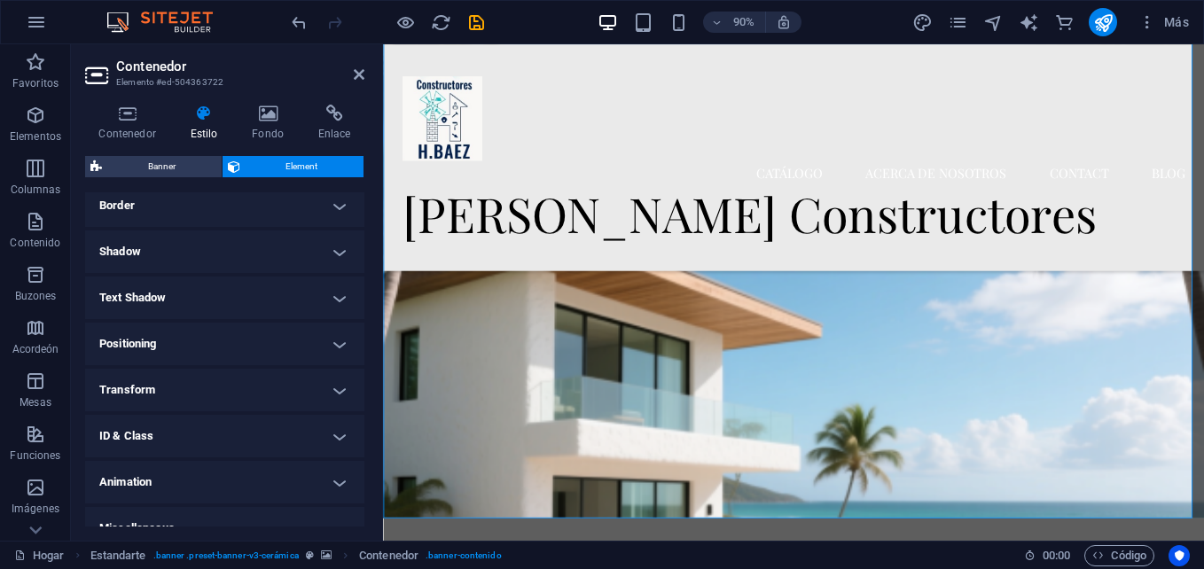
drag, startPoint x: 360, startPoint y: 378, endPoint x: 371, endPoint y: 330, distance: 49.1
click at [367, 316] on div "Contenedor Estilo Fondo Enlace Tamaño Altura Predeterminado Px Rem % VH Vw Altu…" at bounding box center [225, 315] width 308 height 451
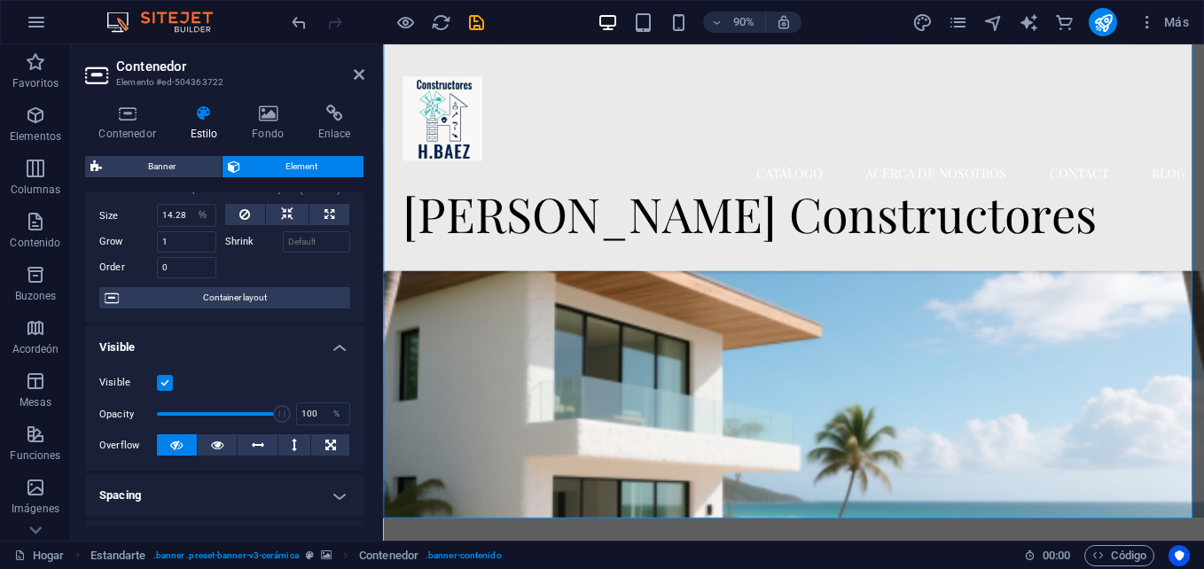
scroll to position [0, 0]
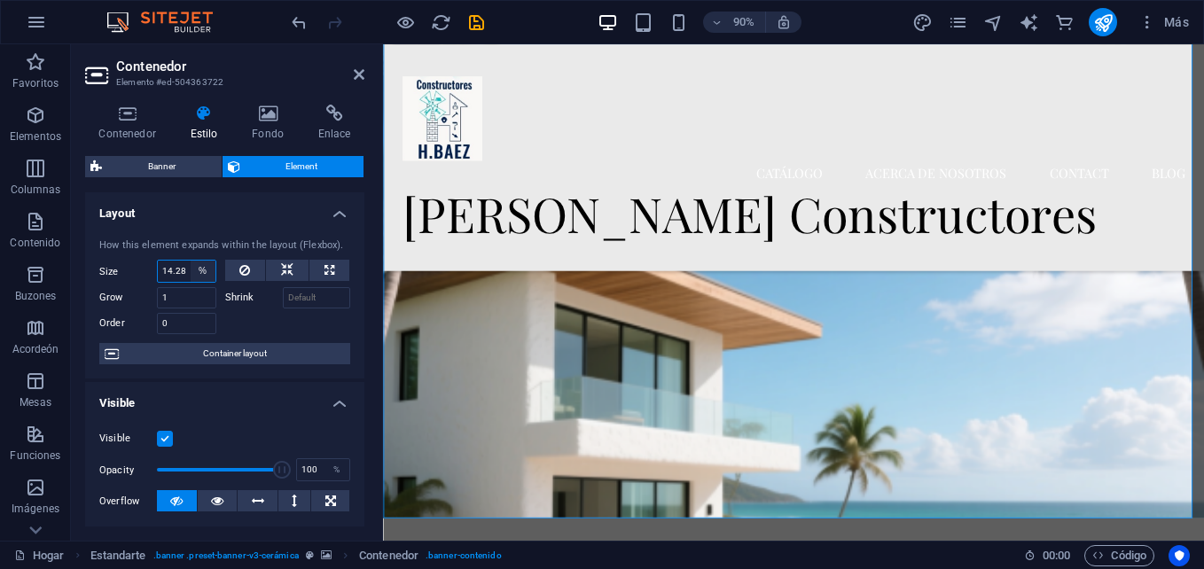
click at [199, 272] on select "Predeterminado Automático Px % 1/1 1/2 1/3 1/4 1/5 1/6 1/7 1/8 1/9 1/10" at bounding box center [203, 271] width 25 height 21
select select "1/8"
click at [191, 261] on select "Predeterminado Automático Px % 1/1 1/2 1/3 1/4 1/5 1/6 1/7 1/8 1/9 1/10" at bounding box center [203, 271] width 25 height 21
type input "12.5"
select select "%"
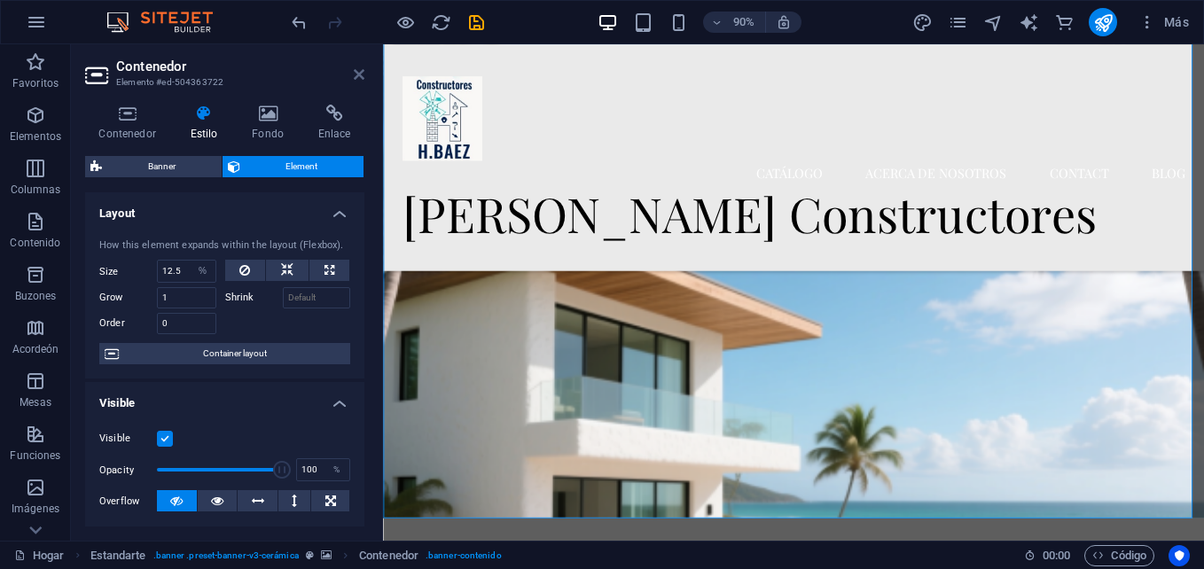
click at [357, 78] on icon at bounding box center [359, 74] width 11 height 14
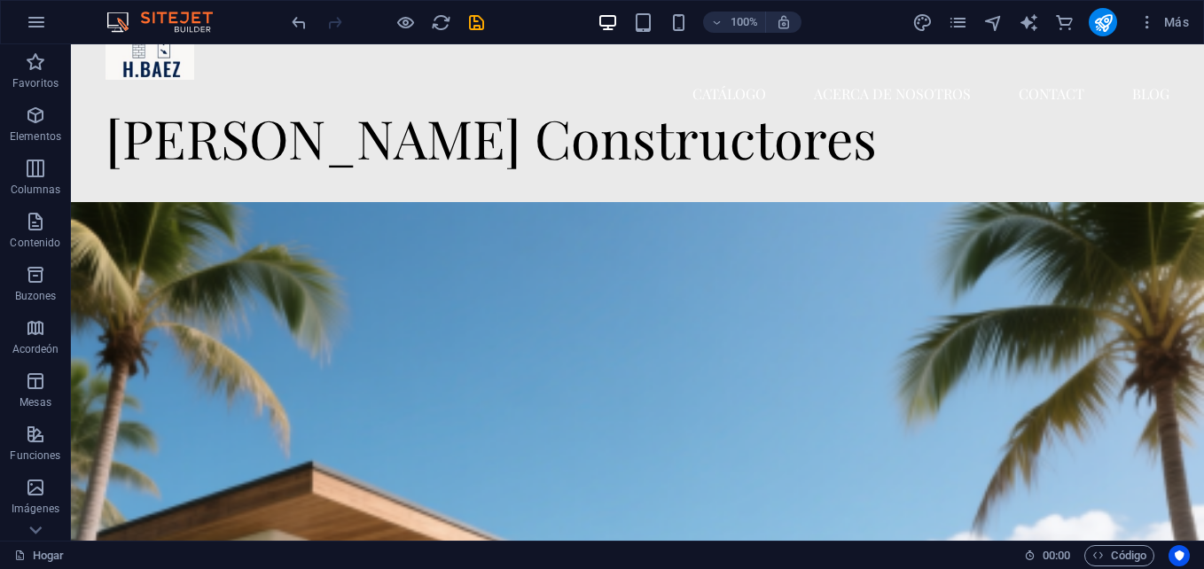
scroll to position [82, 0]
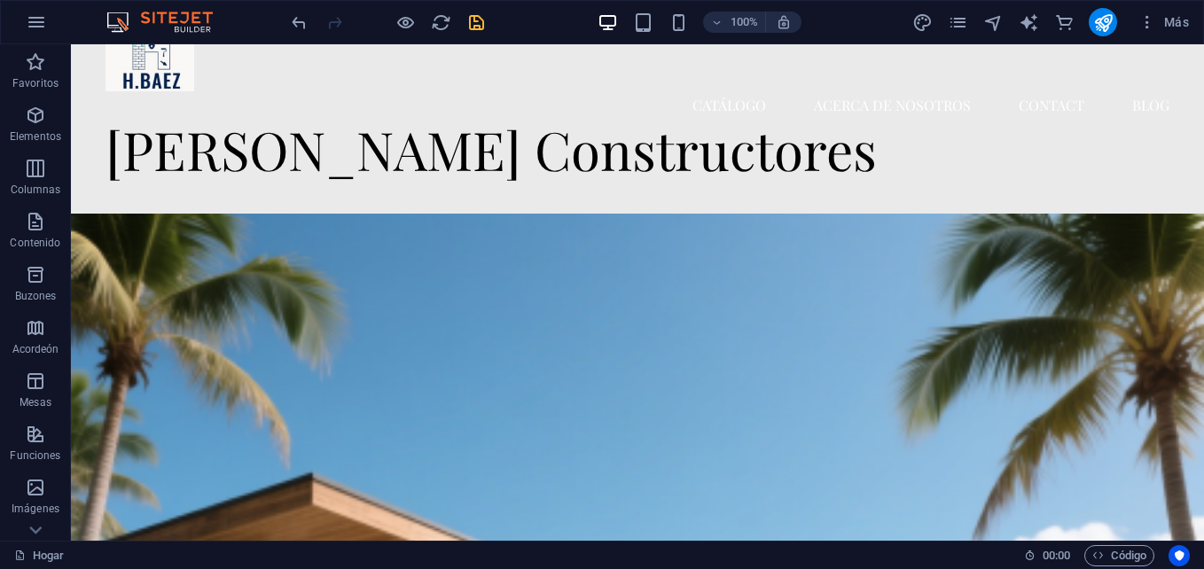
click at [477, 23] on icon "salvar" at bounding box center [477, 22] width 20 height 20
checkbox input "false"
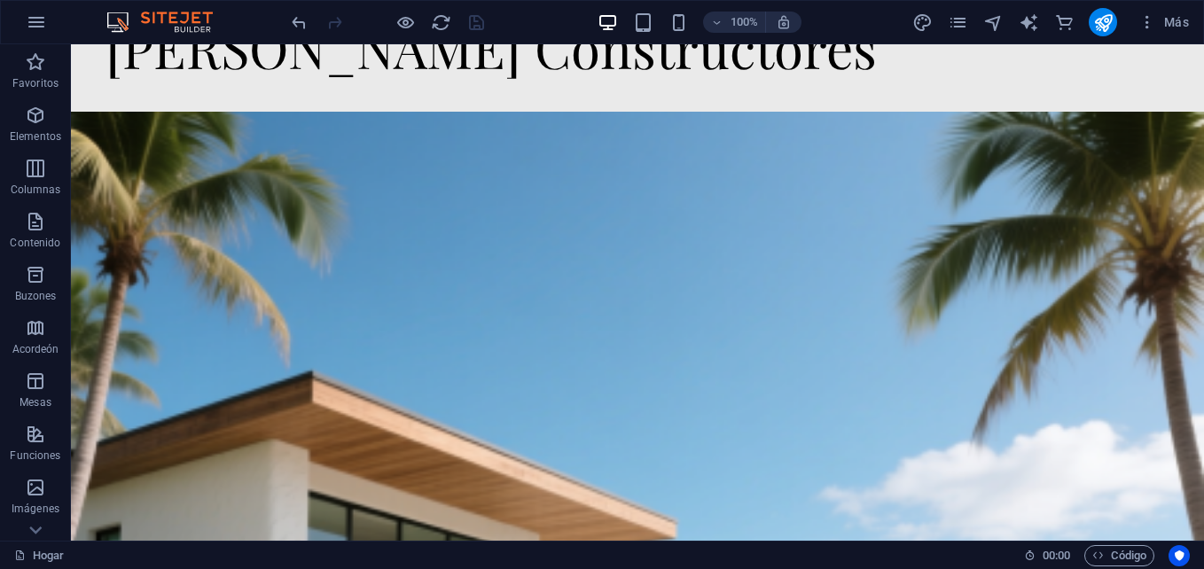
scroll to position [94, 0]
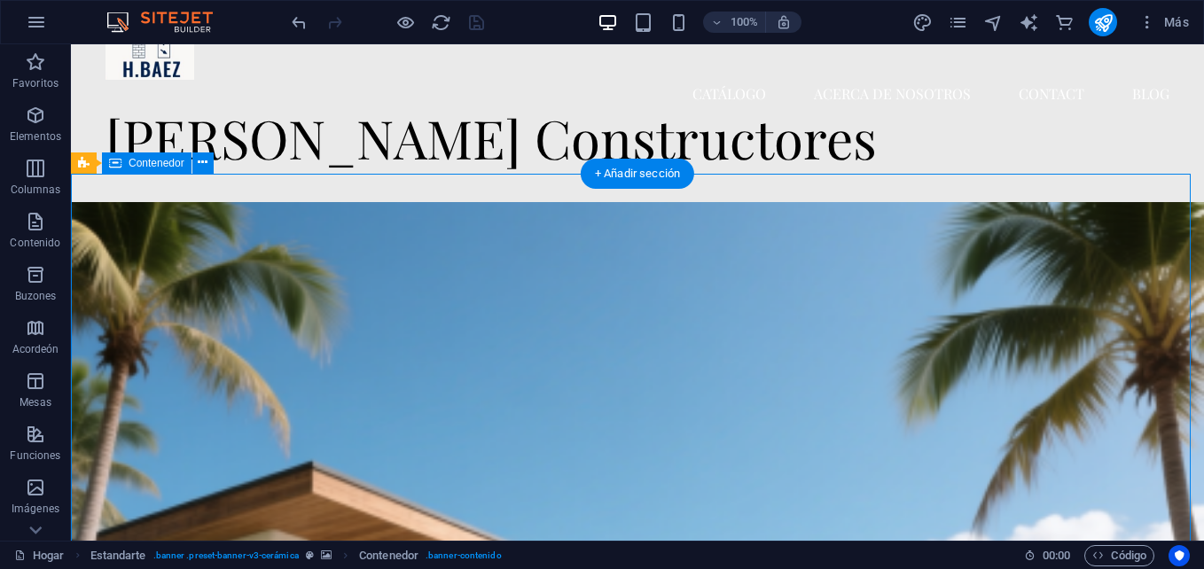
select select "%"
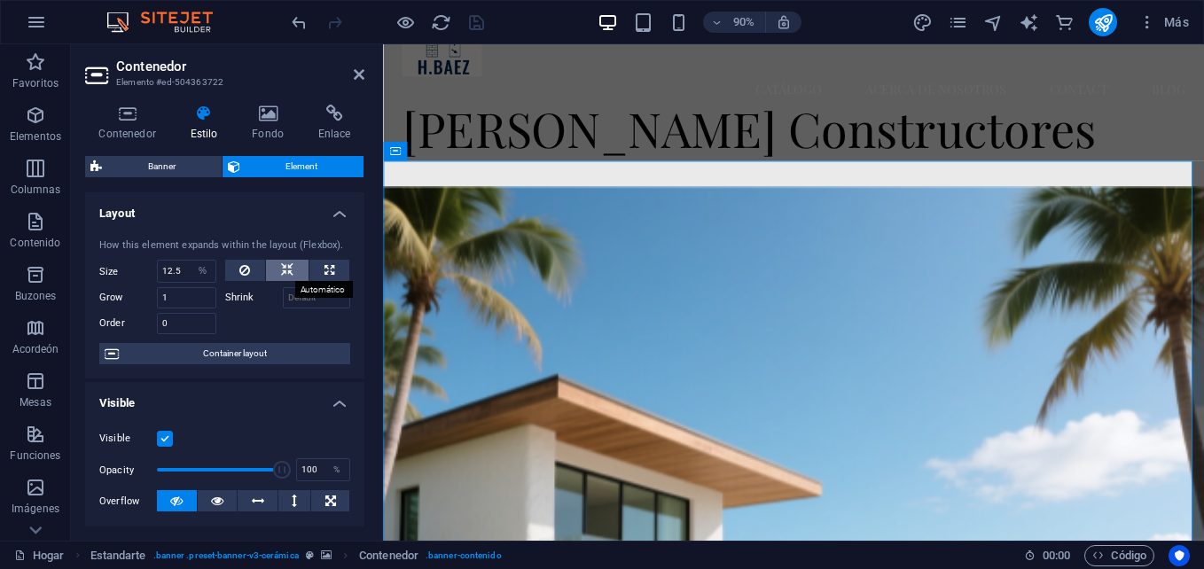
click at [289, 271] on icon at bounding box center [287, 270] width 12 height 21
click at [283, 270] on icon at bounding box center [287, 270] width 12 height 21
drag, startPoint x: 360, startPoint y: 270, endPoint x: 358, endPoint y: 291, distance: 21.4
click at [358, 291] on div "How this element expands within the layout (Flexbox). Size Predeterminado Autom…" at bounding box center [224, 301] width 279 height 155
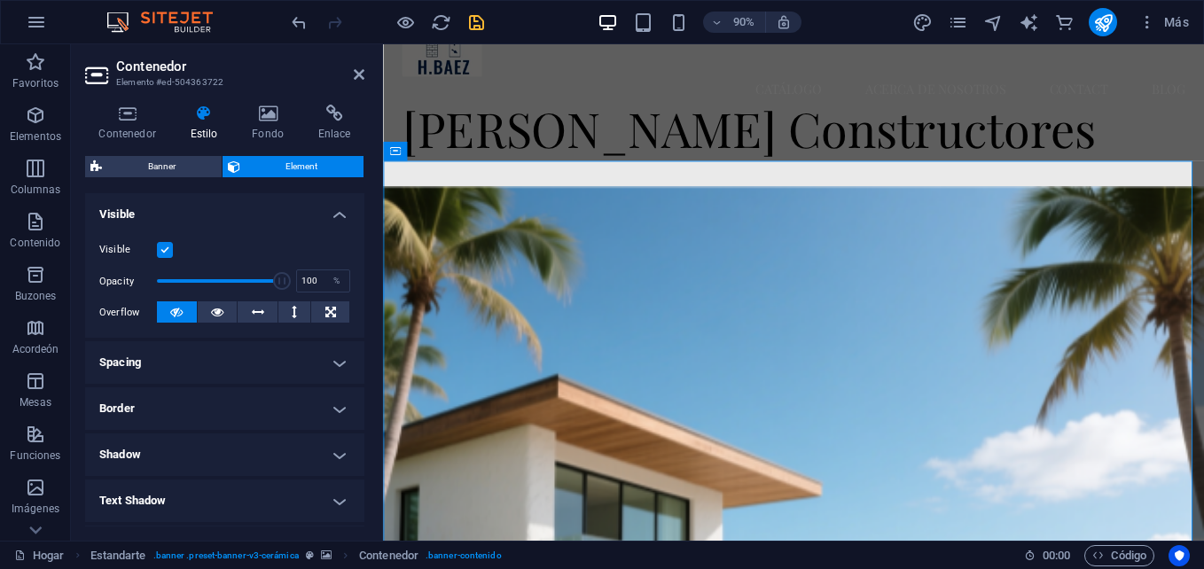
scroll to position [157, 0]
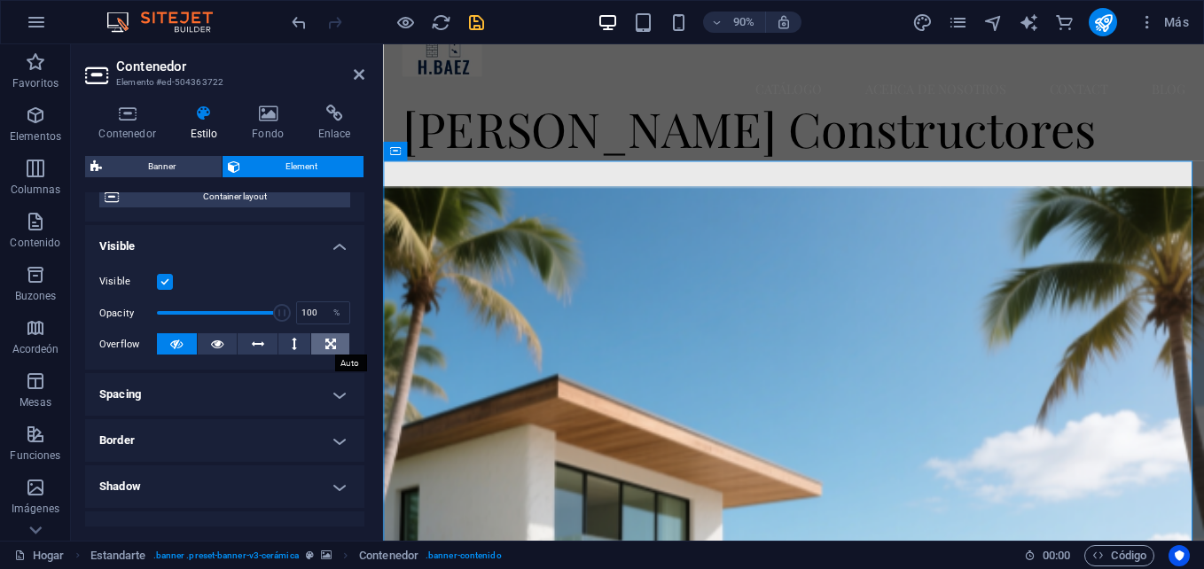
click at [326, 349] on icon at bounding box center [331, 343] width 11 height 21
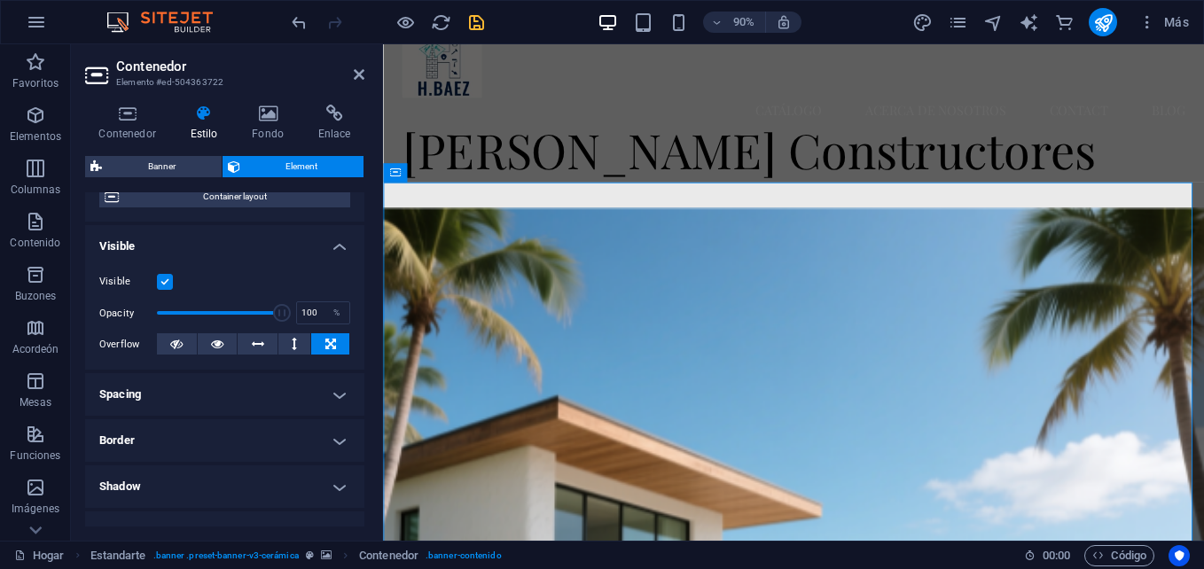
scroll to position [0, 0]
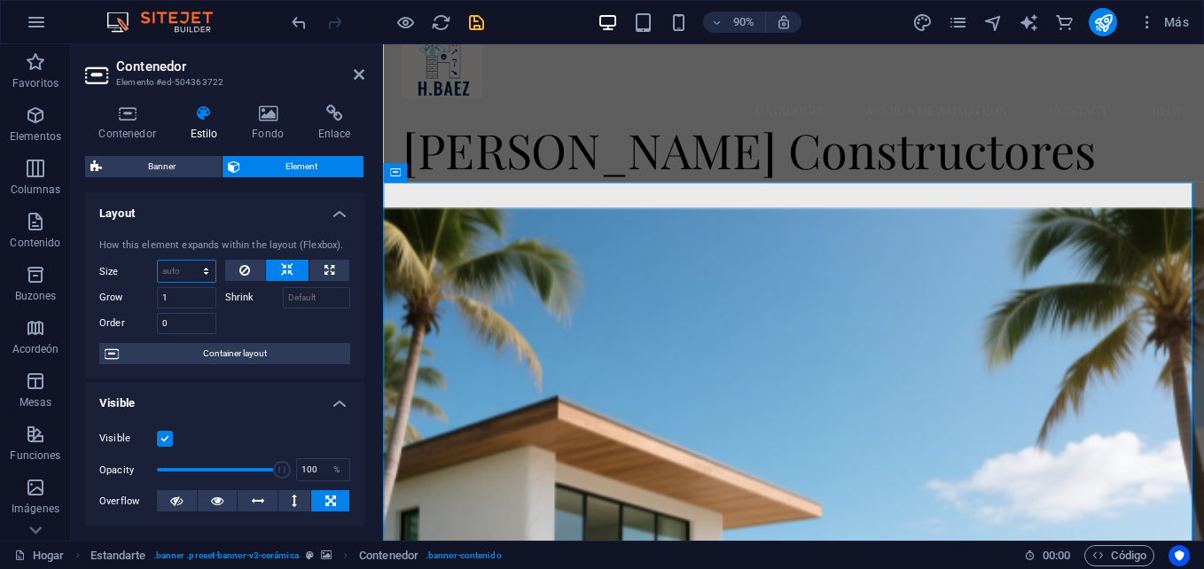
click at [202, 271] on select "Predeterminado Automático Px % 1/1 1/2 1/3 1/4 1/5 1/6 1/7 1/8 1/9 1/10" at bounding box center [187, 271] width 58 height 21
select select "1/10"
click at [188, 261] on select "Predeterminado Automático Px % 1/1 1/2 1/3 1/4 1/5 1/6 1/7 1/8 1/9 1/10" at bounding box center [187, 271] width 58 height 21
type input "10"
select select "%"
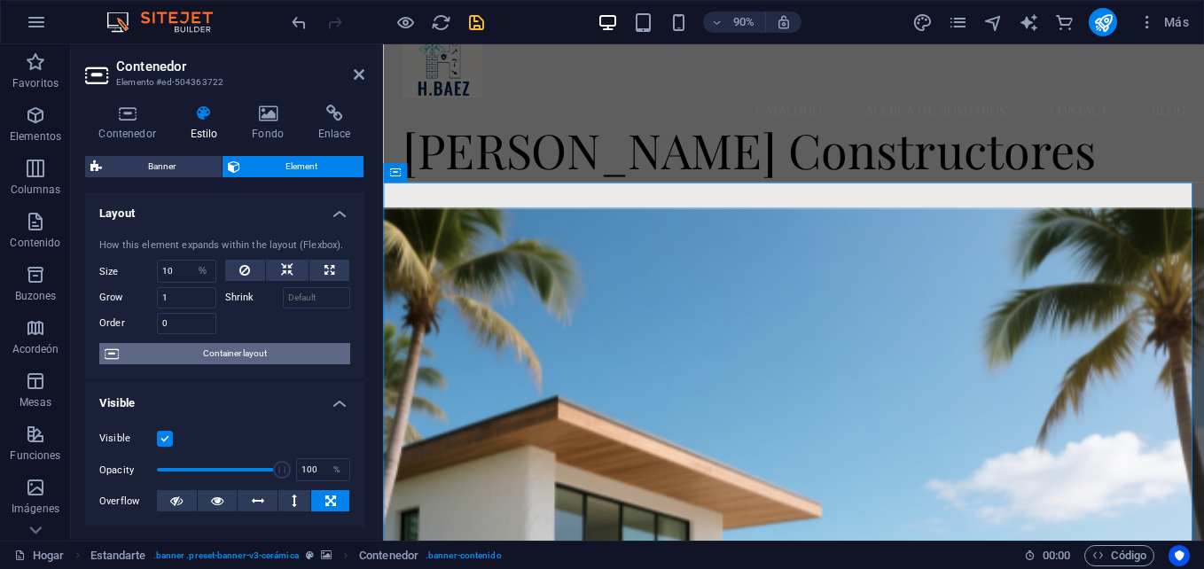
click at [258, 357] on span "Container layout" at bounding box center [234, 353] width 221 height 21
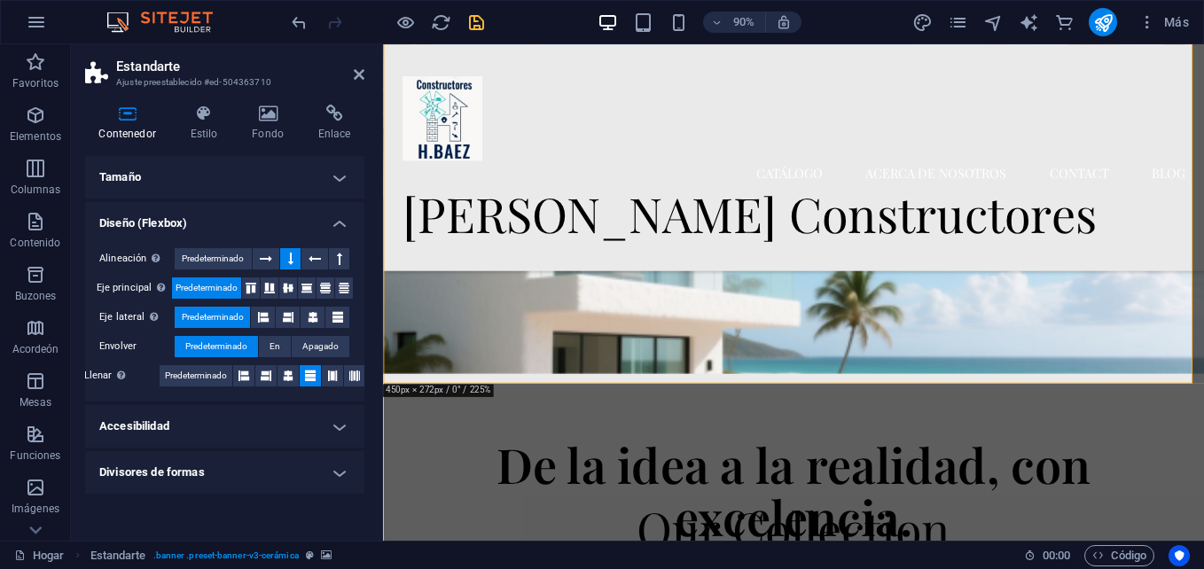
scroll to position [210, 0]
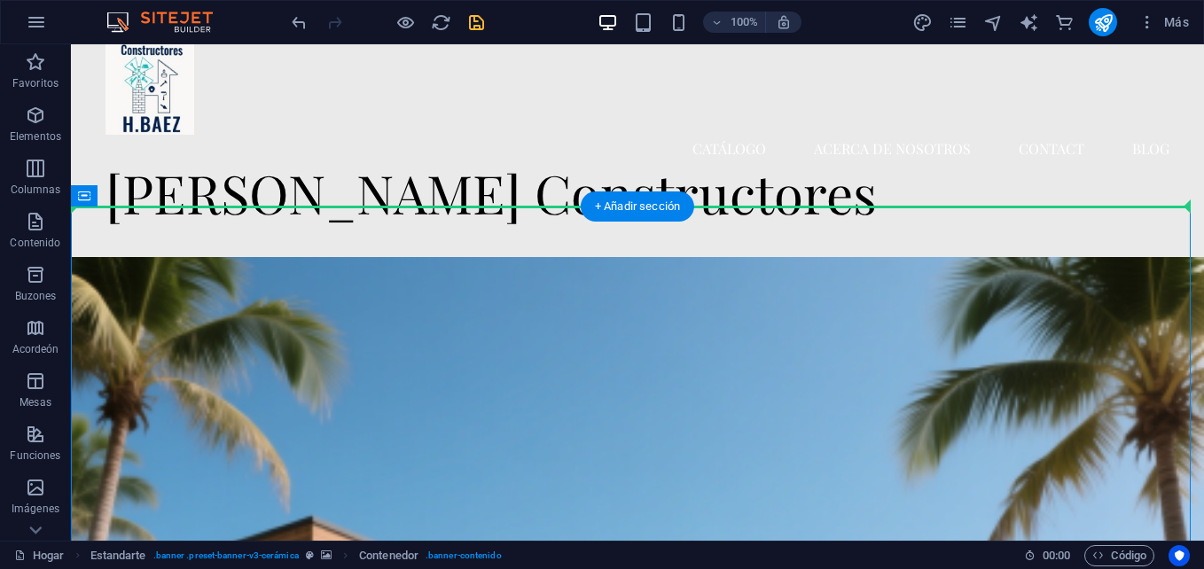
scroll to position [0, 0]
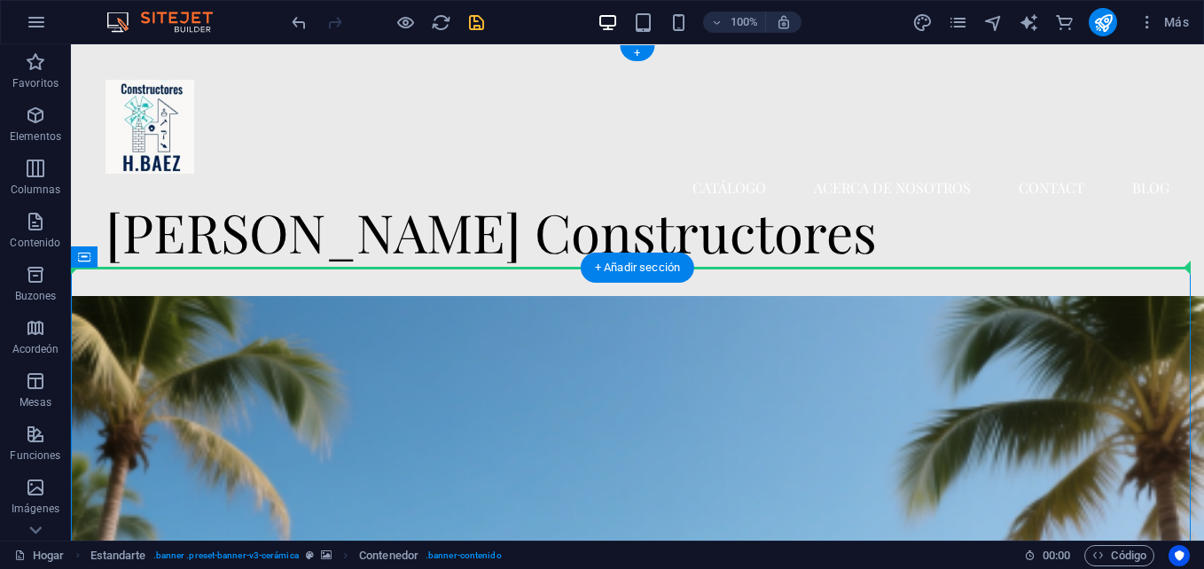
drag, startPoint x: 968, startPoint y: 58, endPoint x: 1146, endPoint y: 100, distance: 183.3
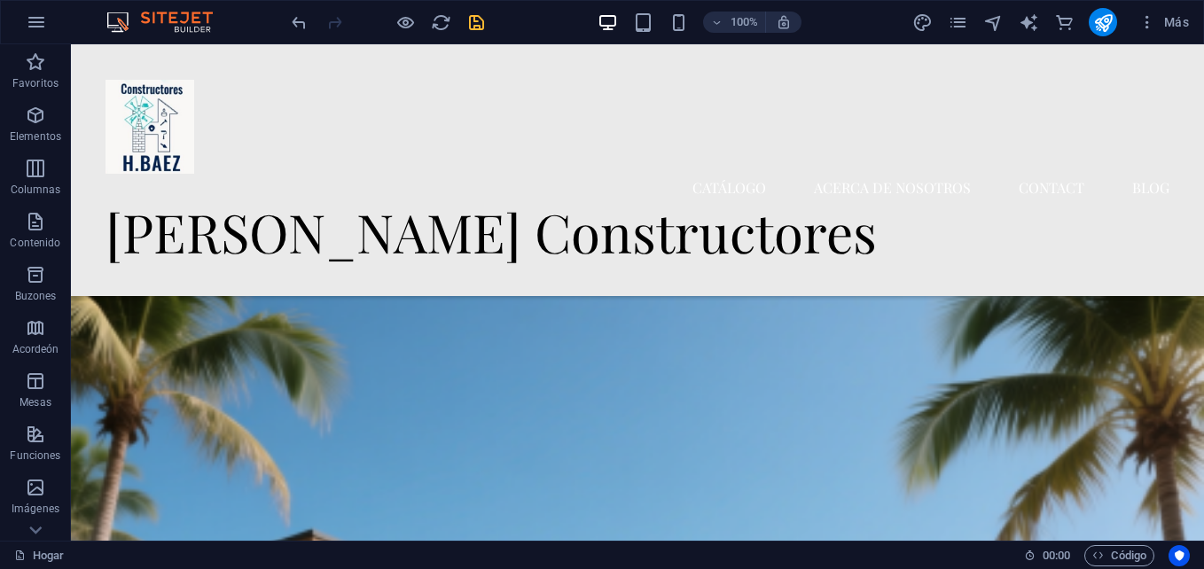
scroll to position [375, 0]
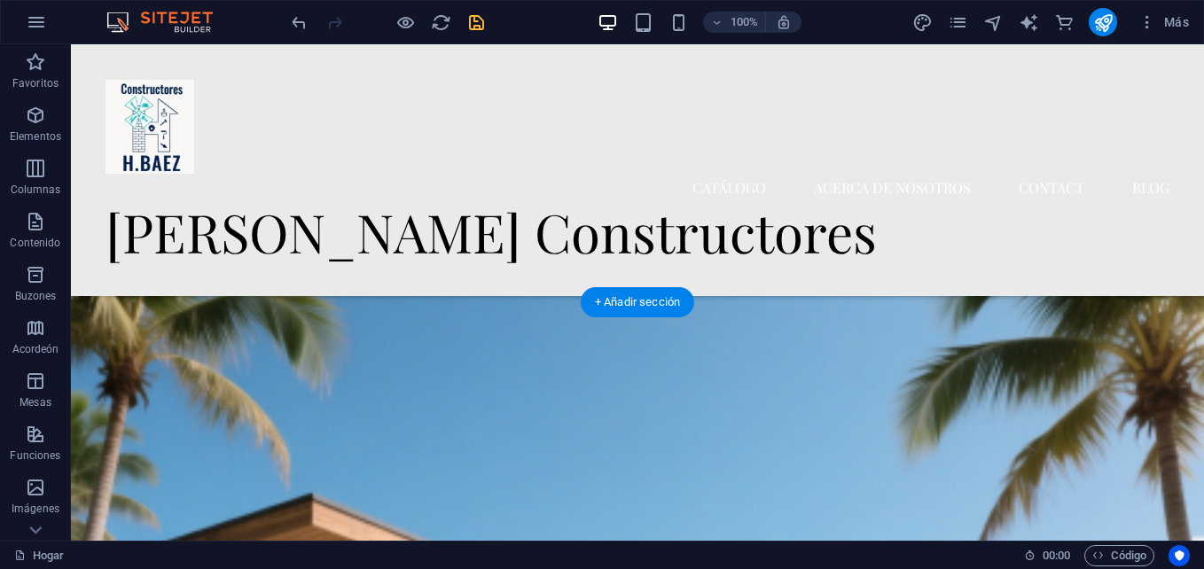
click at [732, 333] on figure at bounding box center [638, 506] width 1134 height 545
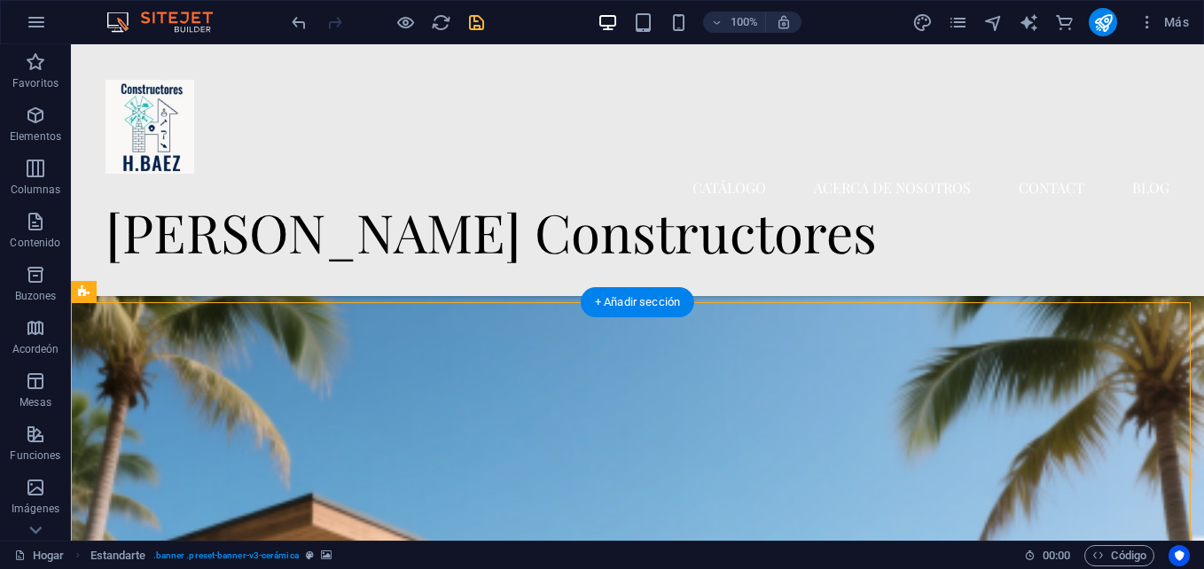
click at [732, 333] on figure at bounding box center [638, 506] width 1134 height 545
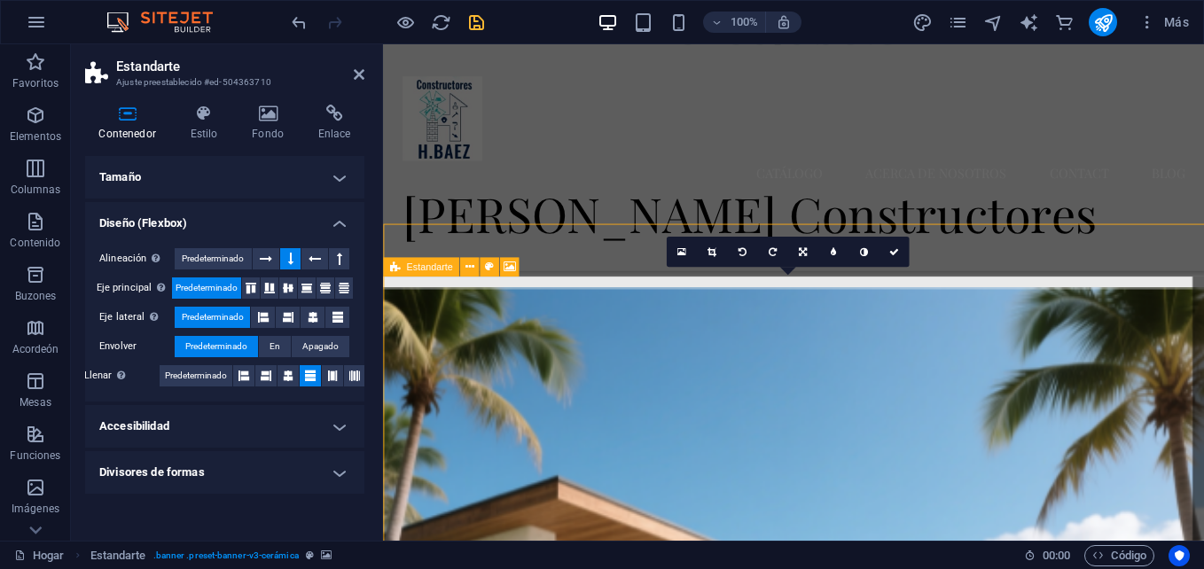
scroll to position [434, 0]
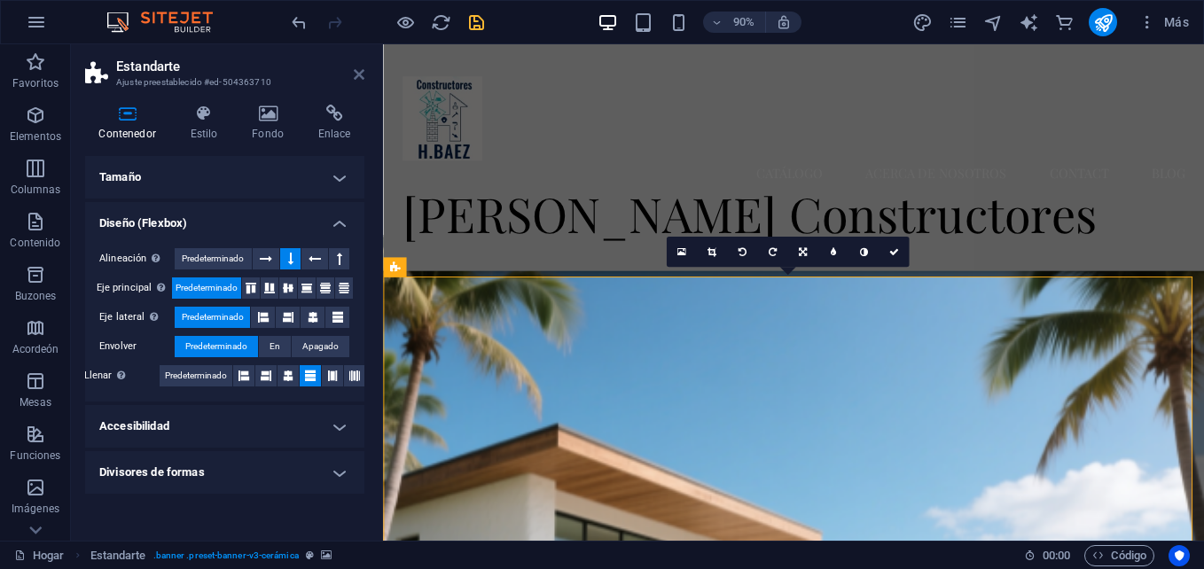
click at [357, 72] on icon at bounding box center [359, 74] width 11 height 14
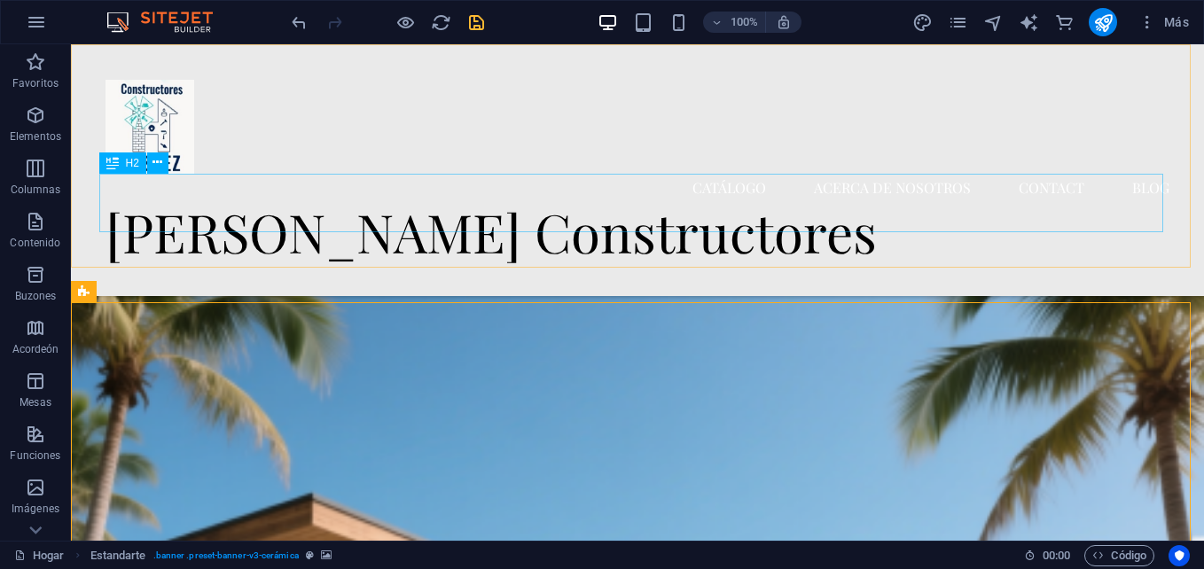
click at [747, 215] on div "[PERSON_NAME] Constructores" at bounding box center [638, 231] width 1064 height 59
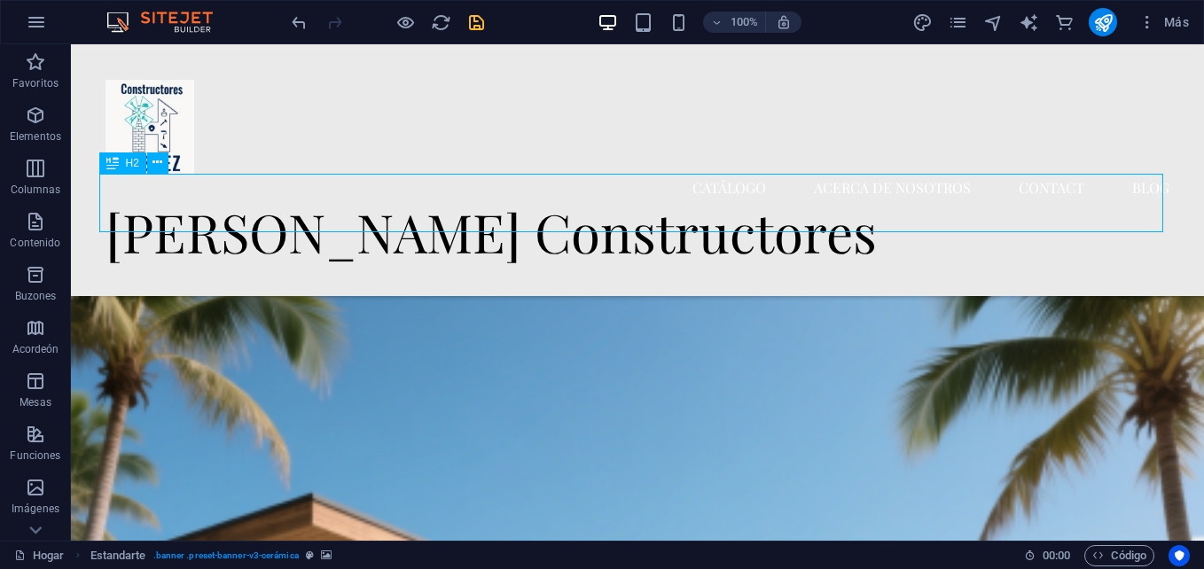
click at [747, 215] on div "[PERSON_NAME] Constructores" at bounding box center [638, 231] width 1064 height 59
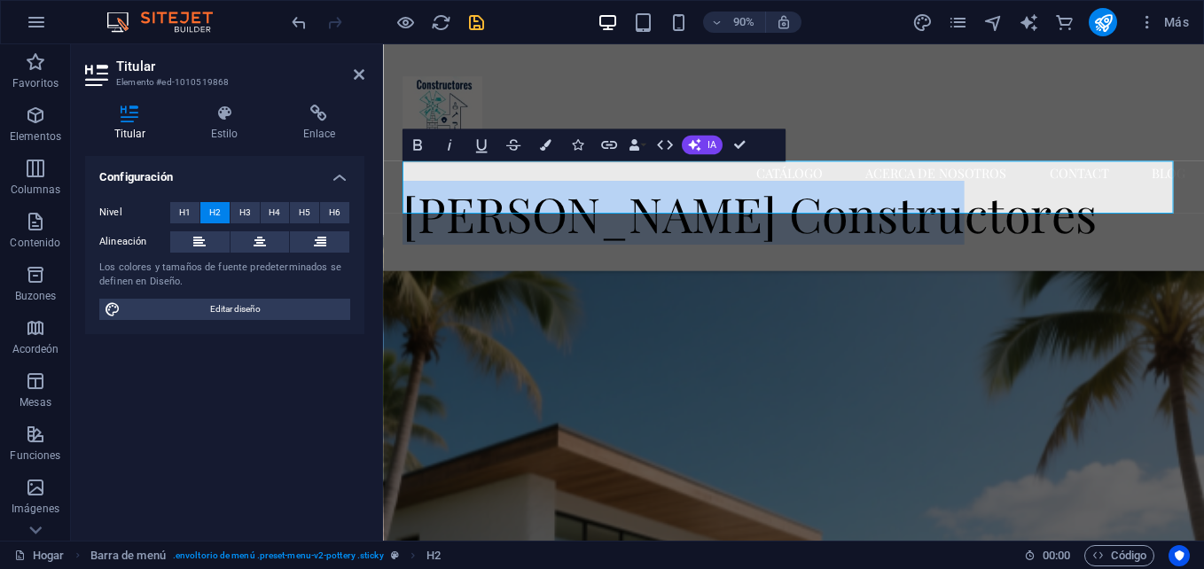
click at [847, 388] on figure at bounding box center [839, 529] width 913 height 545
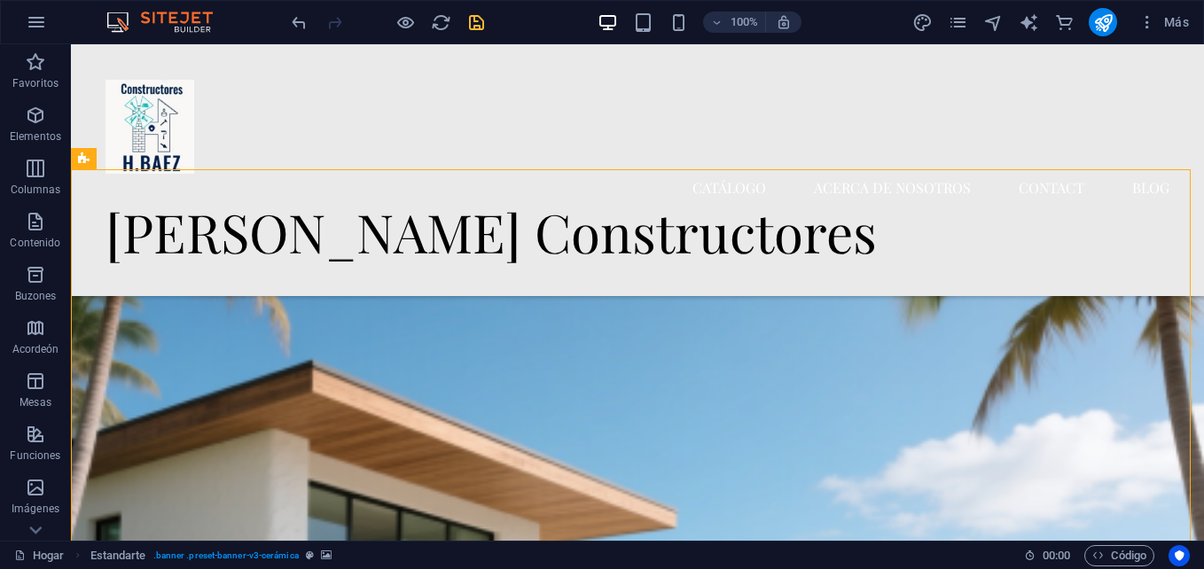
scroll to position [375, 0]
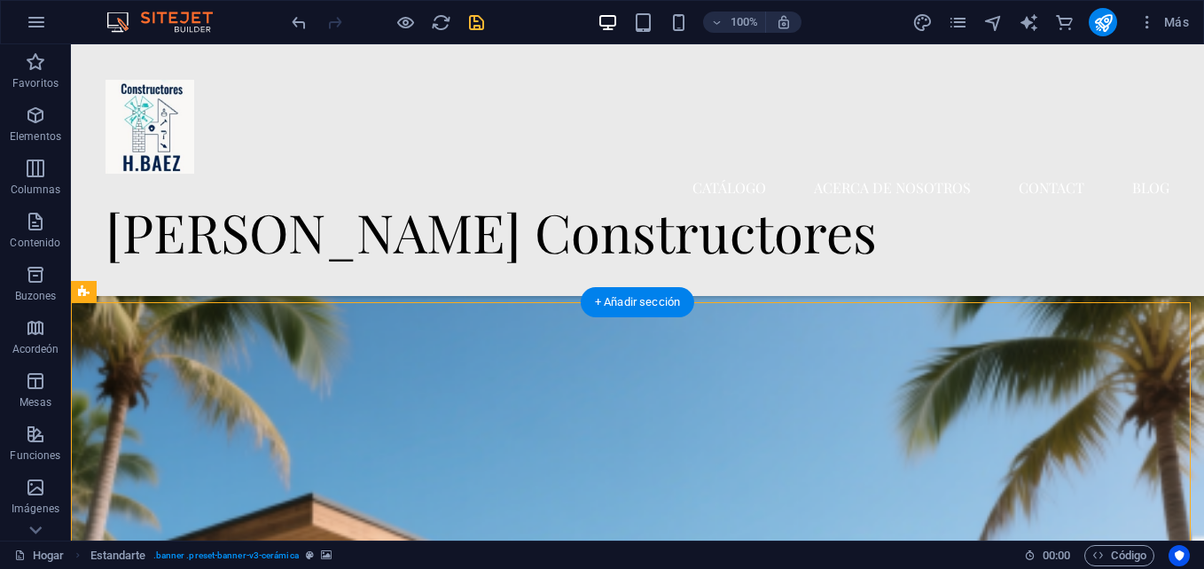
click at [605, 355] on figure at bounding box center [638, 506] width 1134 height 545
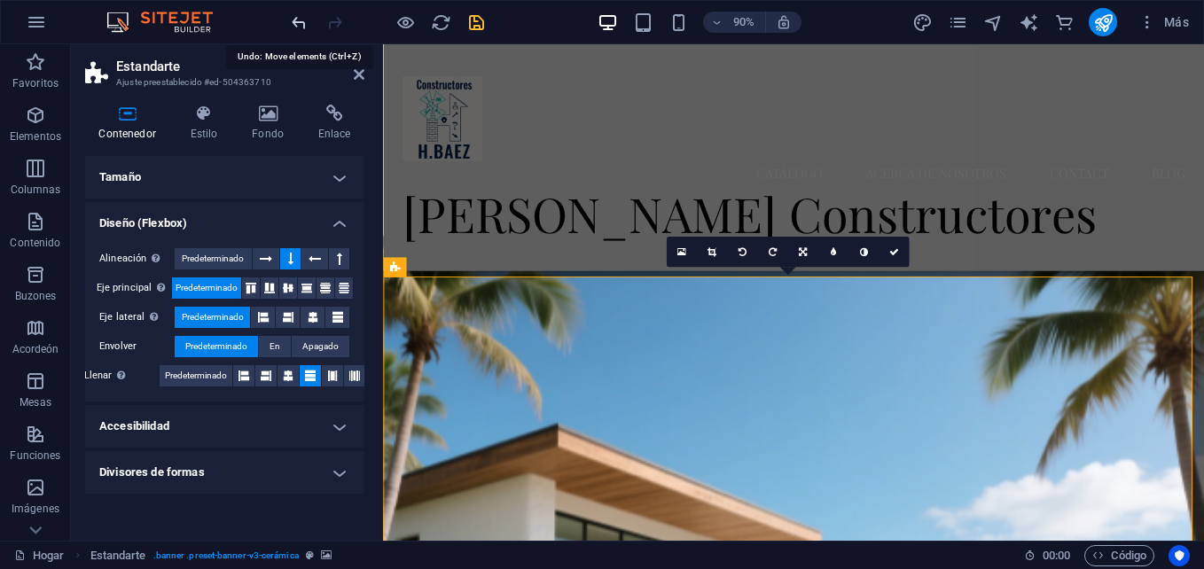
click at [298, 16] on icon "deshacer" at bounding box center [299, 22] width 20 height 20
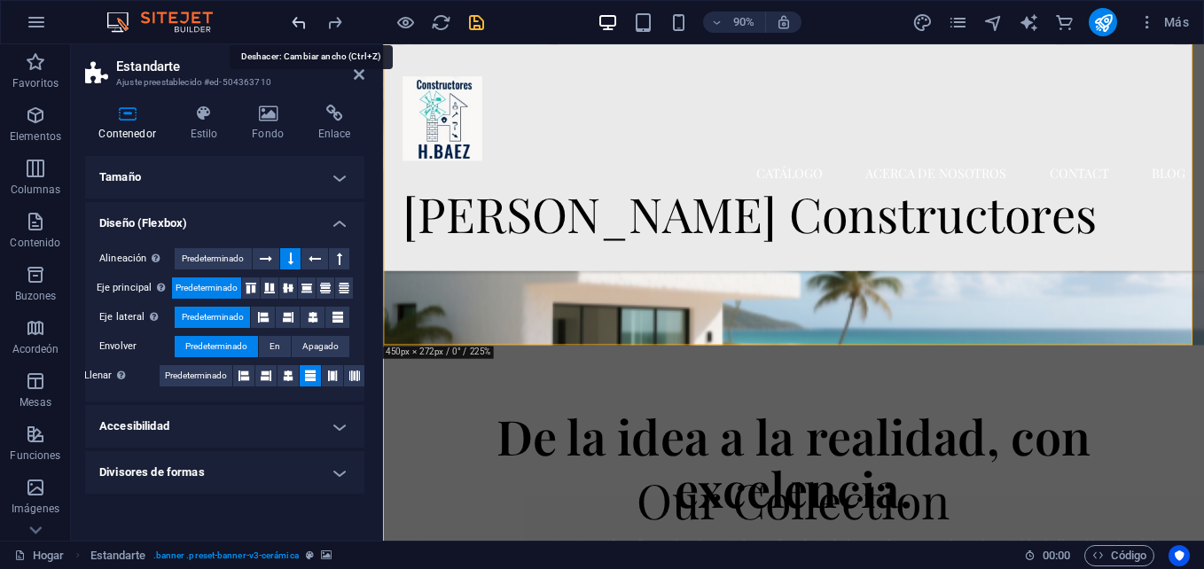
click at [298, 16] on icon "deshacer" at bounding box center [299, 22] width 20 height 20
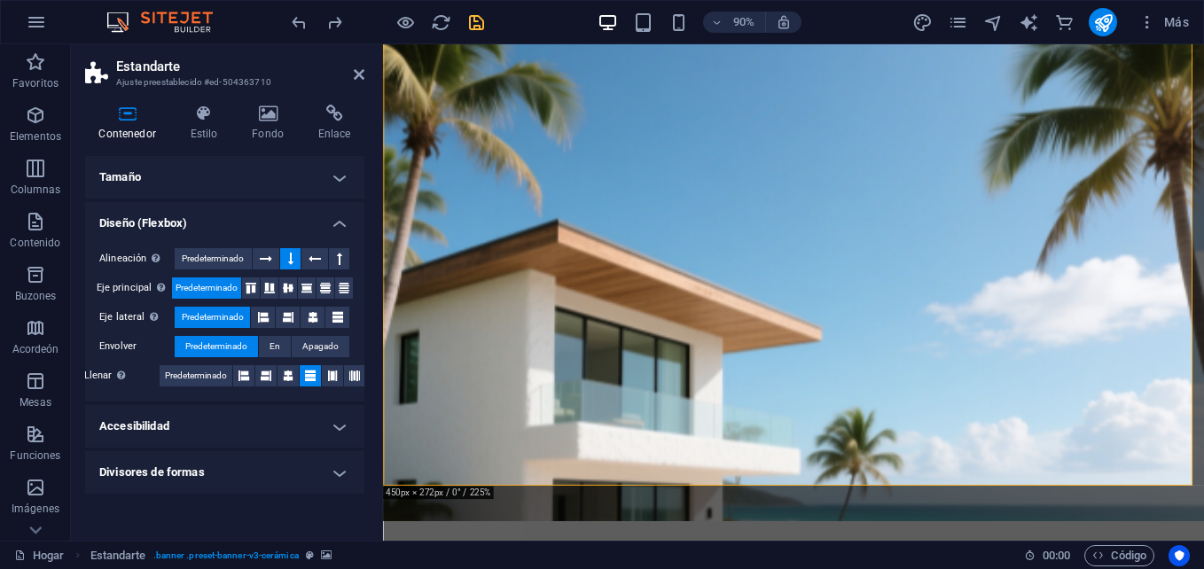
scroll to position [278, 0]
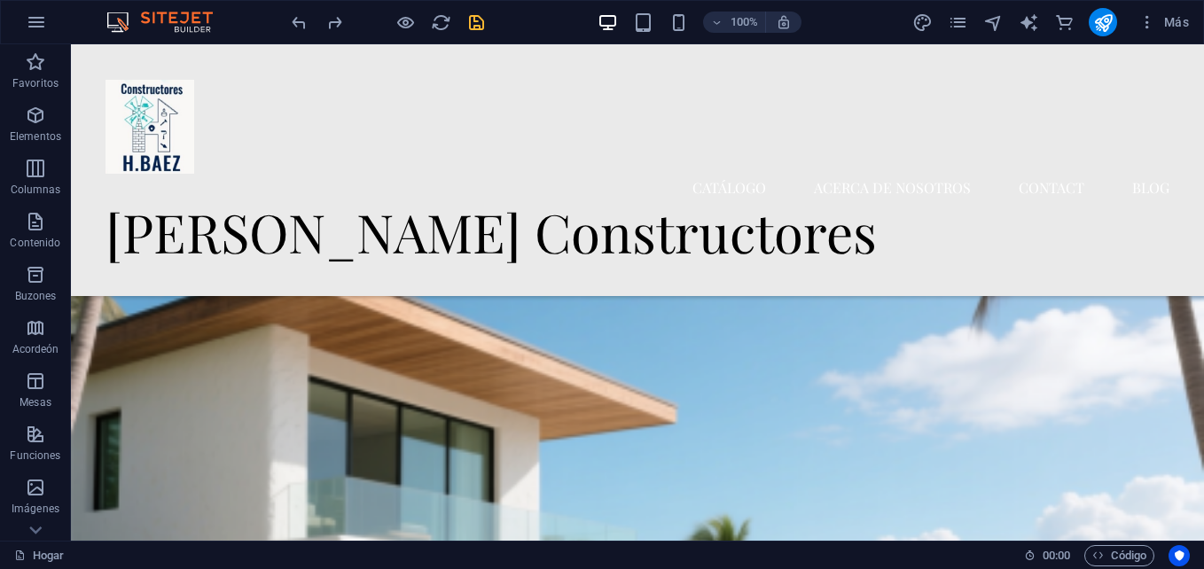
scroll to position [0, 0]
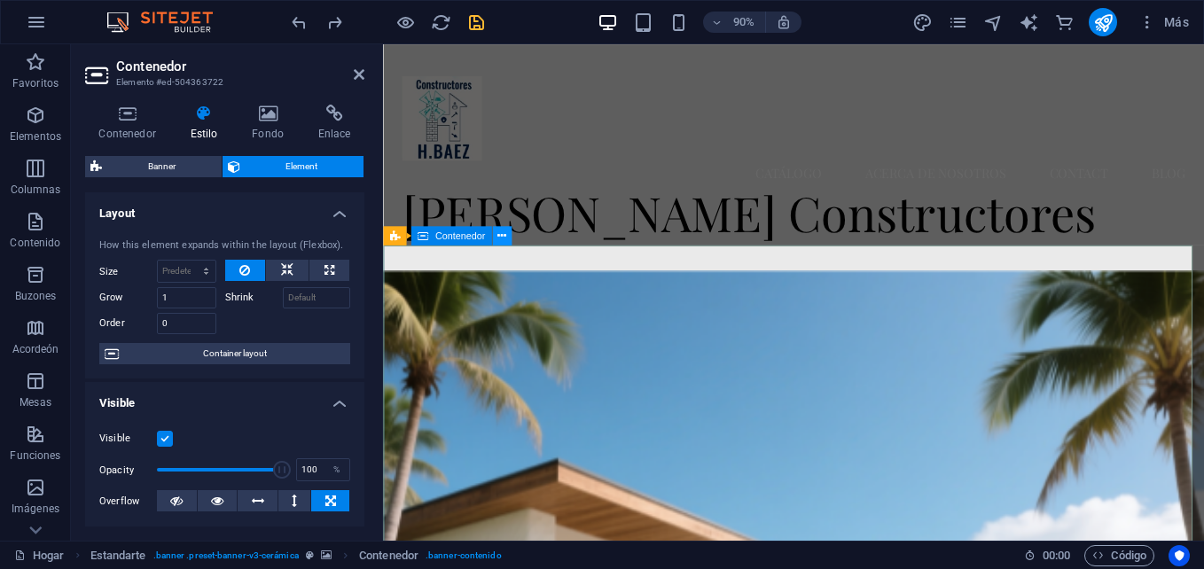
click at [498, 236] on icon at bounding box center [502, 235] width 9 height 17
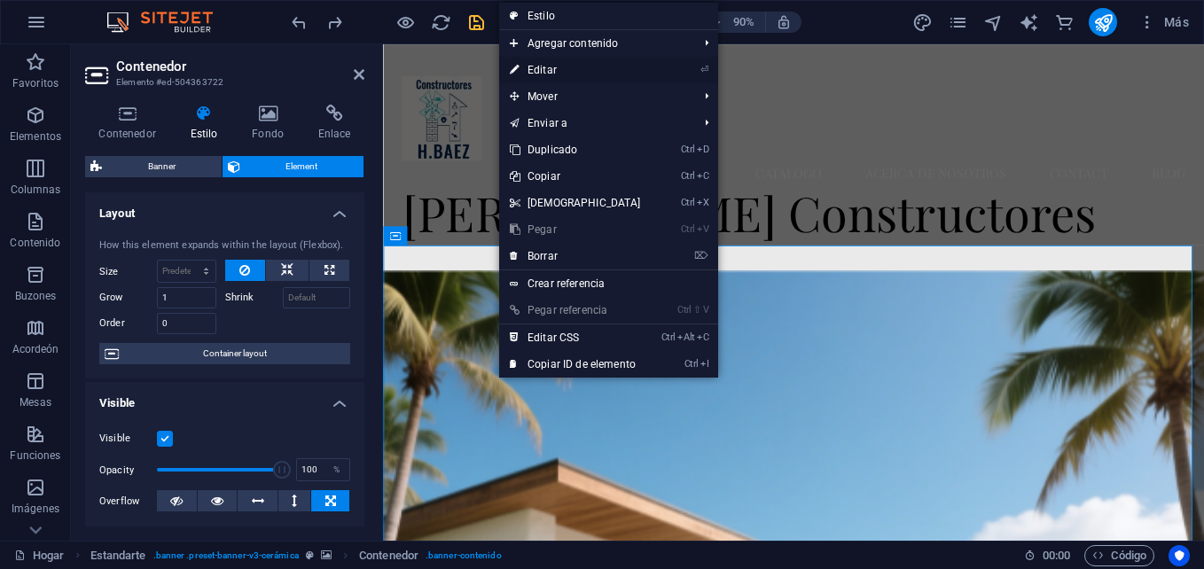
click at [669, 67] on li "⏎ Editar" at bounding box center [608, 70] width 219 height 27
click at [553, 75] on font "Editar" at bounding box center [542, 70] width 29 height 12
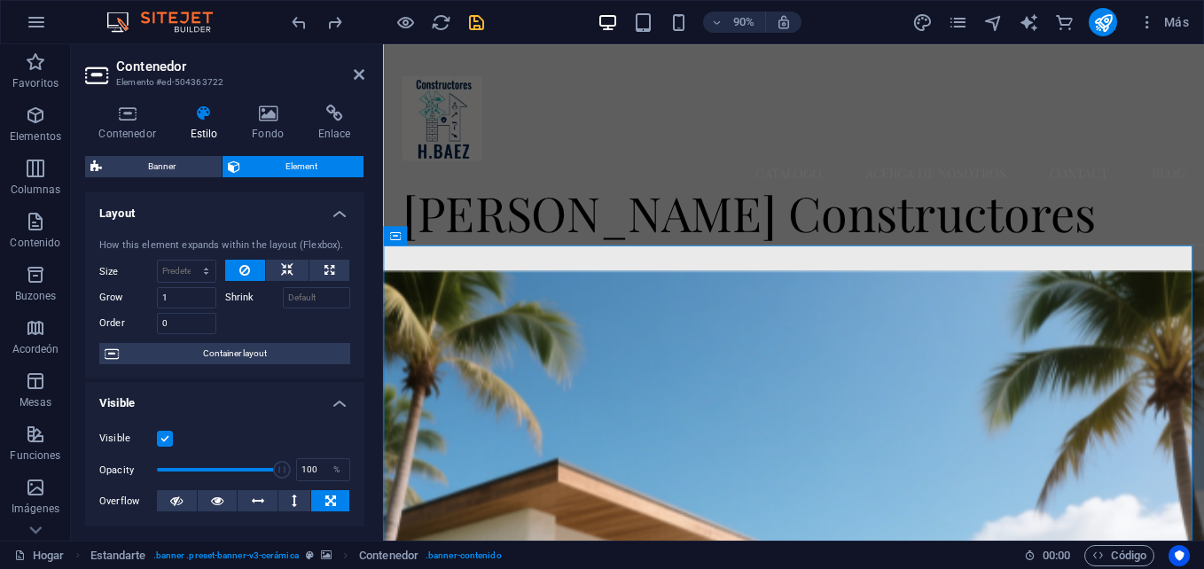
drag, startPoint x: 359, startPoint y: 245, endPoint x: 353, endPoint y: 225, distance: 20.5
click at [353, 225] on div "How this element expands within the layout (Flexbox). Size Predeterminado Autom…" at bounding box center [224, 301] width 279 height 155
click at [201, 273] on select "Predeterminado Automático Px % 1/1 1/2 1/3 1/4 1/5 1/6 1/7 1/8 1/9 1/10" at bounding box center [187, 271] width 58 height 21
select select "1/7"
click at [188, 261] on select "Predeterminado Automático Px % 1/1 1/2 1/3 1/4 1/5 1/6 1/7 1/8 1/9 1/10" at bounding box center [187, 271] width 58 height 21
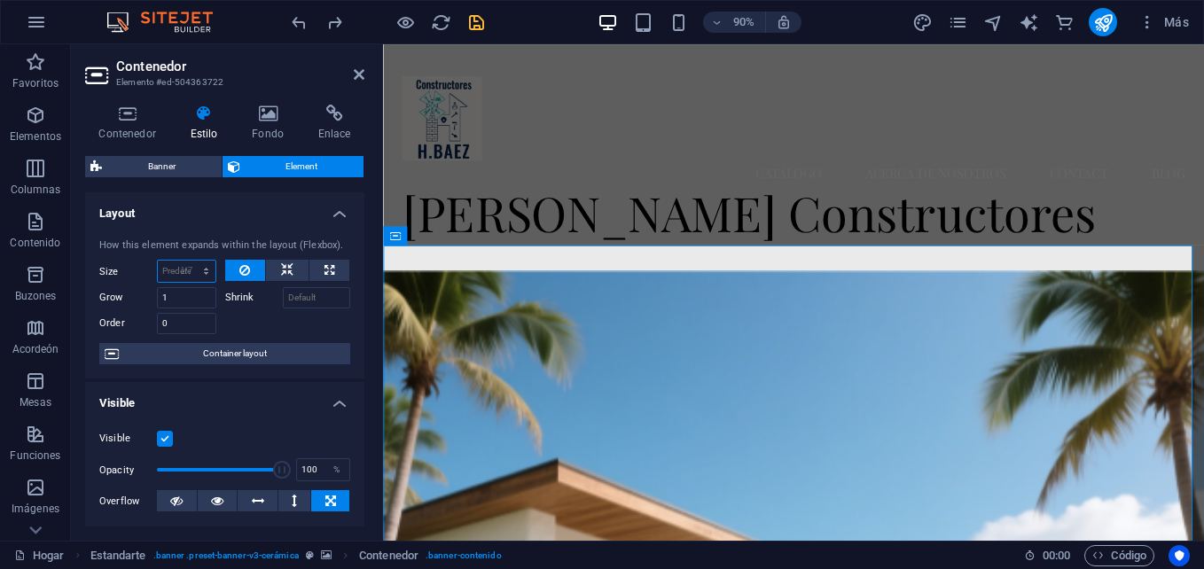
type input "14.28"
select select "%"
click at [250, 377] on div "How this element expands within the layout (Flexbox). Size 14.28 Predeterminado…" at bounding box center [224, 301] width 279 height 155
click at [364, 68] on icon at bounding box center [359, 74] width 11 height 14
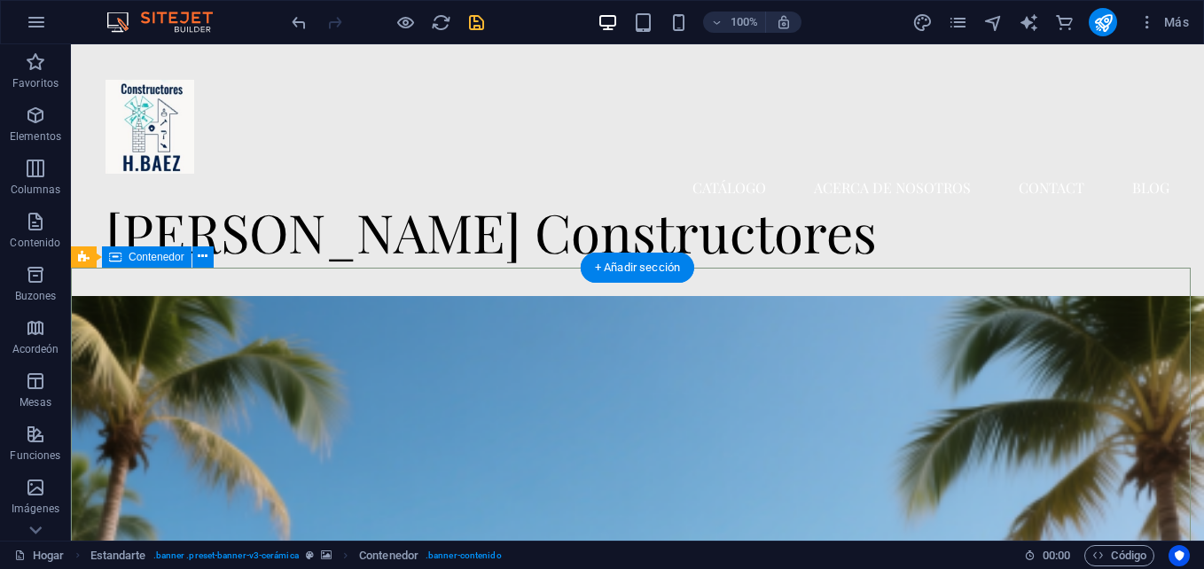
select select "%"
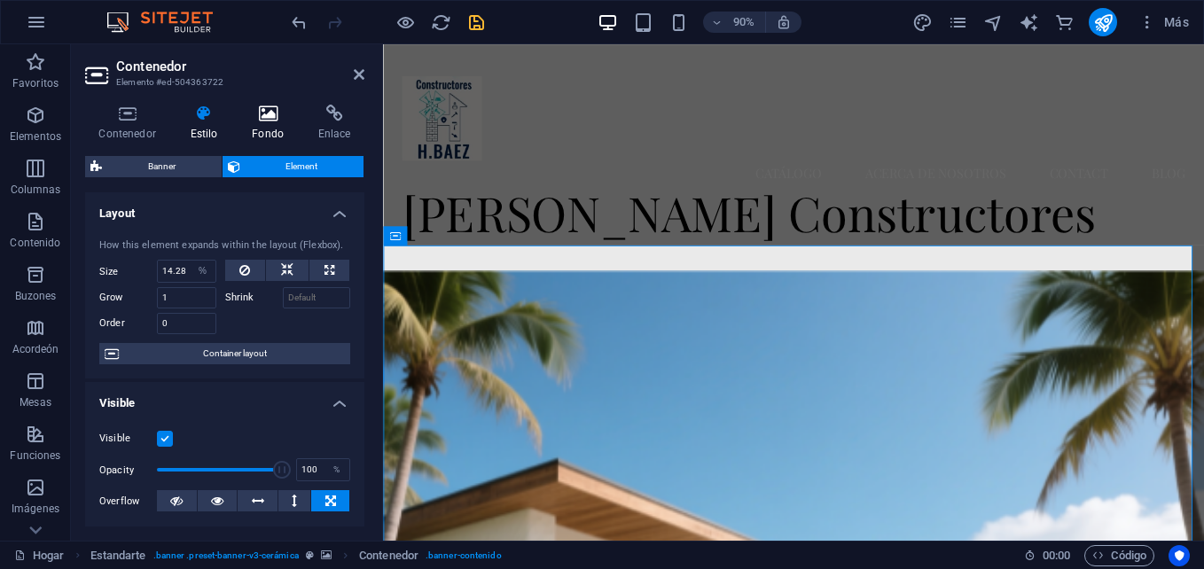
click at [257, 111] on icon at bounding box center [268, 114] width 59 height 18
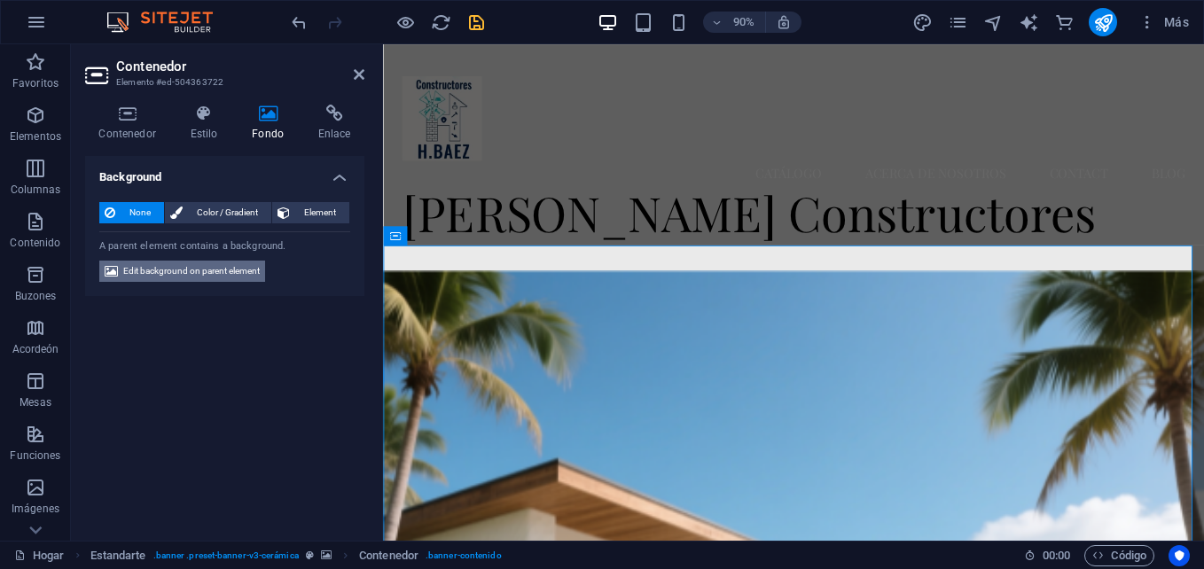
click at [218, 276] on span "Edit background on parent element" at bounding box center [191, 271] width 137 height 21
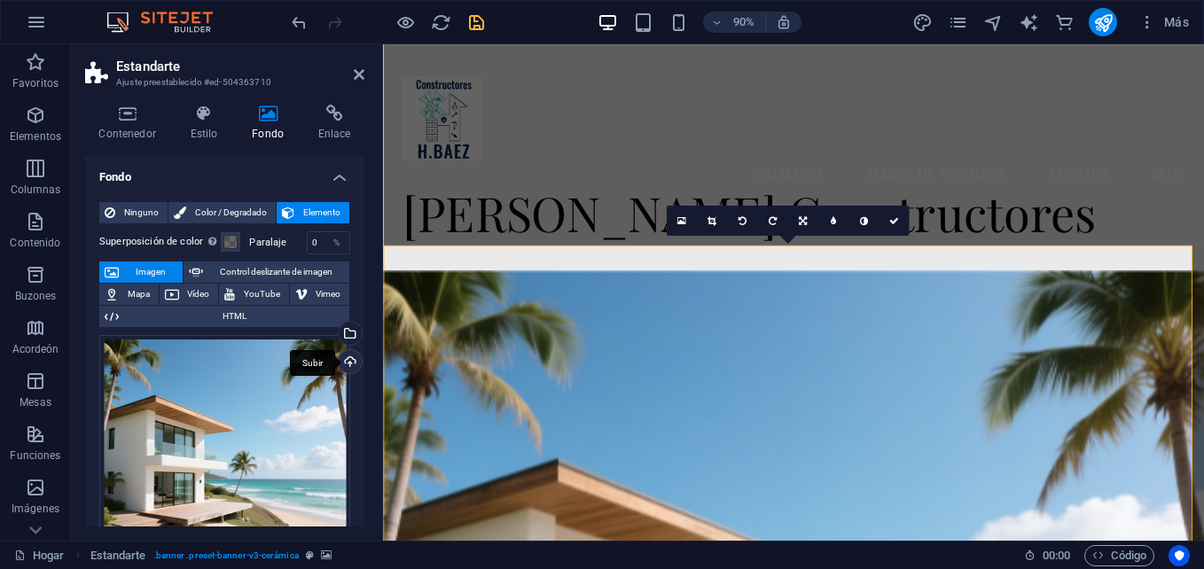
click at [345, 362] on div "Subir" at bounding box center [348, 363] width 27 height 27
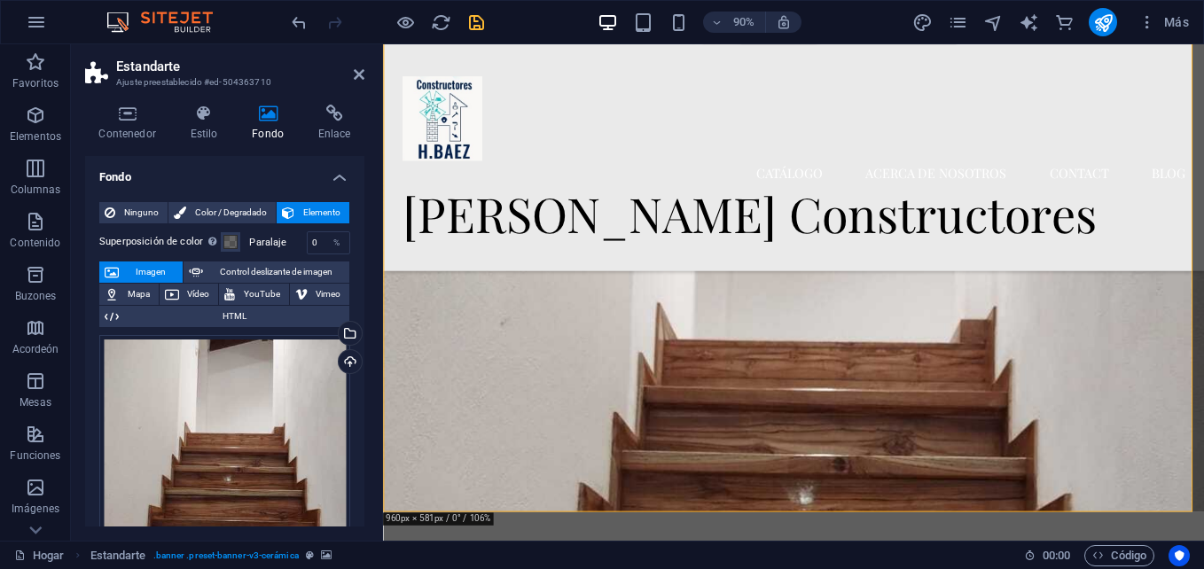
scroll to position [284, 0]
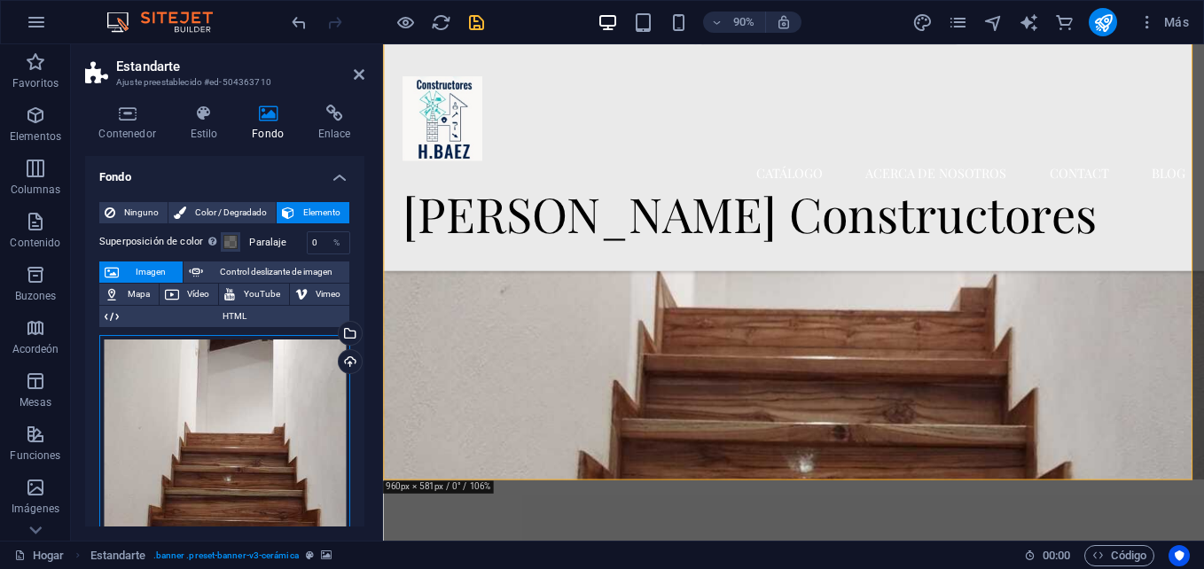
drag, startPoint x: 236, startPoint y: 420, endPoint x: 205, endPoint y: 424, distance: 31.2
click at [205, 424] on div "Arrastra archivos aquí, haz clic para elegir archivos o selecciona archivos de …" at bounding box center [224, 501] width 251 height 332
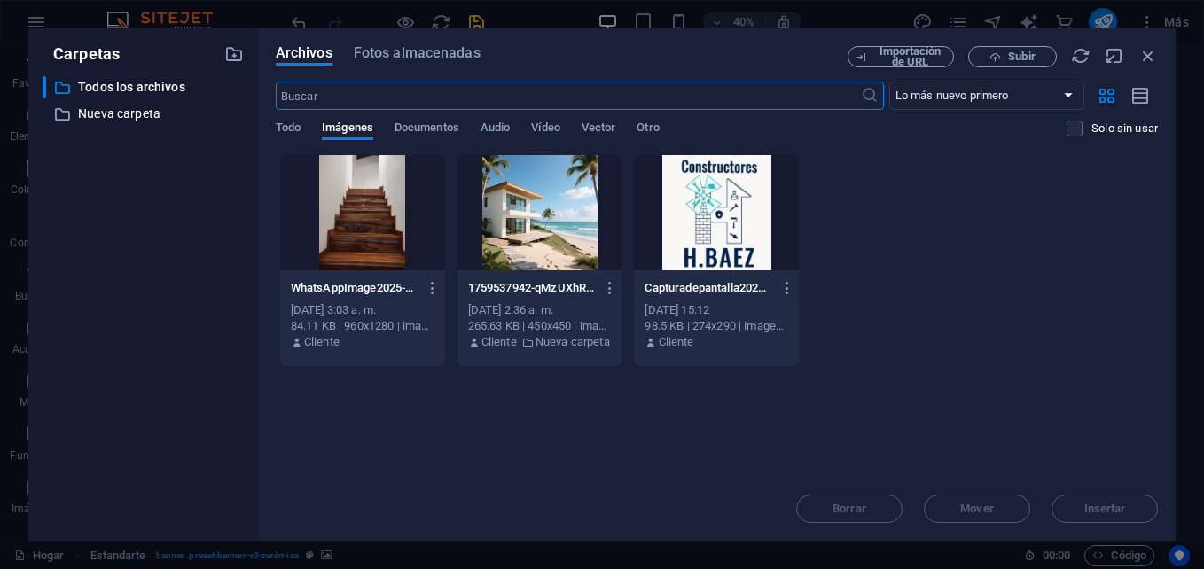
click at [398, 236] on div at bounding box center [362, 212] width 165 height 115
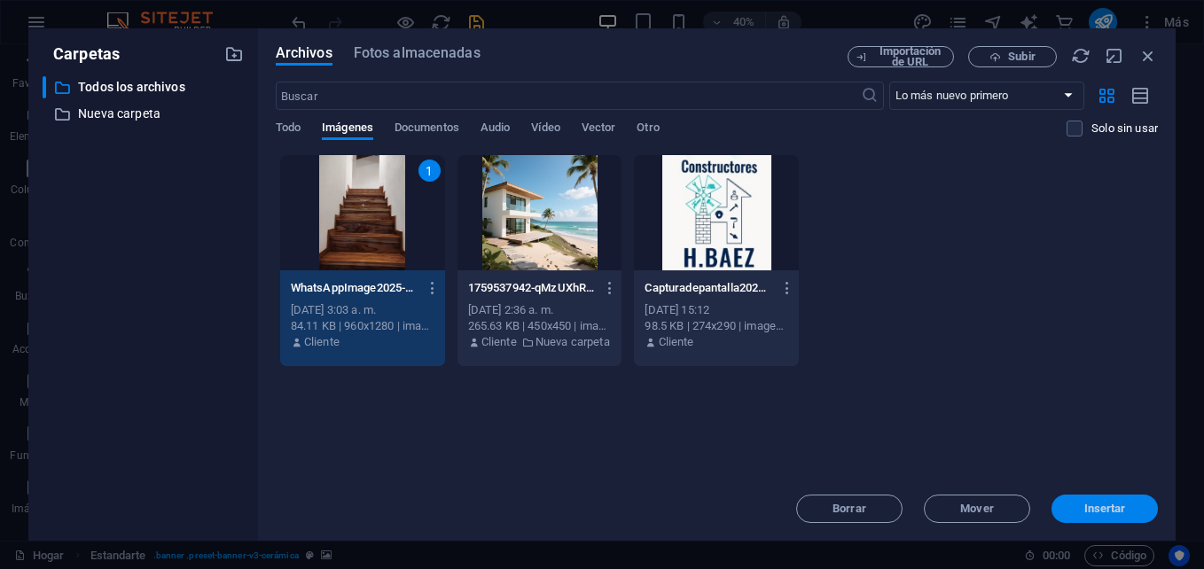
click at [1106, 506] on span "Insertar" at bounding box center [1106, 509] width 42 height 11
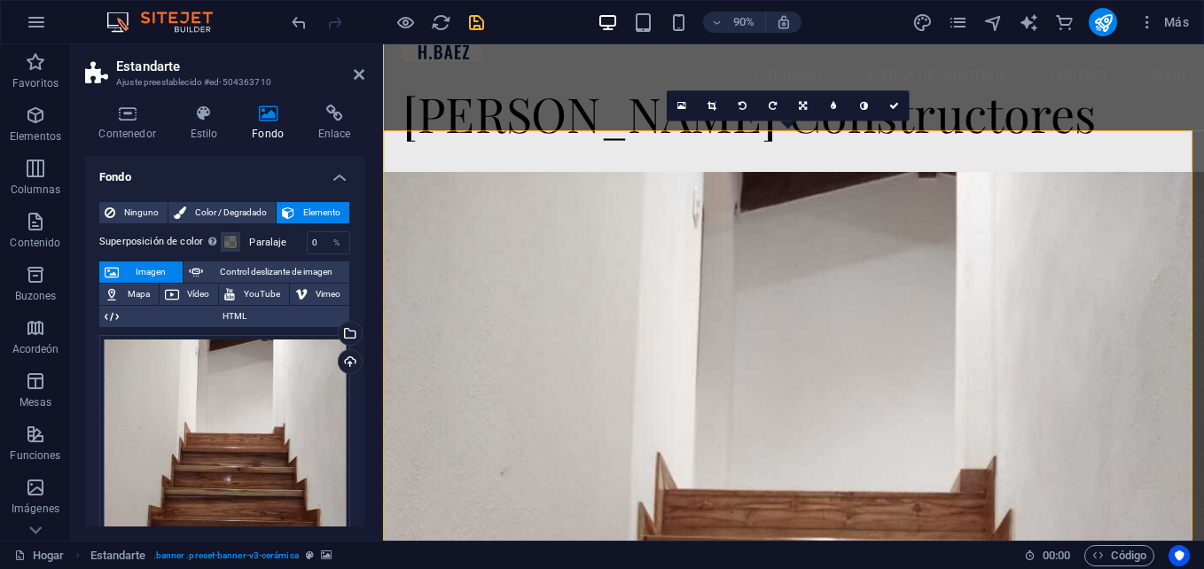
scroll to position [95, 0]
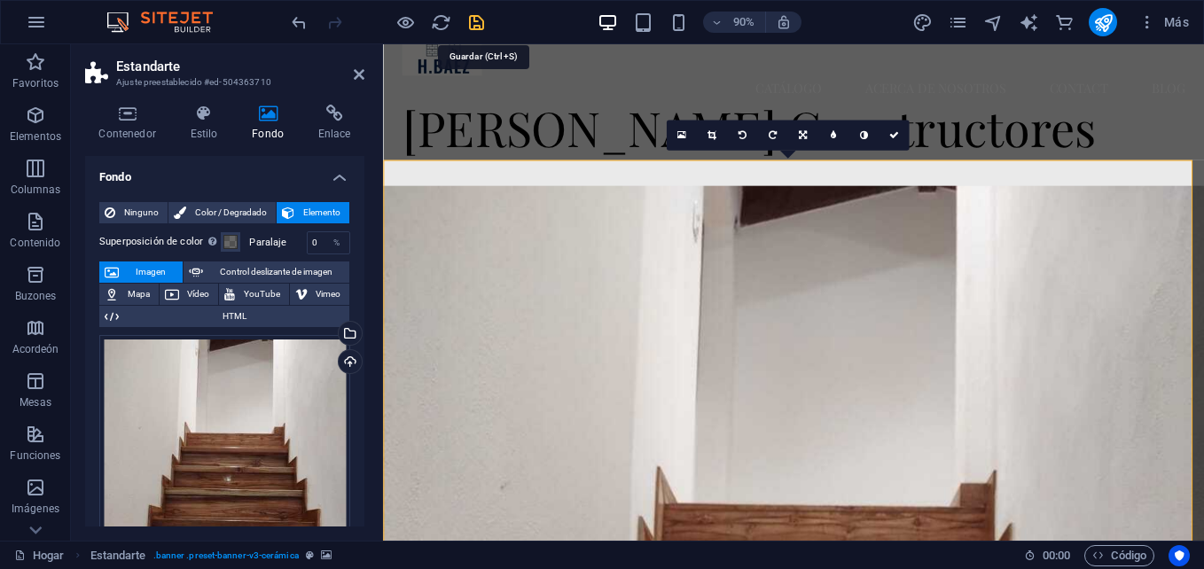
click at [476, 19] on icon "salvar" at bounding box center [477, 22] width 20 height 20
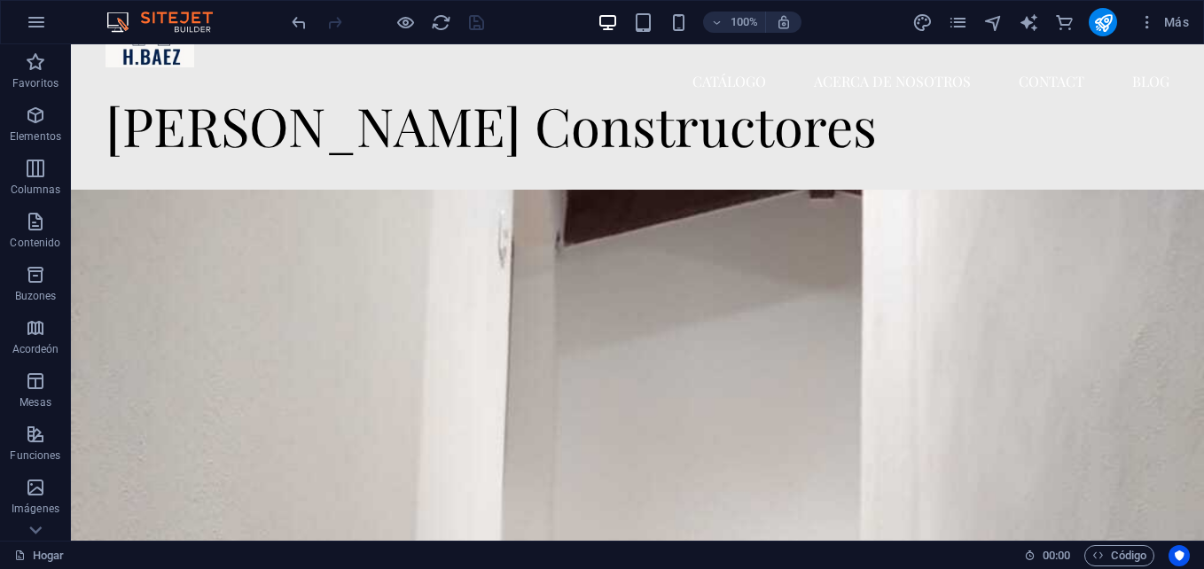
scroll to position [0, 0]
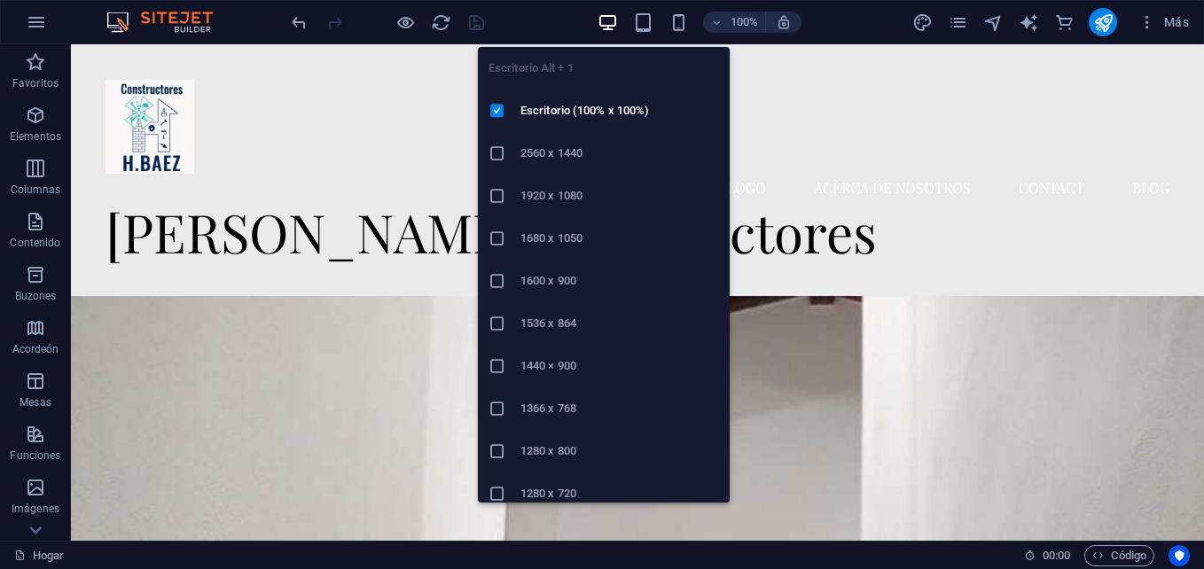
click at [603, 18] on icon "button" at bounding box center [608, 22] width 20 height 20
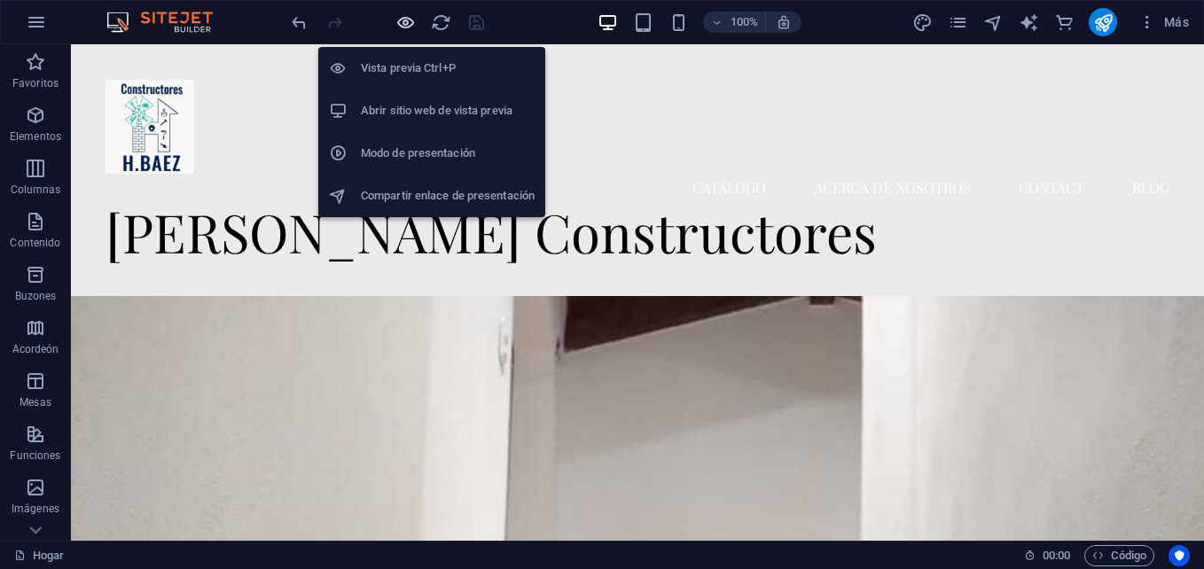
click at [410, 14] on icon "button" at bounding box center [406, 22] width 20 height 20
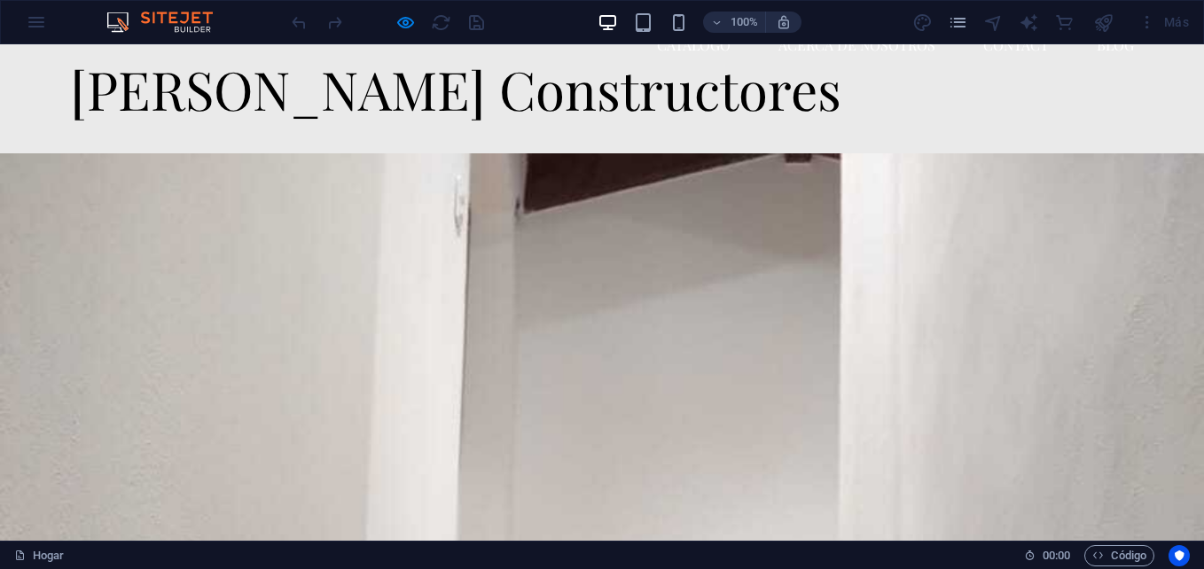
scroll to position [165, 0]
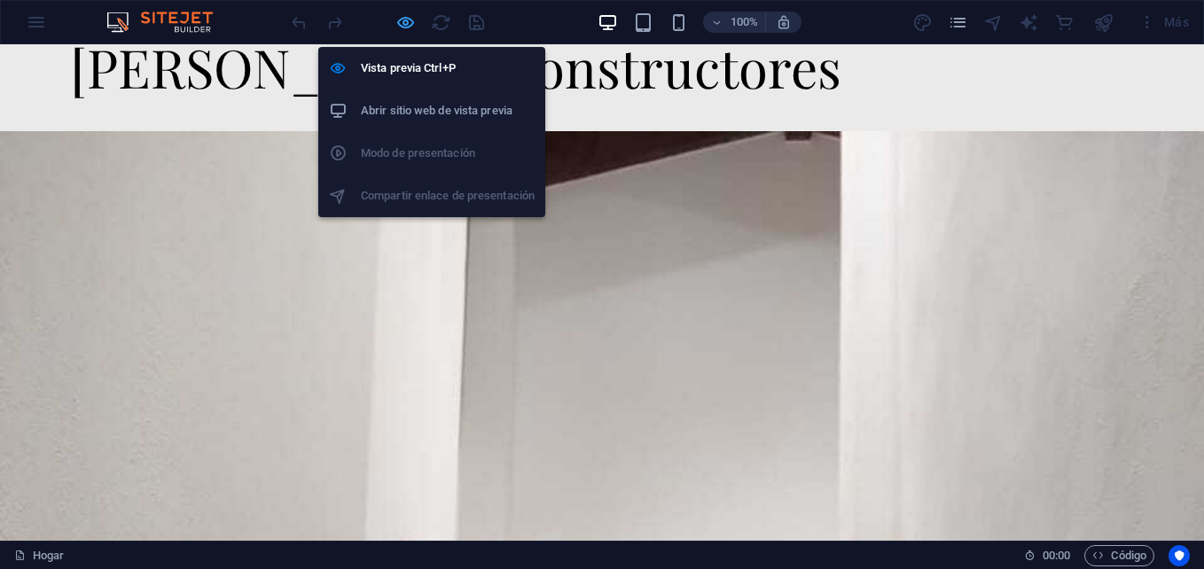
click at [404, 12] on icon "button" at bounding box center [406, 22] width 20 height 20
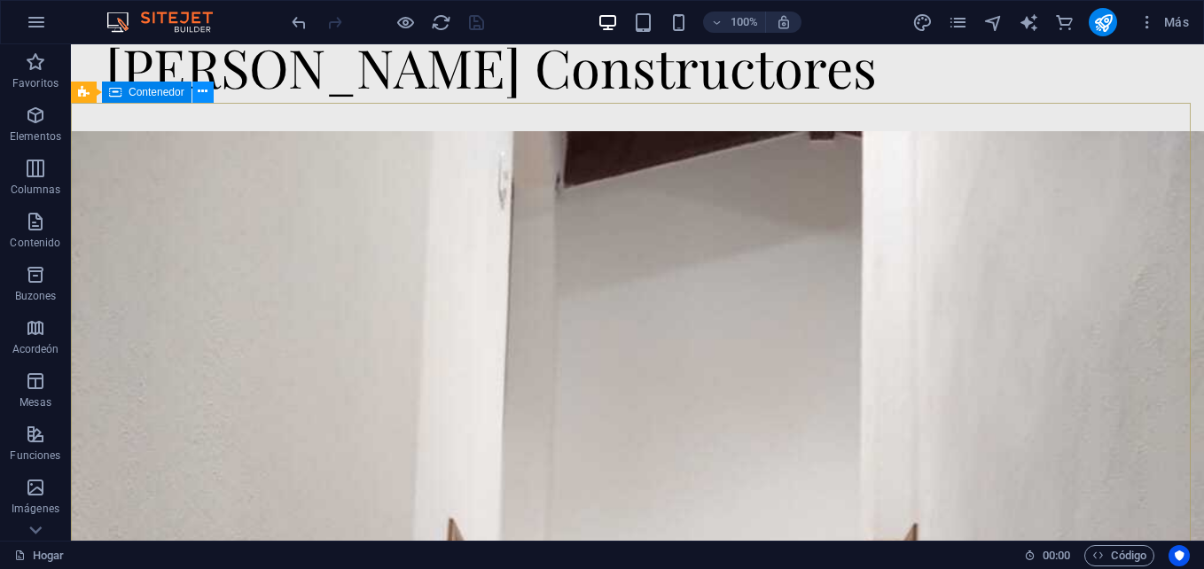
click at [198, 94] on icon at bounding box center [203, 91] width 10 height 19
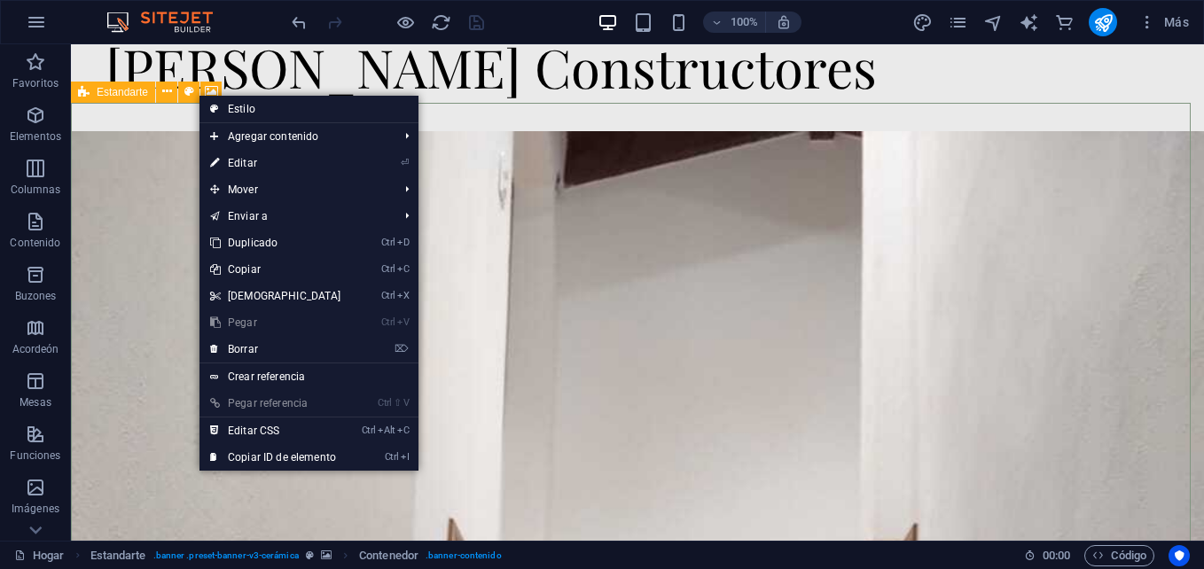
click at [89, 94] on icon at bounding box center [84, 92] width 12 height 21
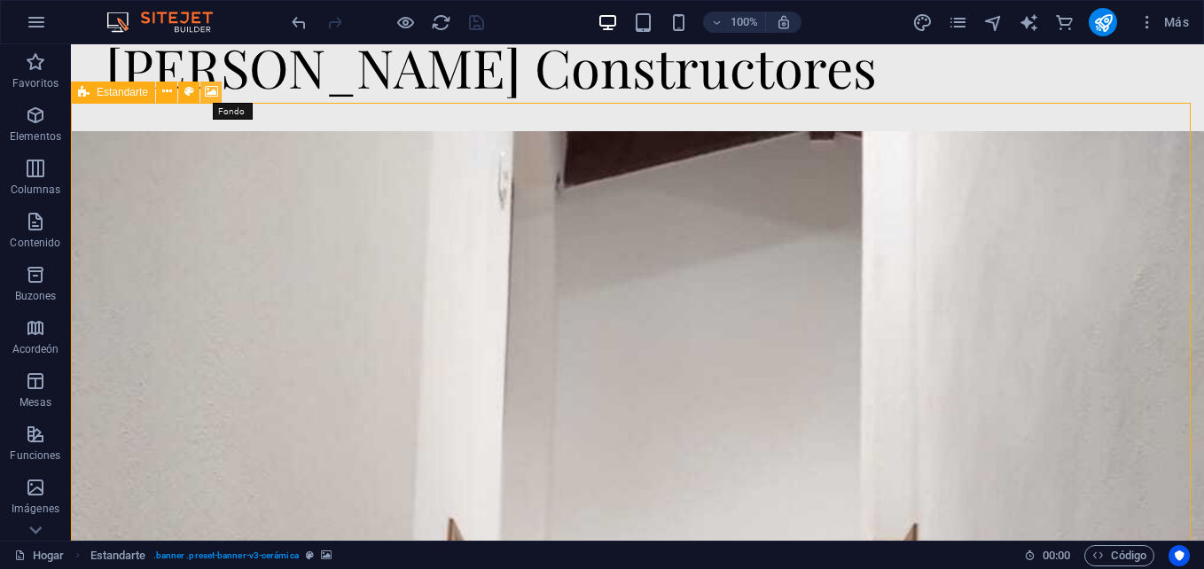
click at [215, 90] on icon at bounding box center [211, 91] width 13 height 19
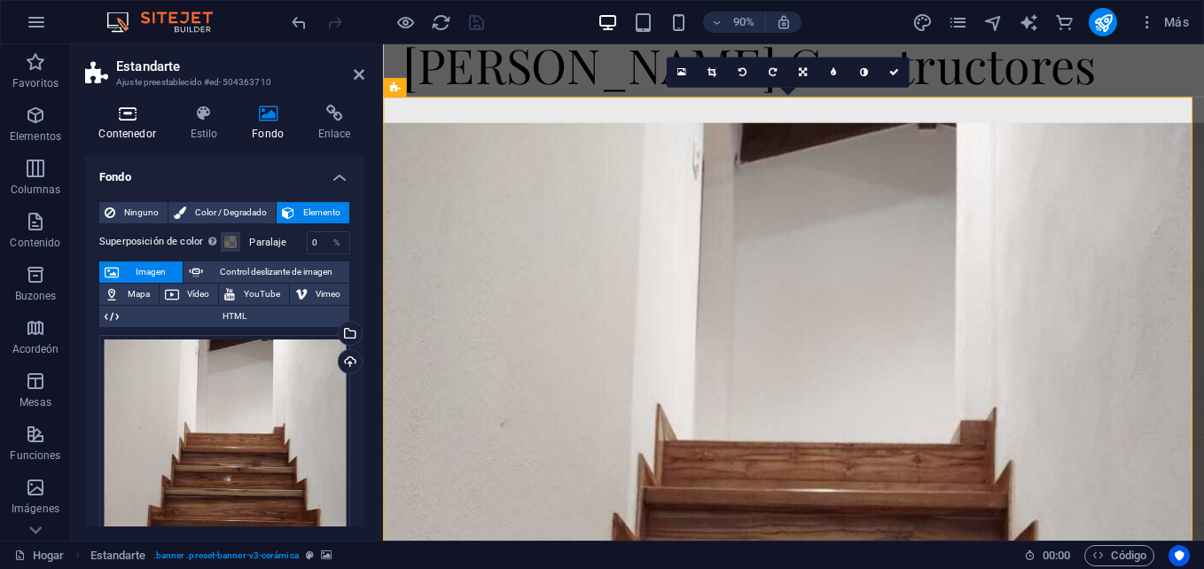
click at [126, 114] on icon at bounding box center [127, 114] width 84 height 18
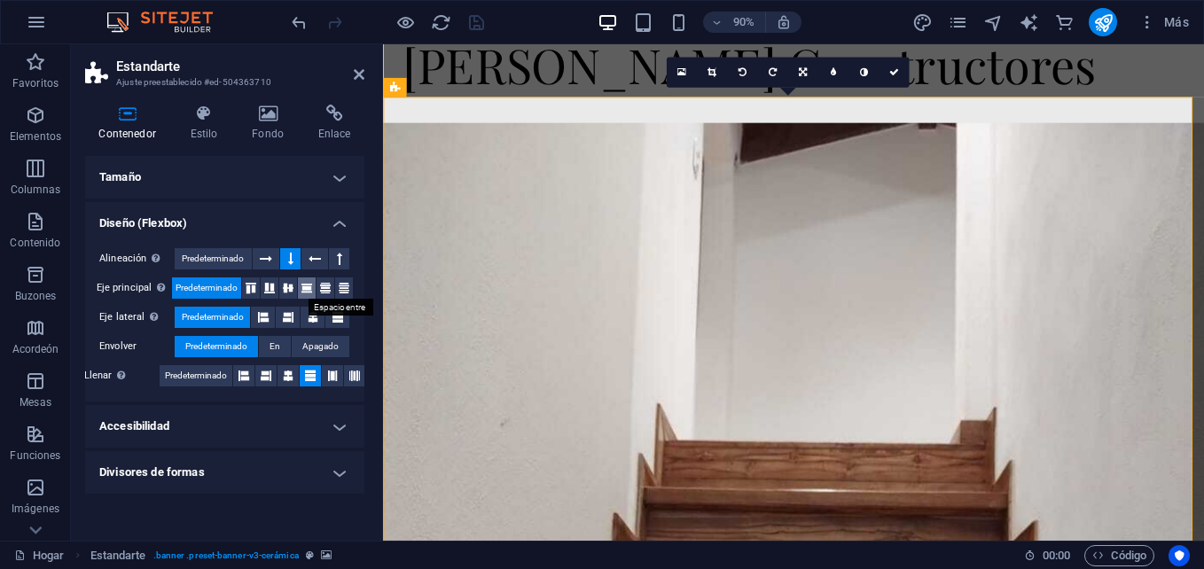
click at [302, 285] on icon at bounding box center [306, 288] width 21 height 11
click at [320, 285] on icon at bounding box center [325, 288] width 21 height 11
click at [337, 252] on icon at bounding box center [339, 258] width 5 height 21
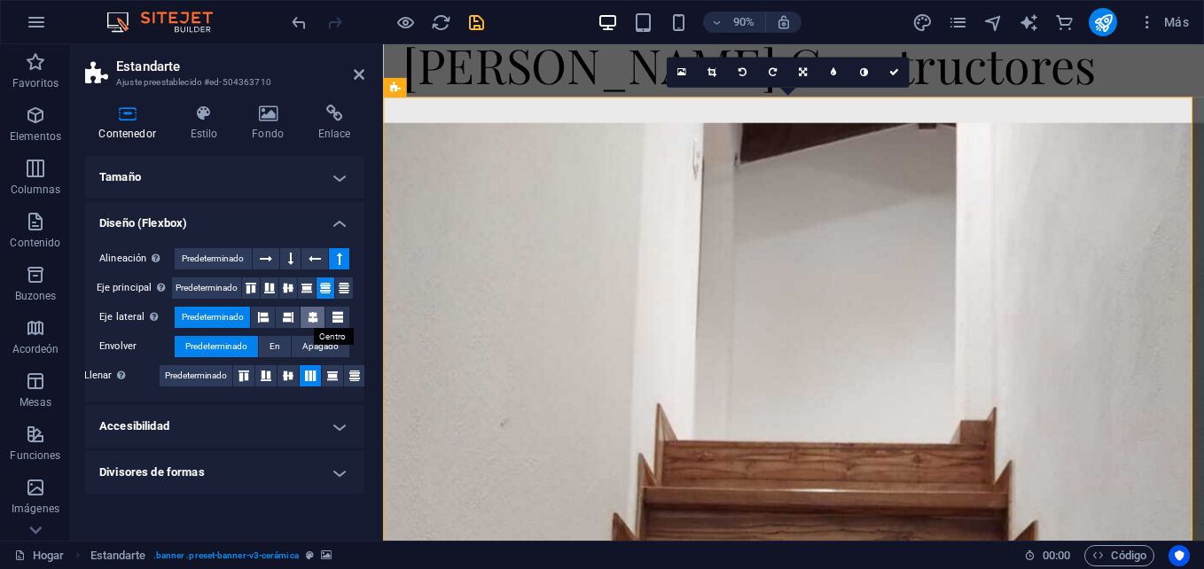
click at [302, 311] on button at bounding box center [313, 317] width 24 height 21
click at [354, 78] on icon at bounding box center [359, 74] width 11 height 14
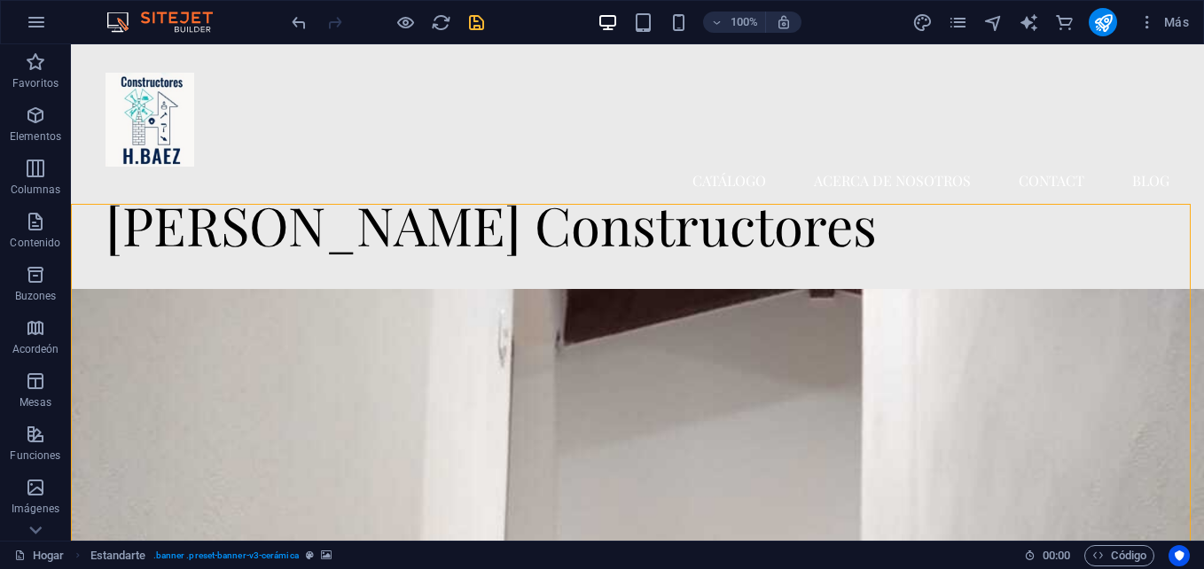
scroll to position [0, 0]
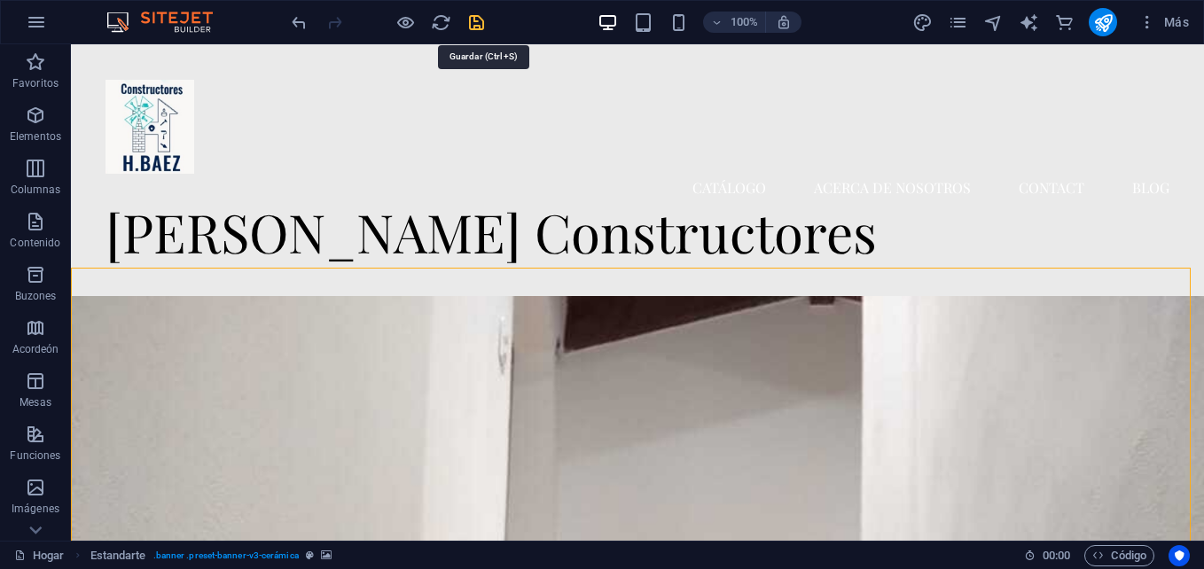
click at [478, 17] on icon "salvar" at bounding box center [477, 22] width 20 height 20
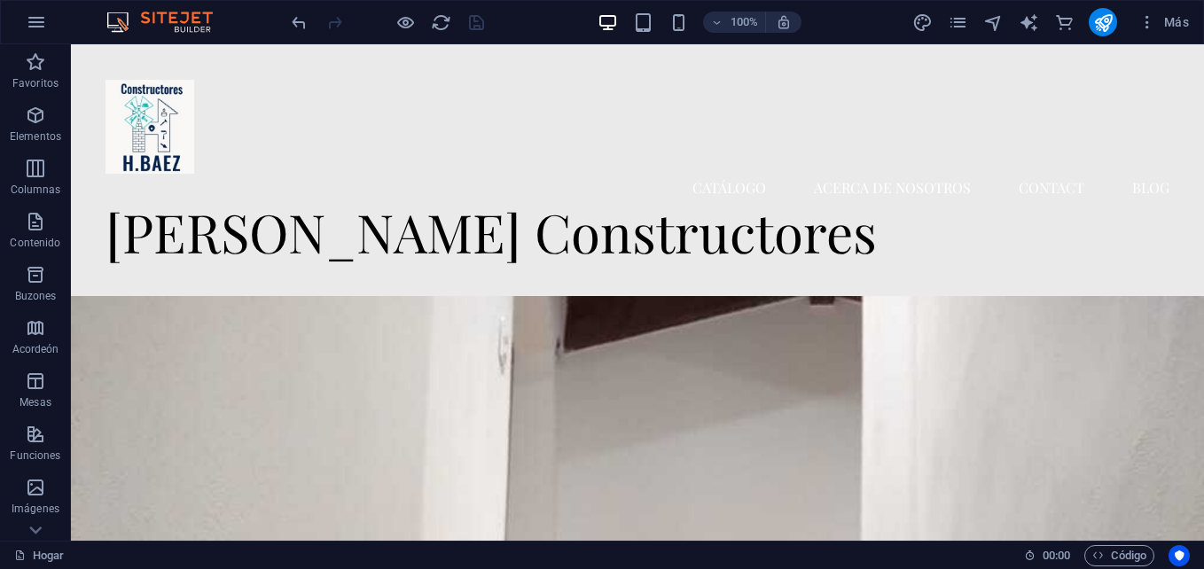
scroll to position [12, 0]
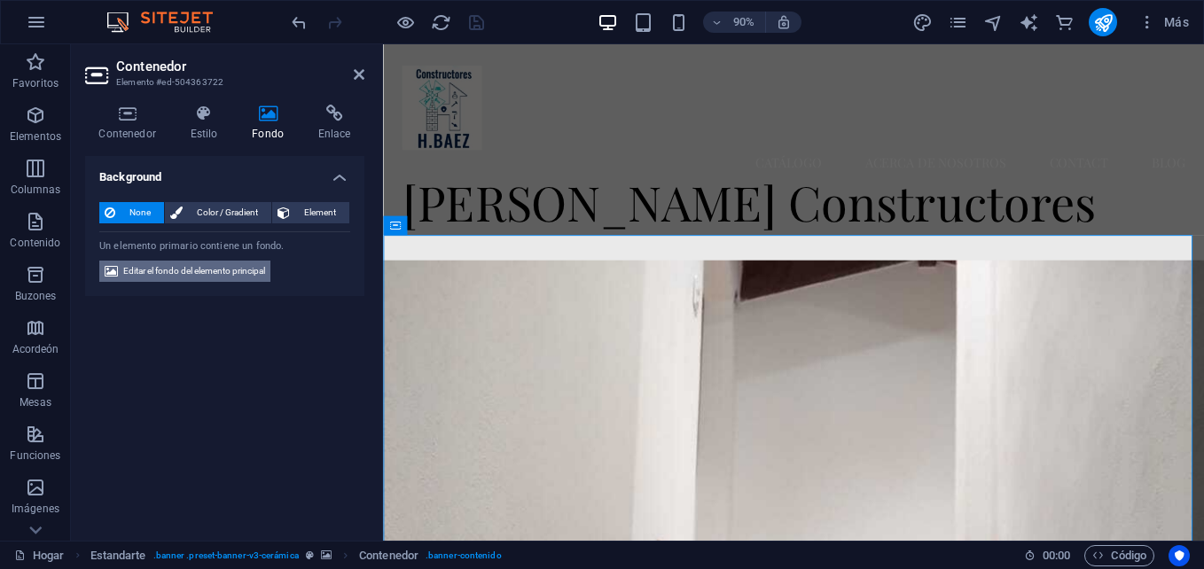
click at [229, 277] on span "Editar el fondo del elemento principal" at bounding box center [194, 271] width 142 height 21
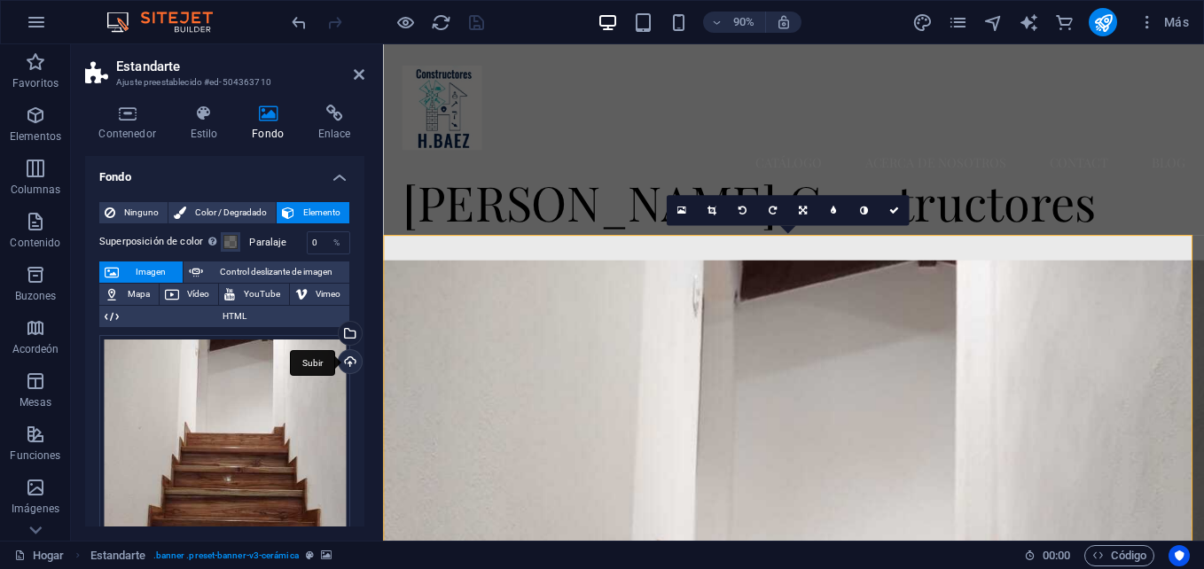
click at [350, 356] on div "Subir" at bounding box center [348, 363] width 27 height 27
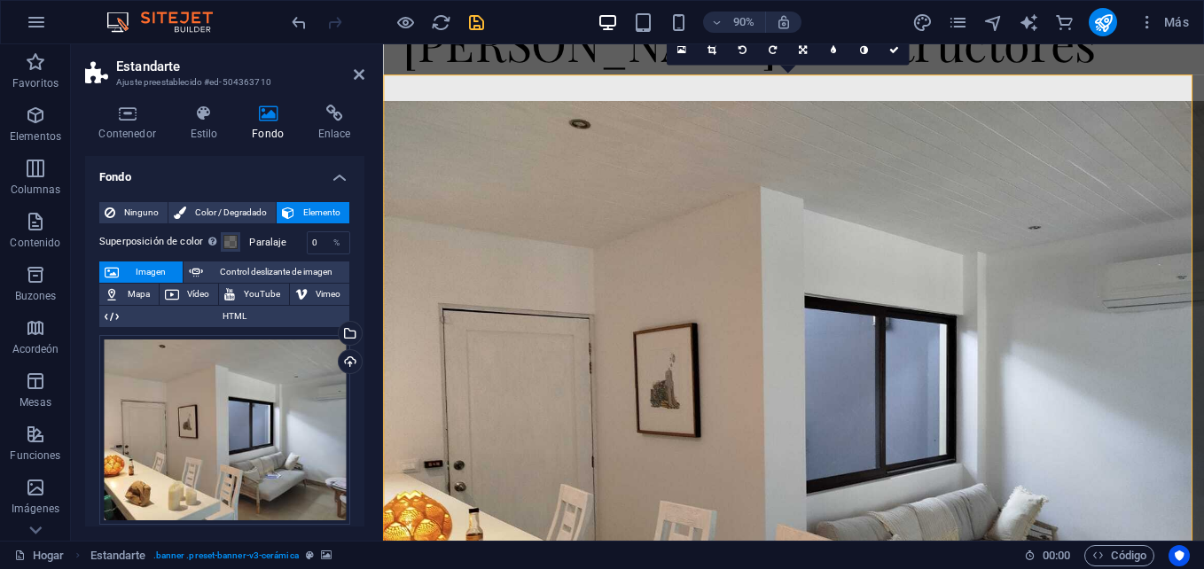
scroll to position [153, 0]
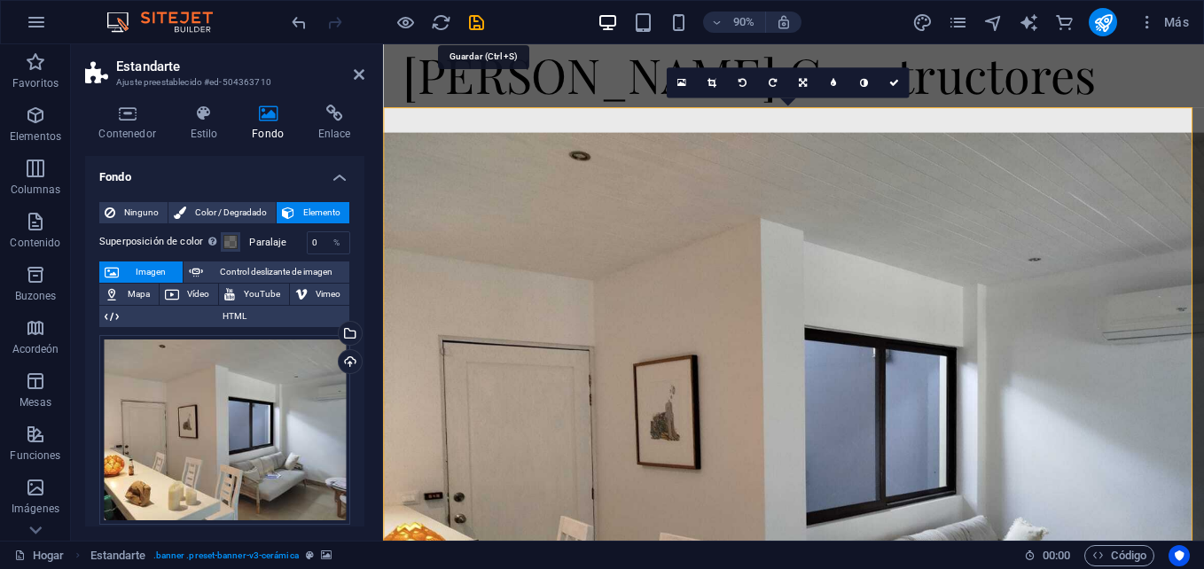
click at [480, 17] on icon "salvar" at bounding box center [477, 22] width 20 height 20
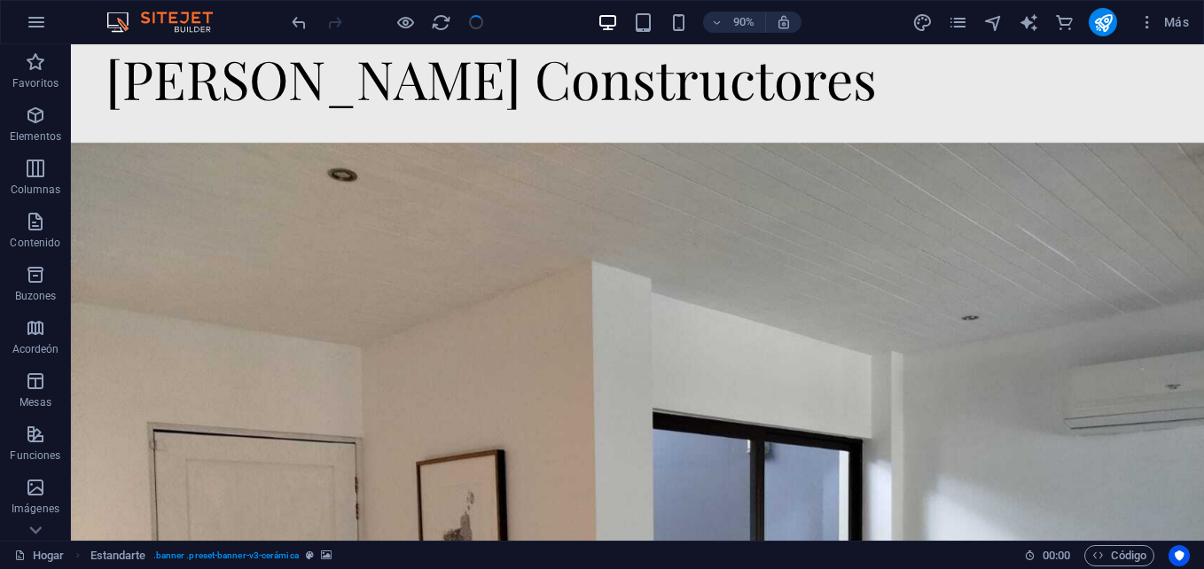
checkbox input "false"
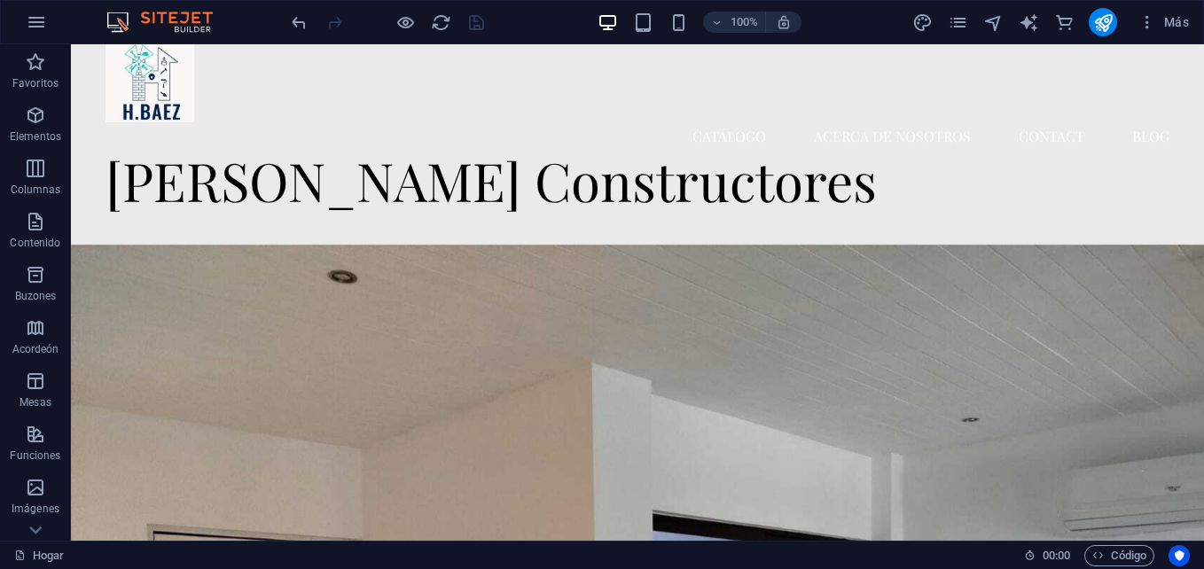
scroll to position [28, 0]
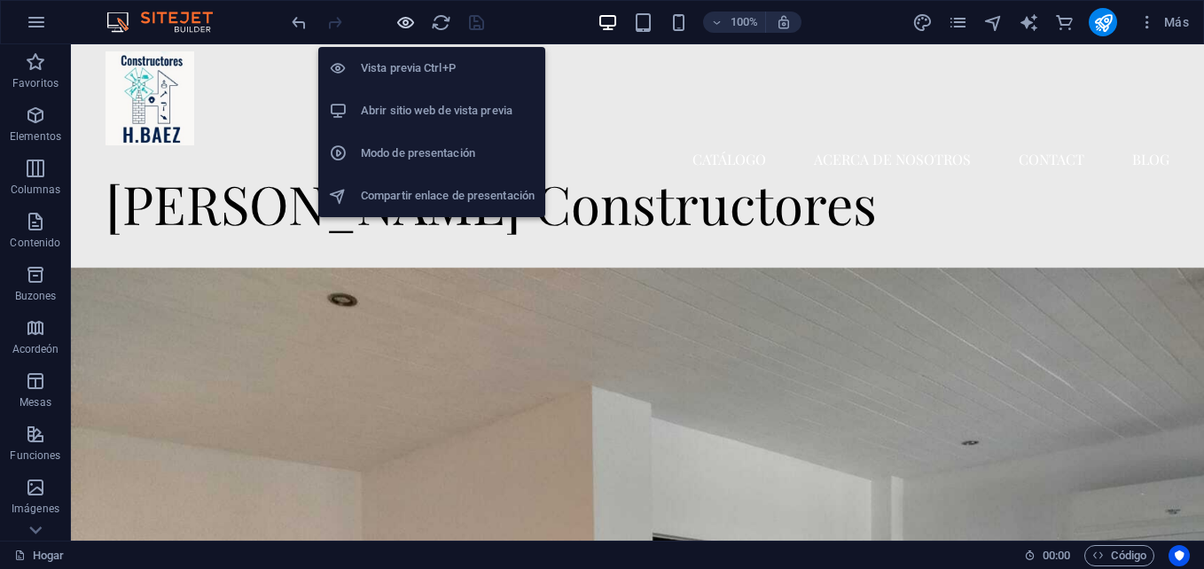
click at [407, 25] on icon "button" at bounding box center [406, 22] width 20 height 20
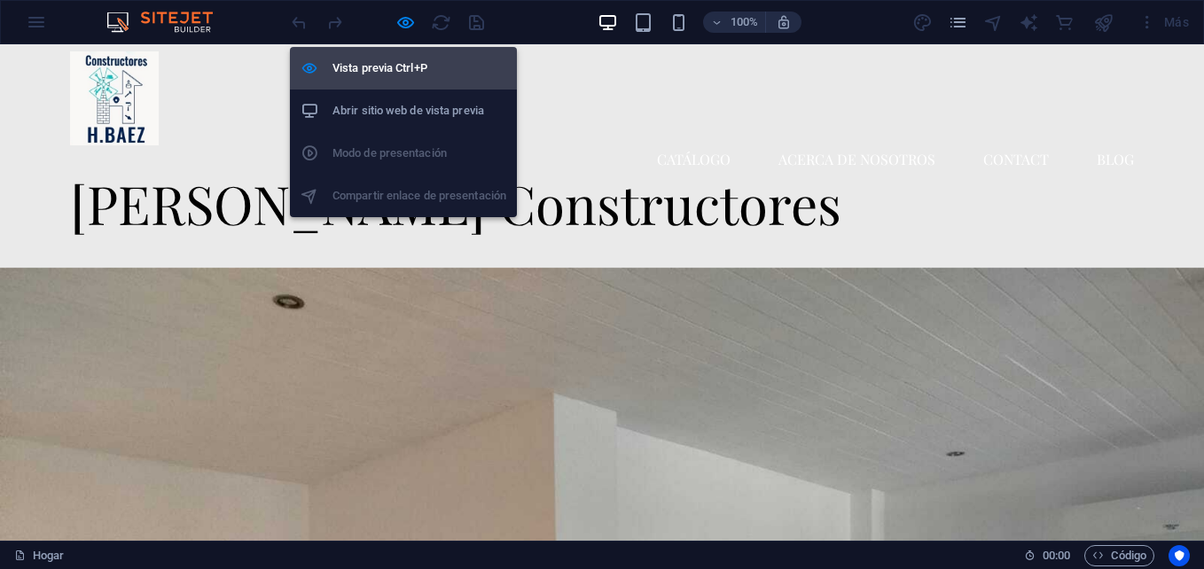
click at [391, 63] on h6 "Vista previa Ctrl+P" at bounding box center [420, 68] width 174 height 21
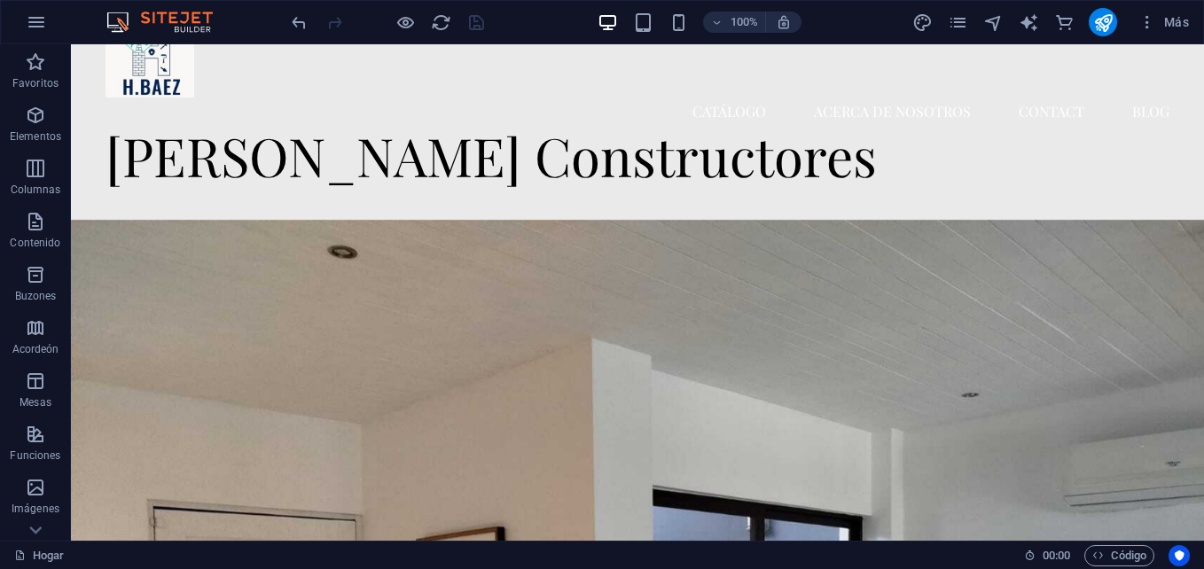
scroll to position [0, 0]
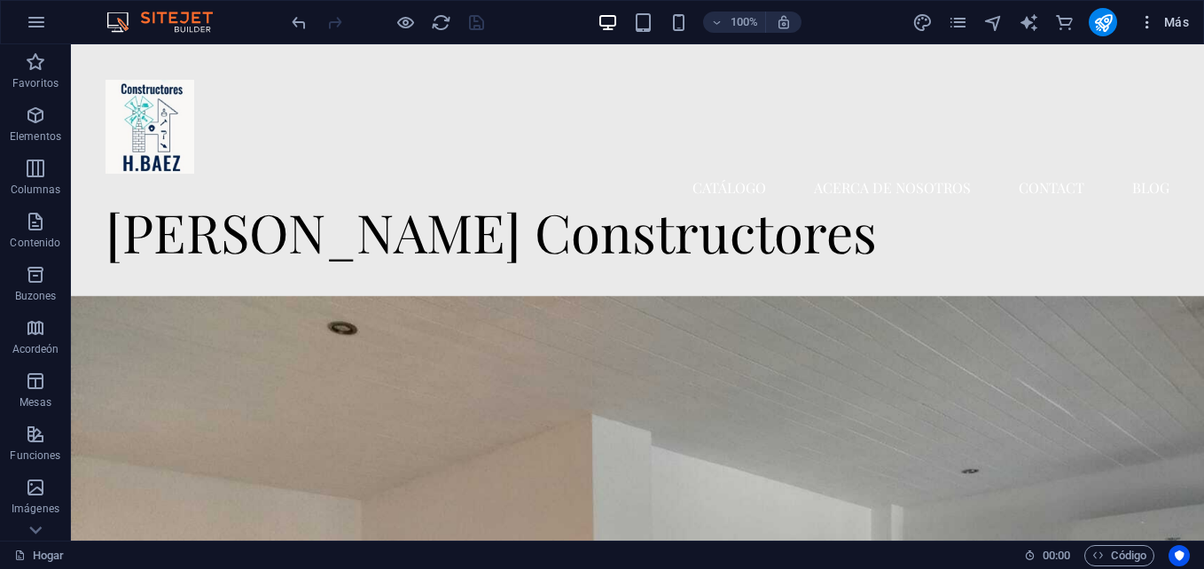
click at [1140, 19] on icon "button" at bounding box center [1148, 22] width 18 height 18
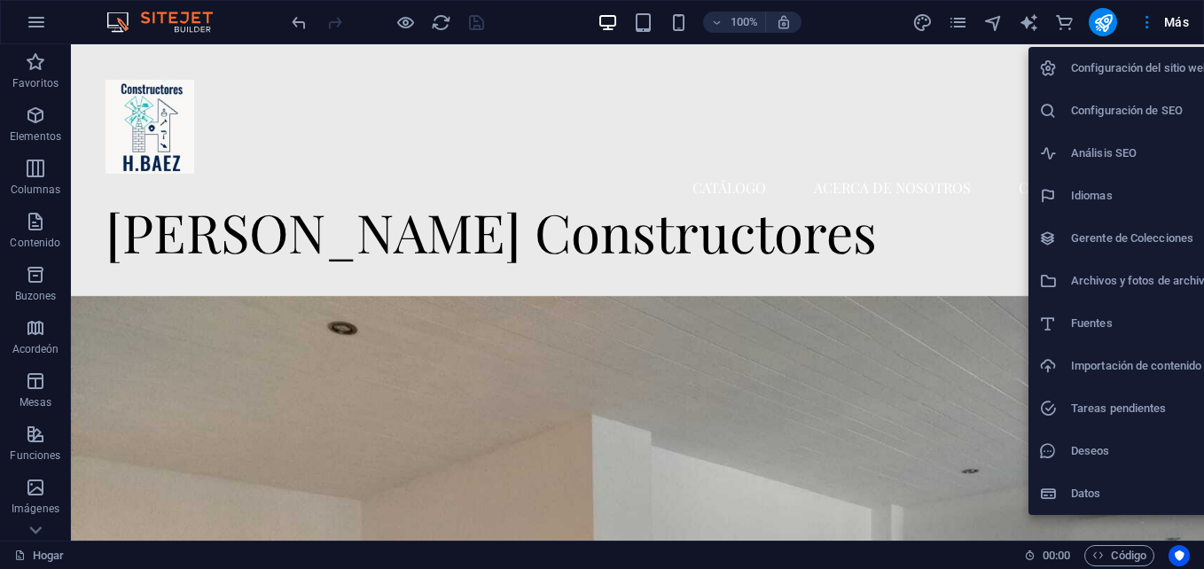
click at [919, 200] on div at bounding box center [602, 284] width 1204 height 569
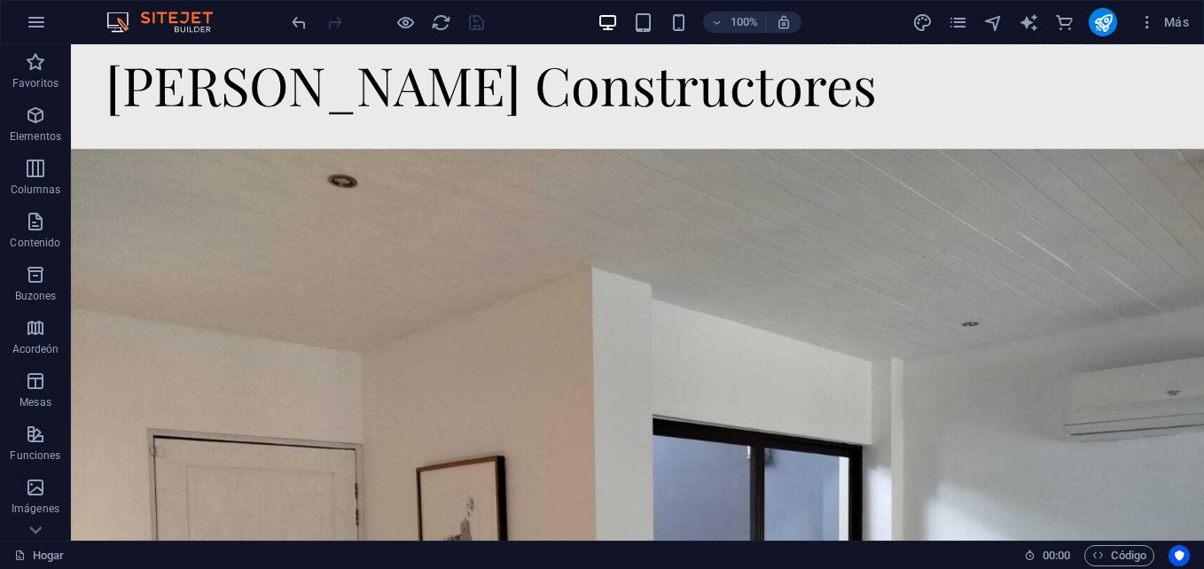
scroll to position [136, 0]
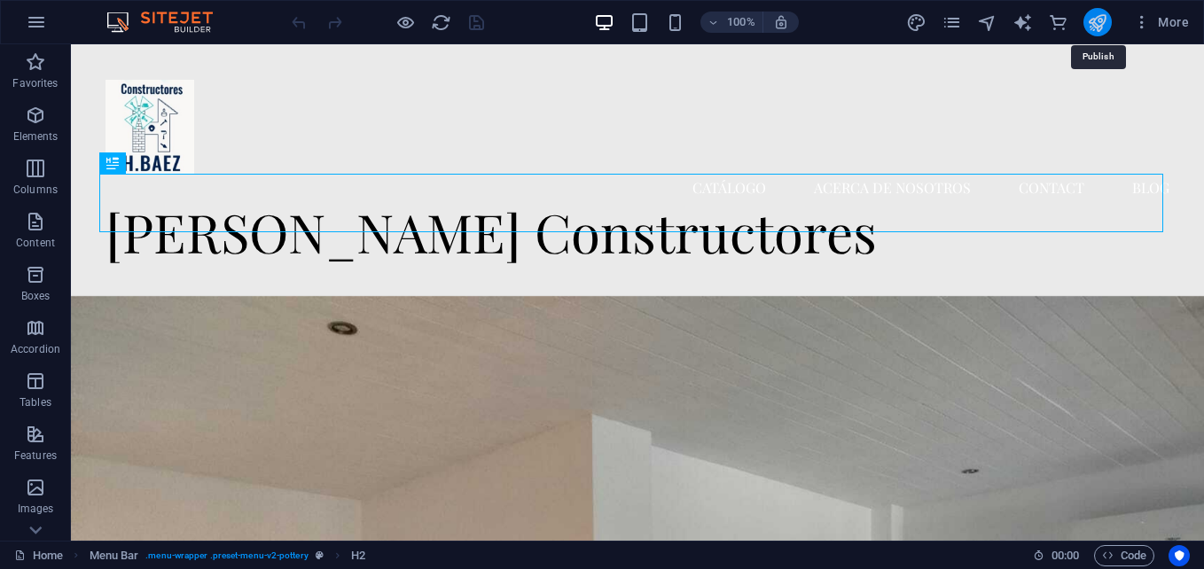
click at [1092, 25] on icon "publish" at bounding box center [1097, 22] width 20 height 20
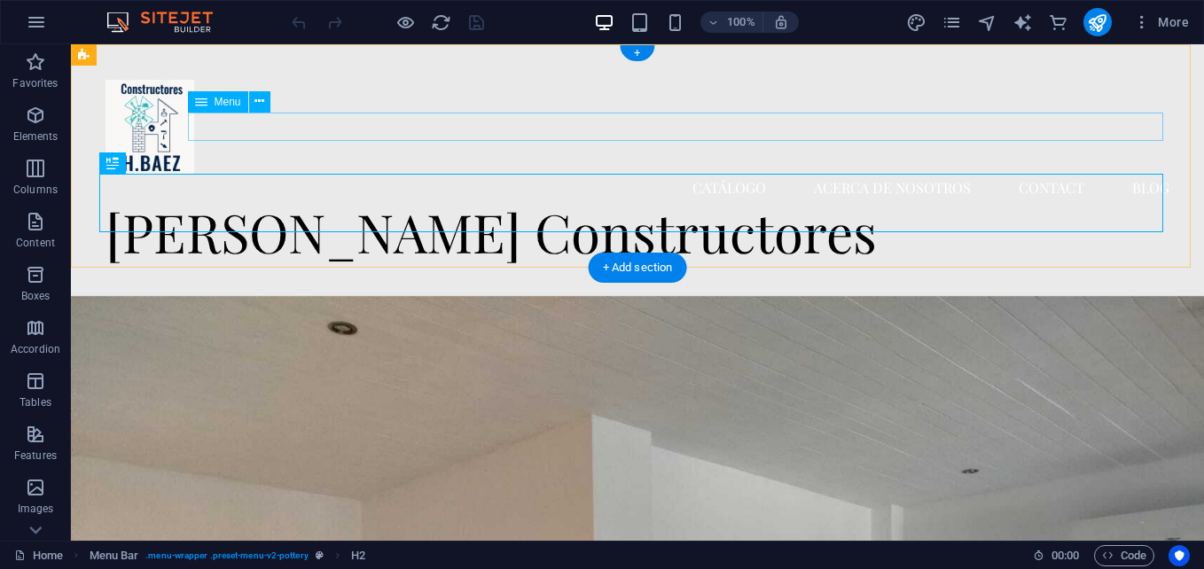
click at [909, 174] on nav "Catálogo Acerca de Nosotros Contact Blog" at bounding box center [638, 188] width 1064 height 28
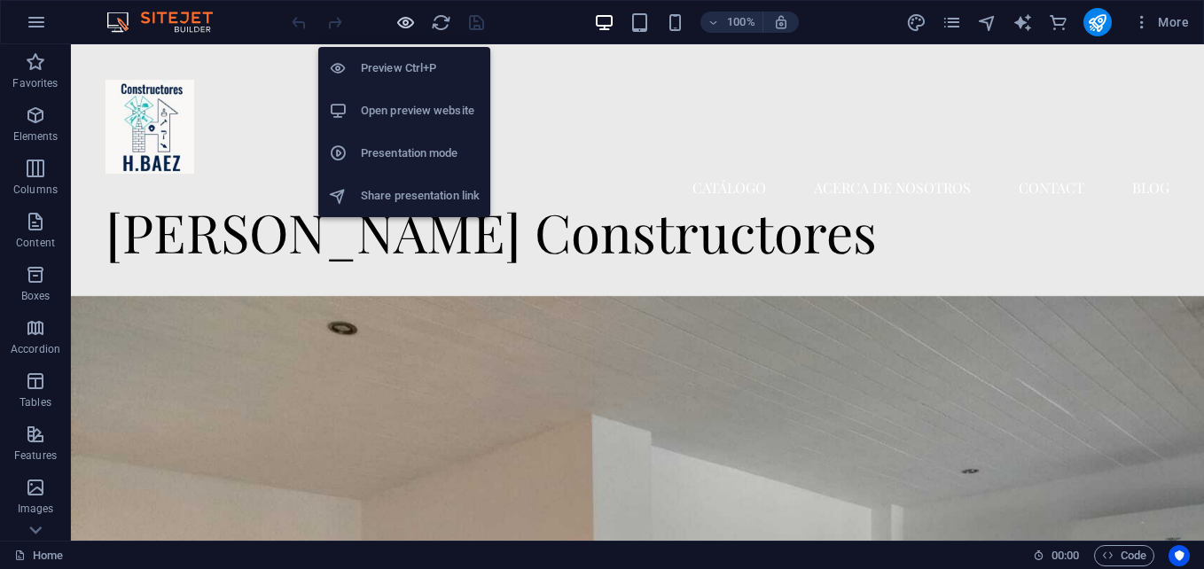
click at [409, 20] on icon "button" at bounding box center [406, 22] width 20 height 20
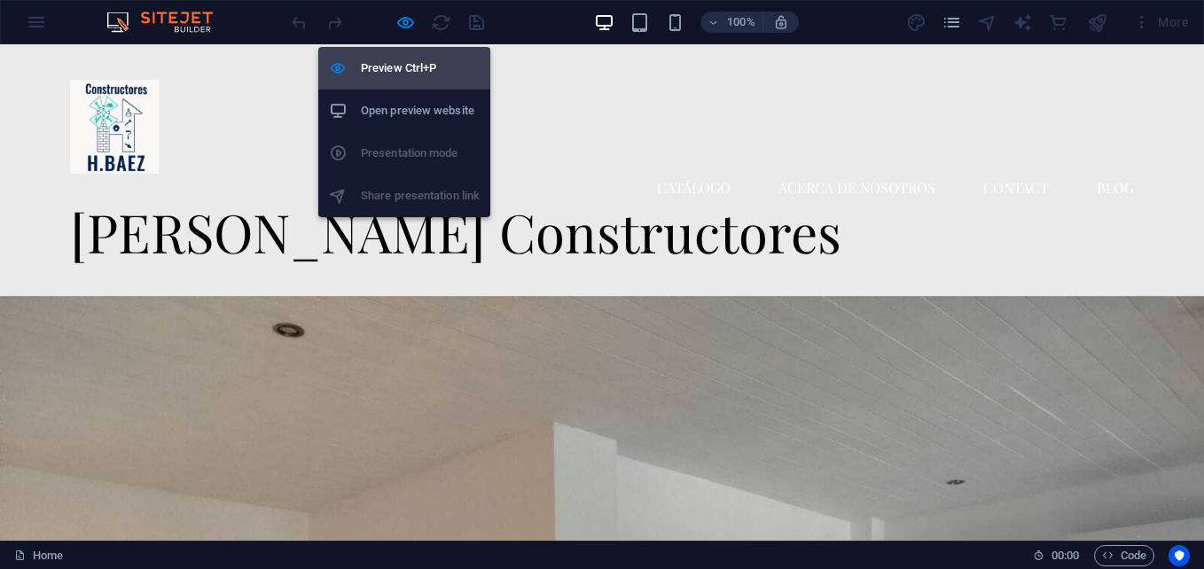
click at [406, 62] on h6 "Preview Ctrl+P" at bounding box center [420, 68] width 119 height 21
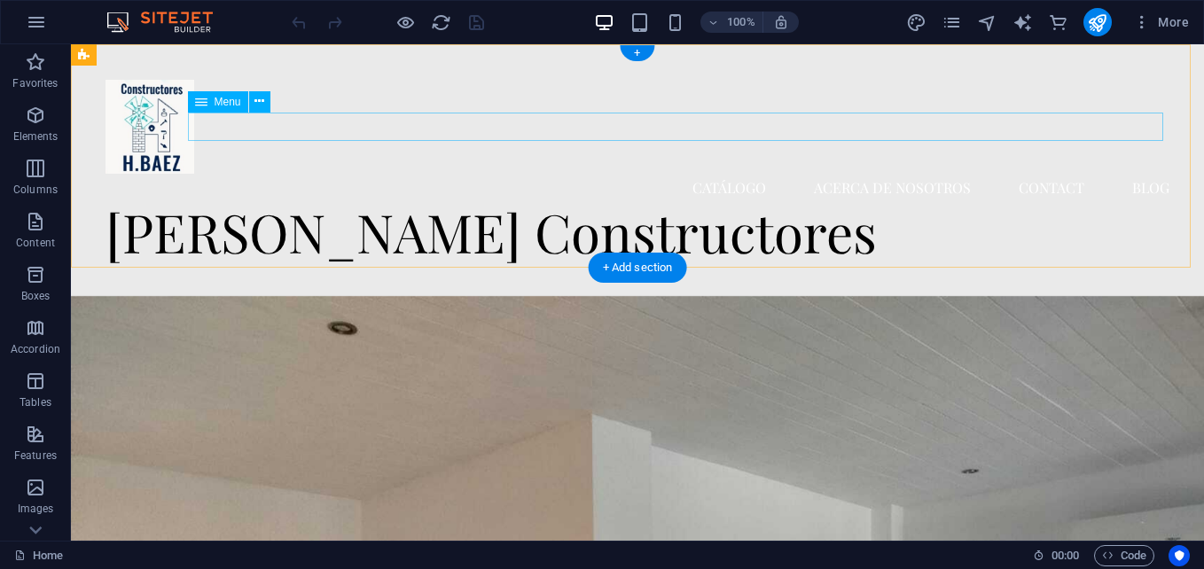
click at [730, 174] on nav "Catálogo Acerca de Nosotros Contact Blog" at bounding box center [638, 188] width 1064 height 28
click at [843, 174] on nav "Catálogo Acerca de Nosotros Contact Blog" at bounding box center [638, 188] width 1064 height 28
click at [1032, 174] on nav "Catálogo Acerca de Nosotros Contact Blog" at bounding box center [638, 188] width 1064 height 28
click at [1147, 174] on nav "Catálogo Acerca de Nosotros Contact Blog" at bounding box center [638, 188] width 1064 height 28
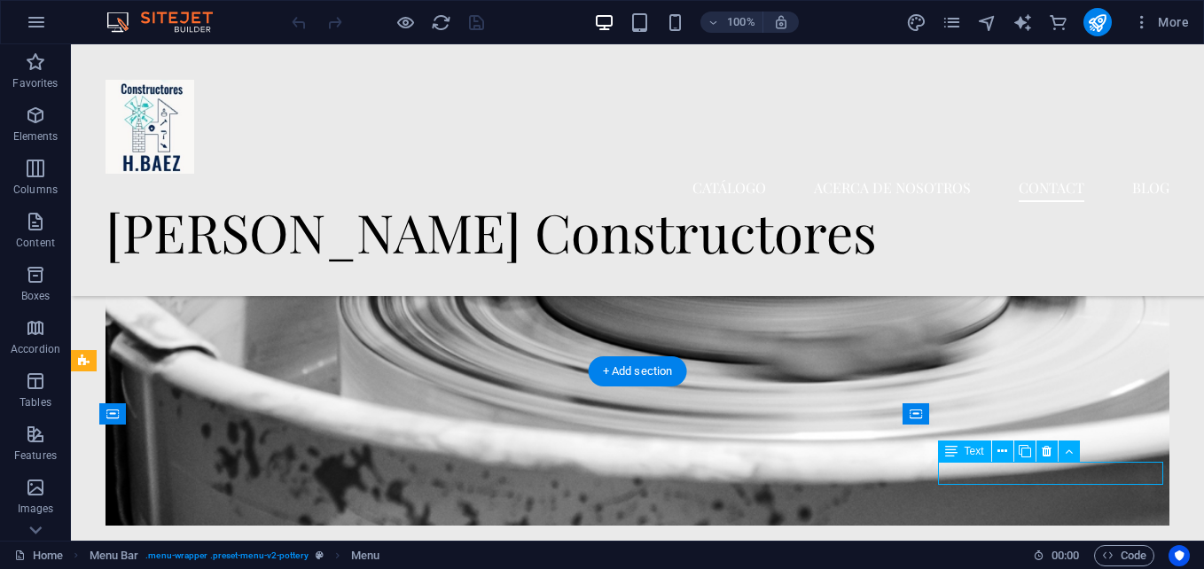
scroll to position [4942, 0]
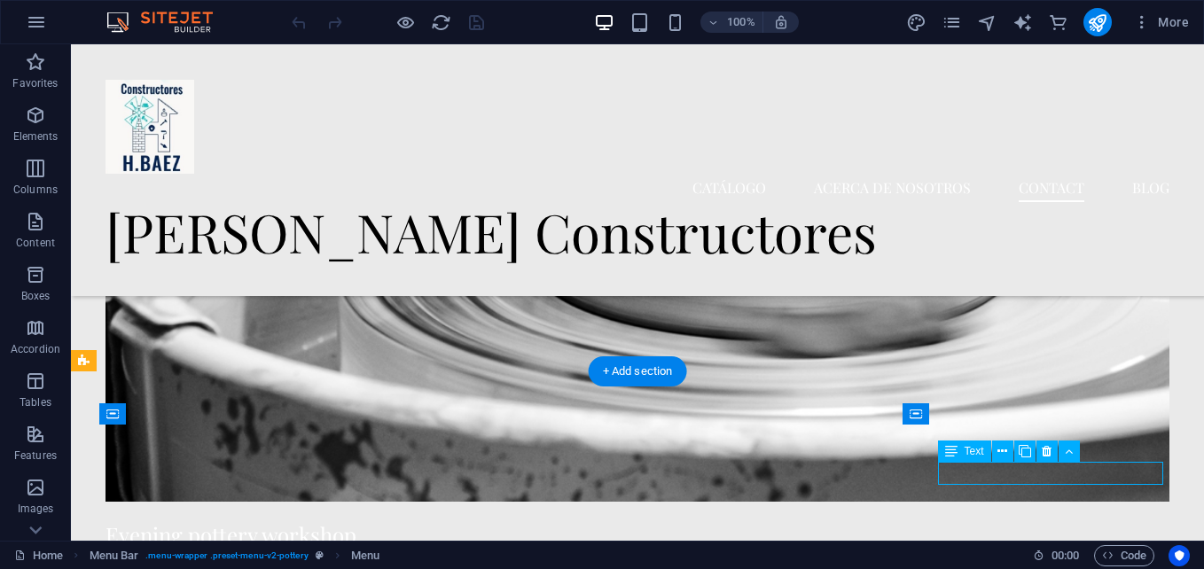
drag, startPoint x: 1113, startPoint y: 470, endPoint x: 1074, endPoint y: 477, distance: 39.7
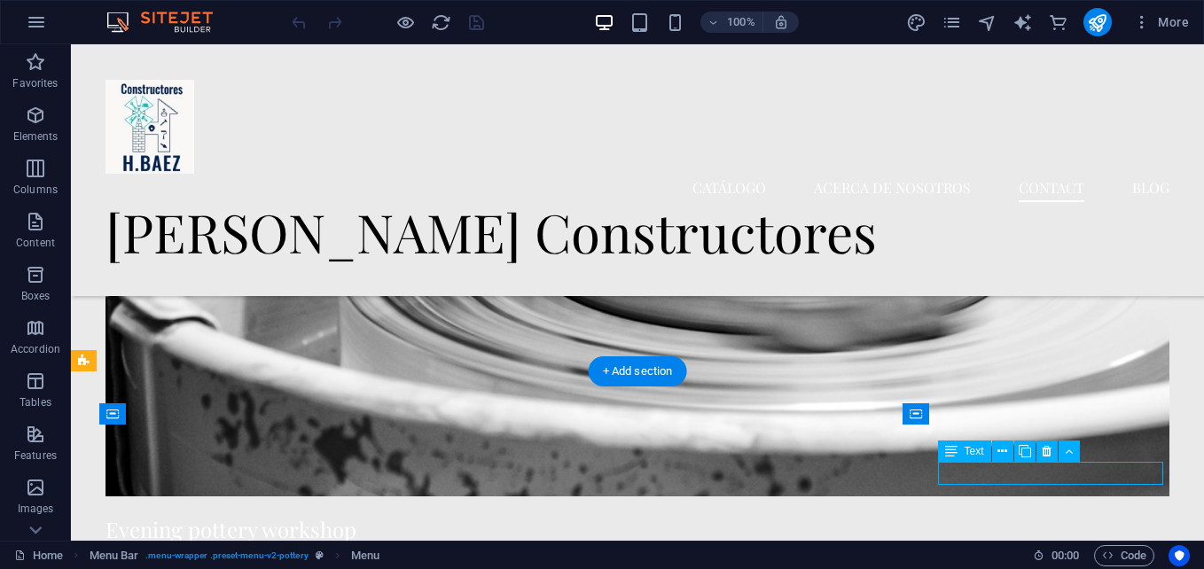
click at [71, 44] on span "(308) 555-0121" at bounding box center [71, 44] width 0 height 0
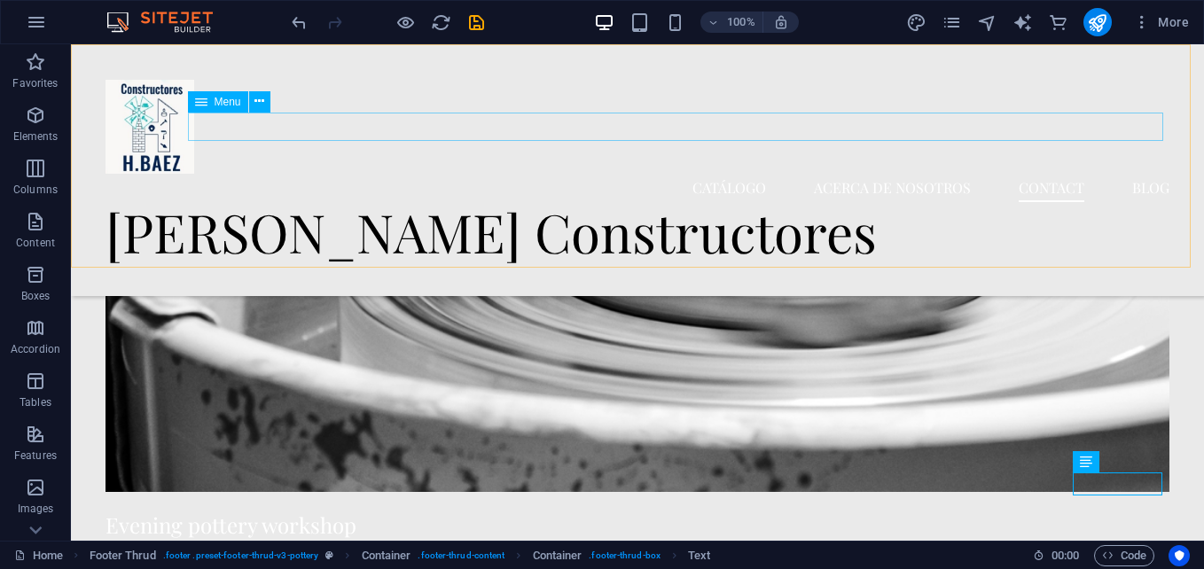
click at [731, 174] on nav "Catálogo Acerca de Nosotros Contact Blog" at bounding box center [638, 188] width 1064 height 28
select select
select select "2"
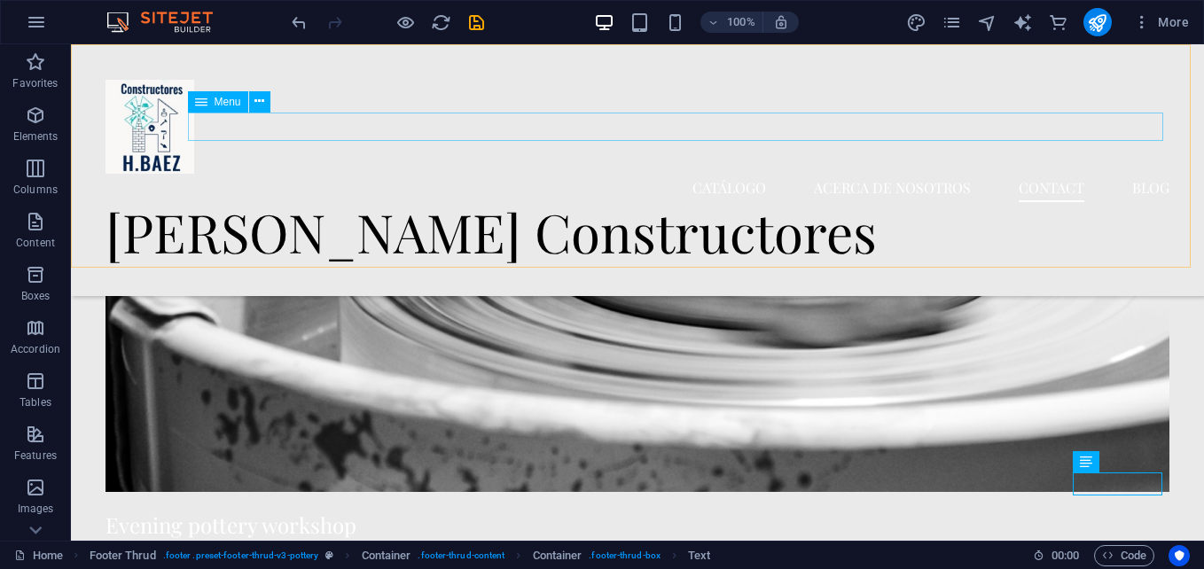
select select
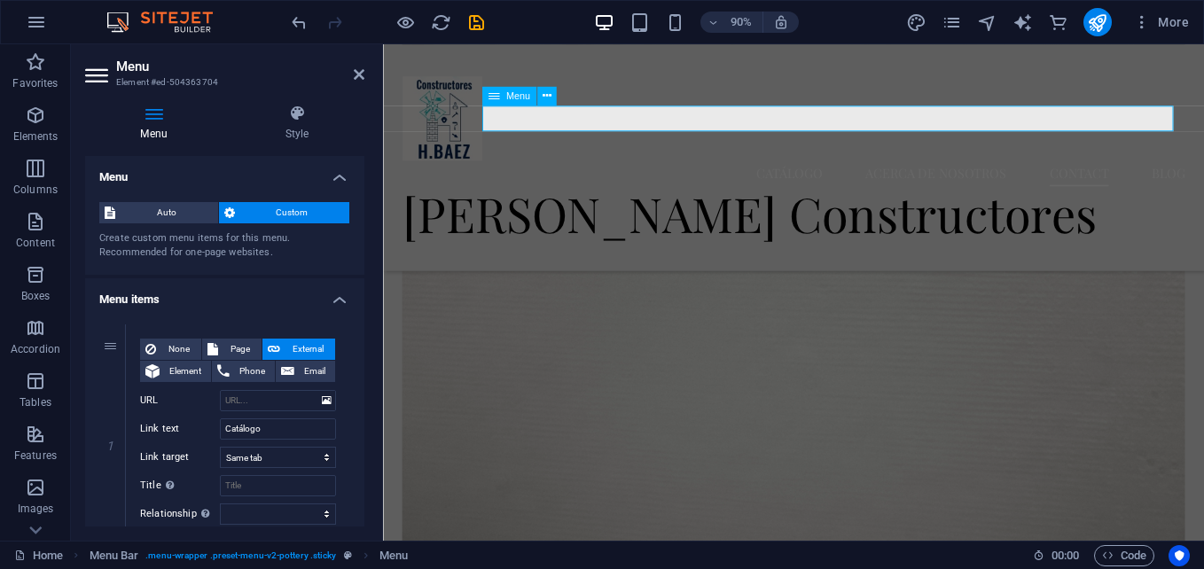
click at [843, 174] on nav "Catálogo Acerca de Nosotros Contact Blog" at bounding box center [839, 188] width 870 height 28
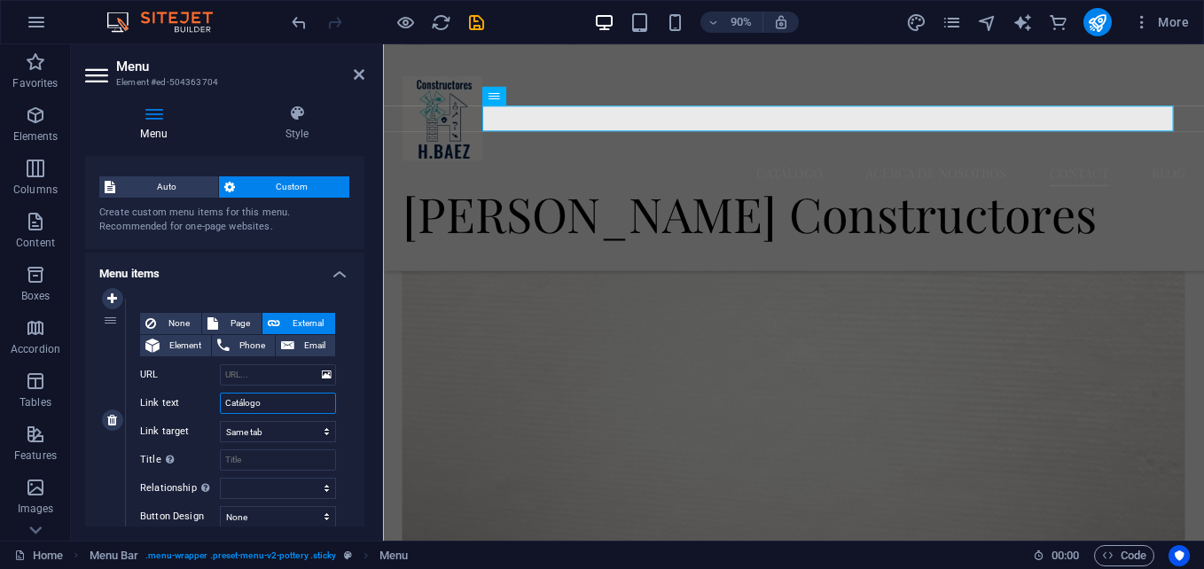
click at [282, 399] on input "Catálogo" at bounding box center [278, 403] width 116 height 21
type input "C"
select select
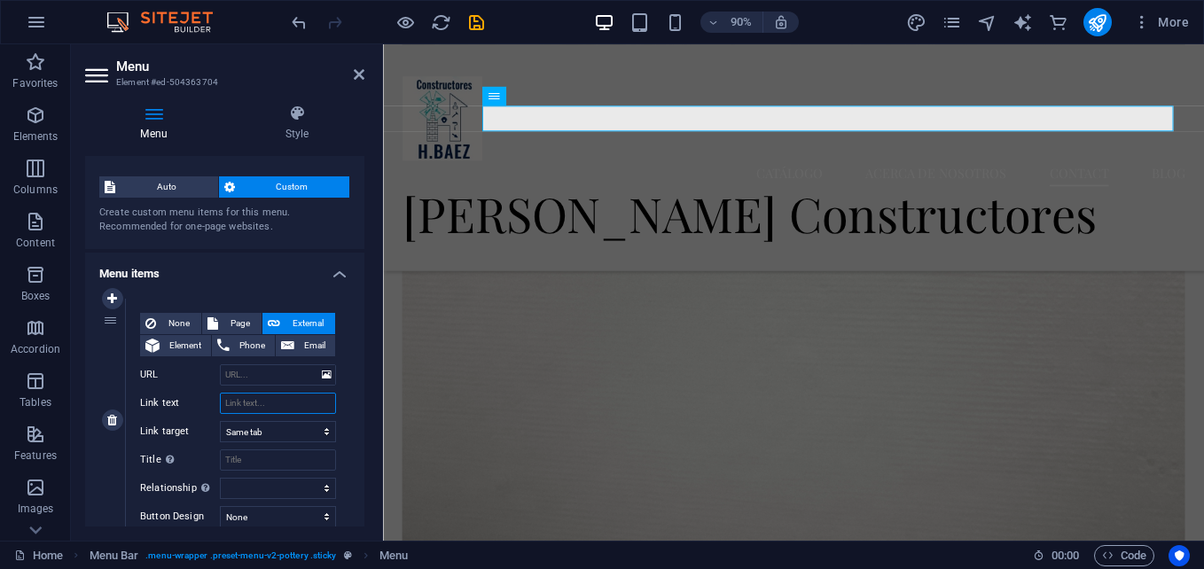
select select
type input "P"
select select
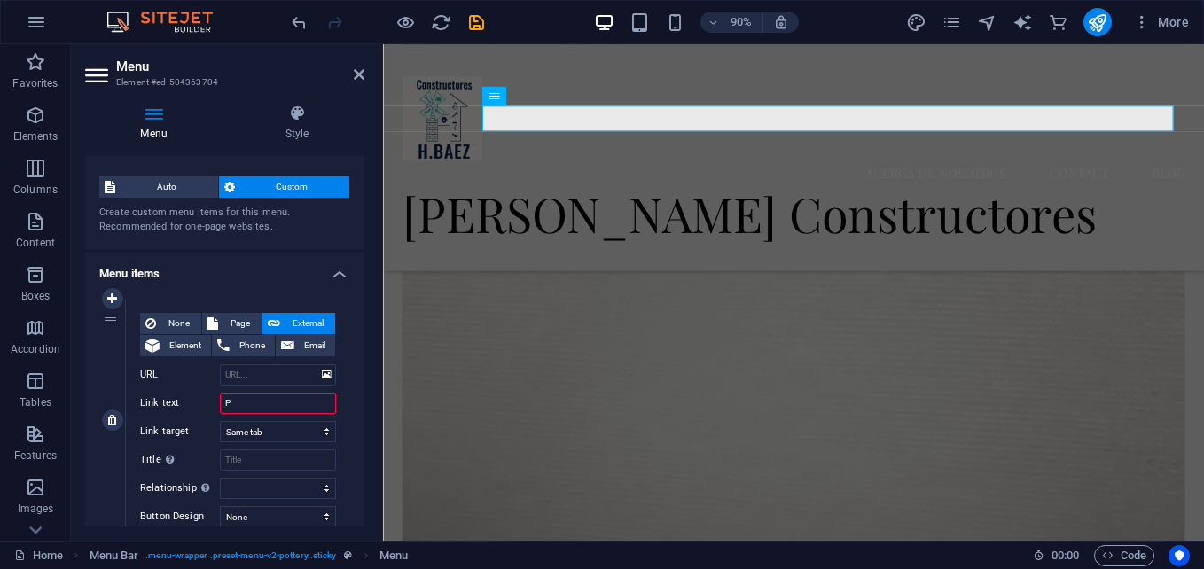
select select
type input "Proyectos"
select select
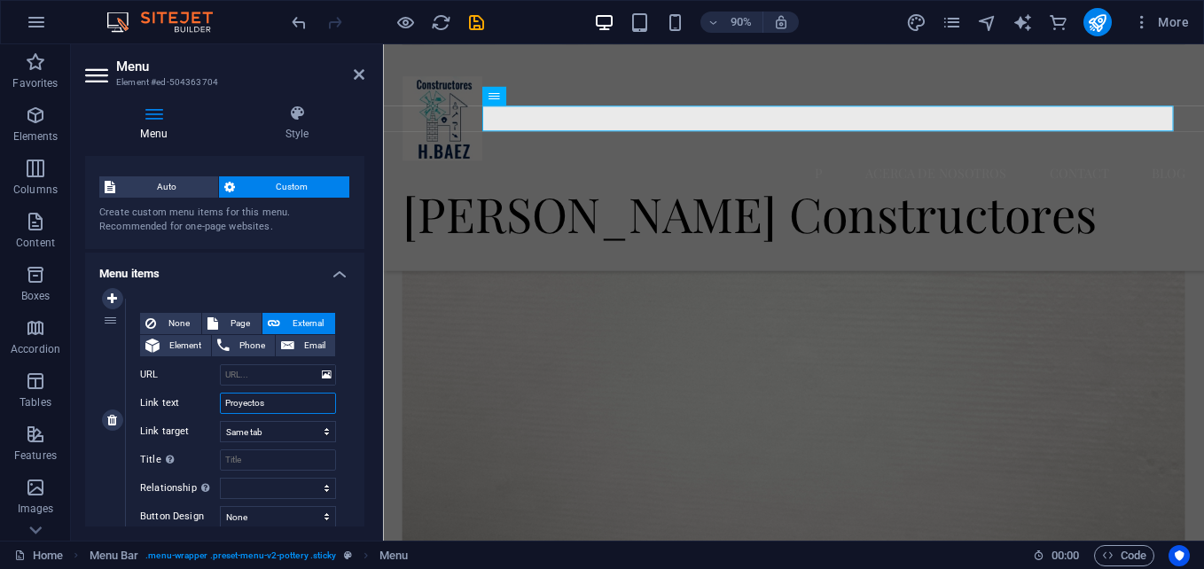
select select
type input "Proyectos"
